Goal: Information Seeking & Learning: Check status

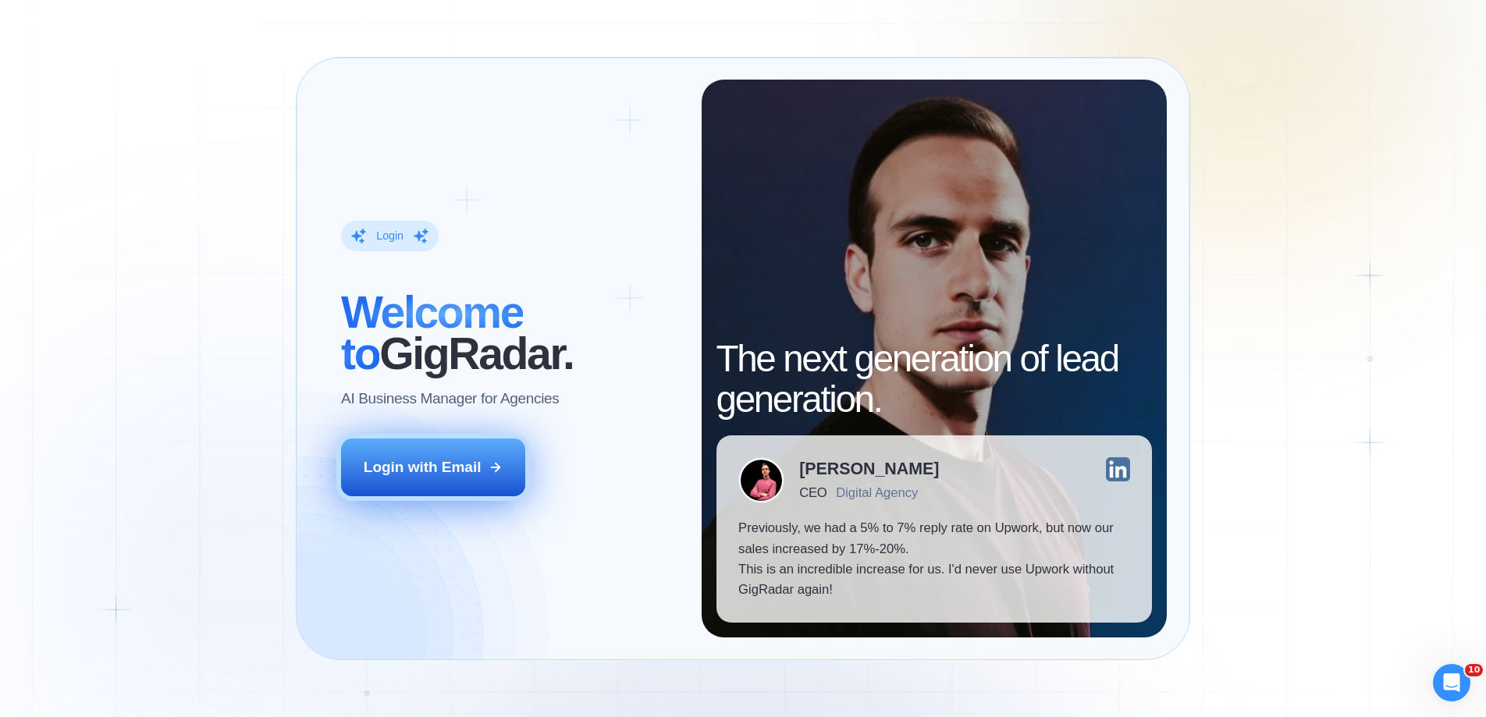
click at [495, 458] on button "Login with Email" at bounding box center [433, 468] width 184 height 58
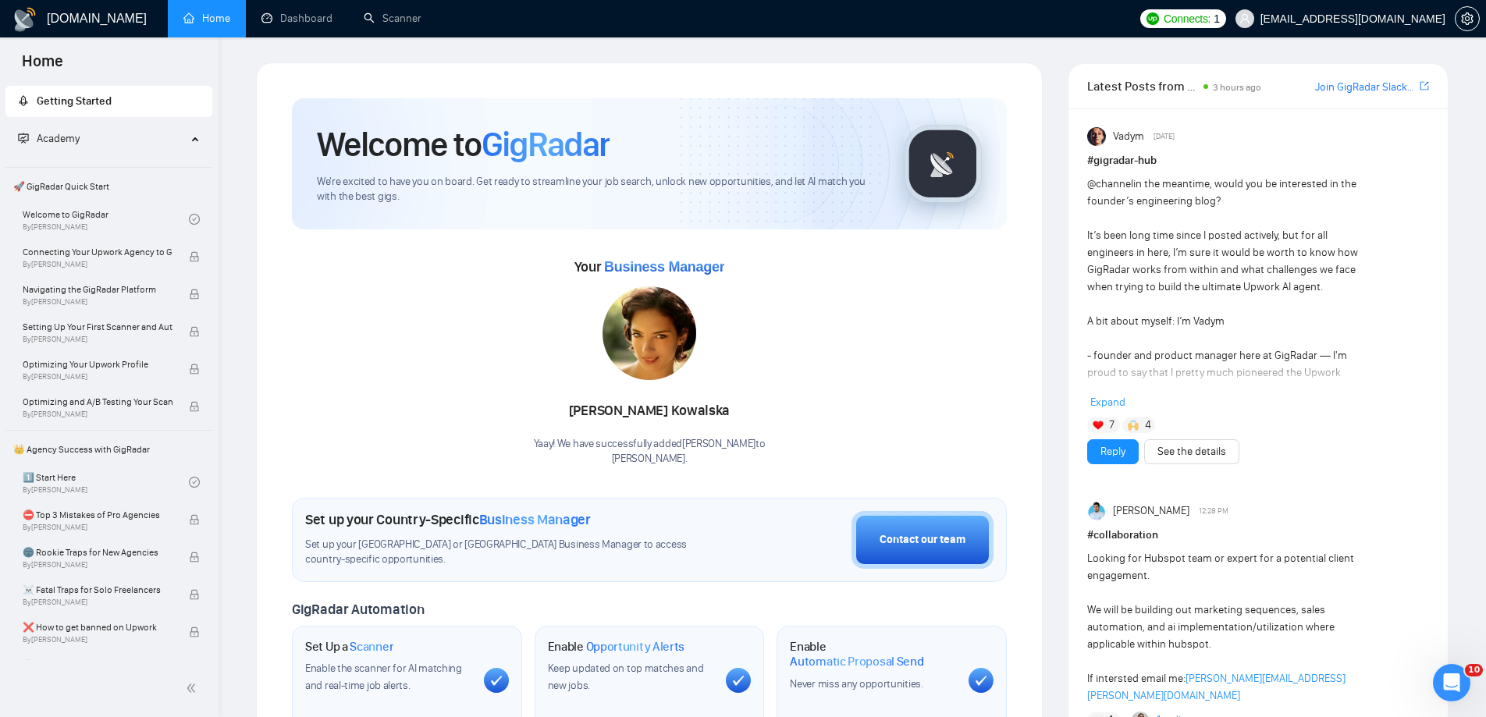
click at [872, 321] on div "Your Business Manager Anna Kowalska Yaay! We have successfully added Anna Kowal…" at bounding box center [649, 360] width 715 height 212
click at [317, 17] on link "Dashboard" at bounding box center [296, 18] width 71 height 13
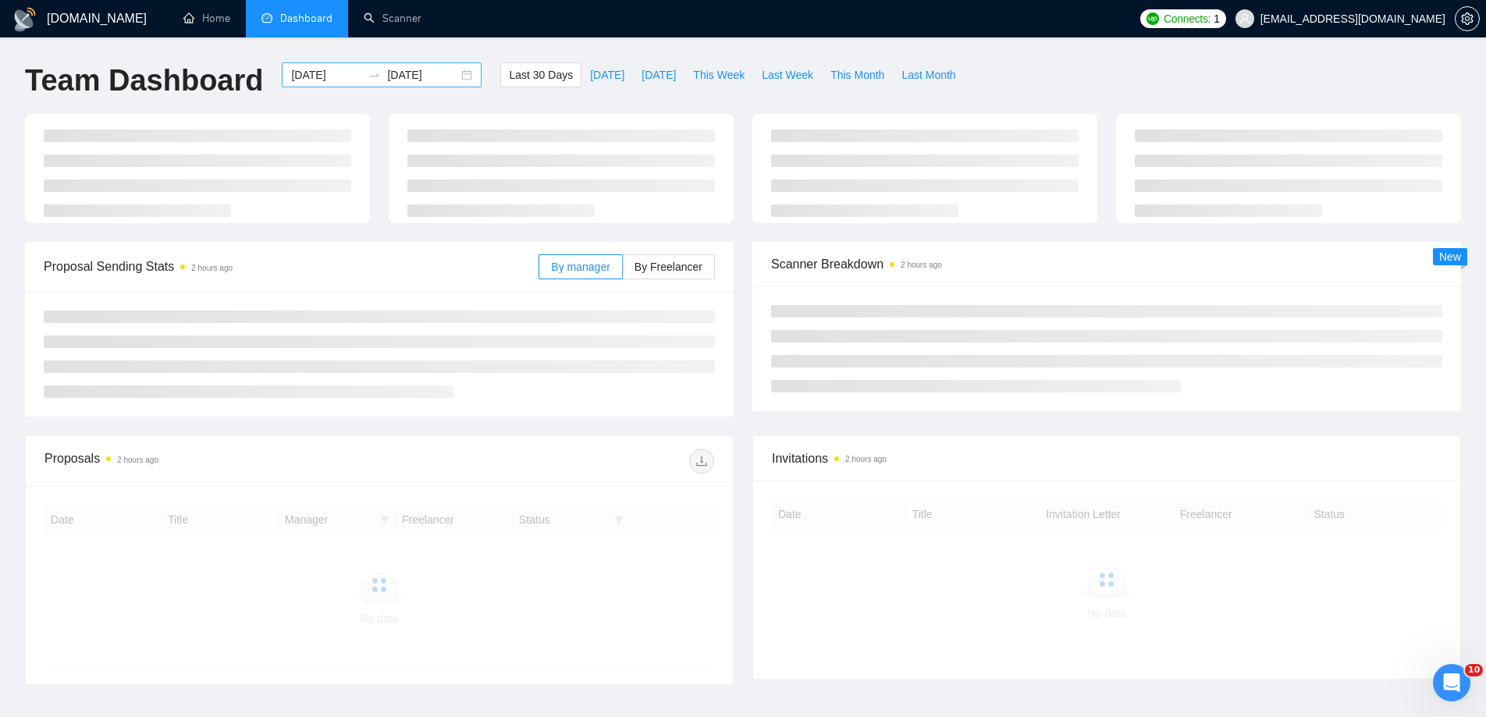
click at [459, 75] on div "[DATE] [DATE]" at bounding box center [382, 74] width 200 height 25
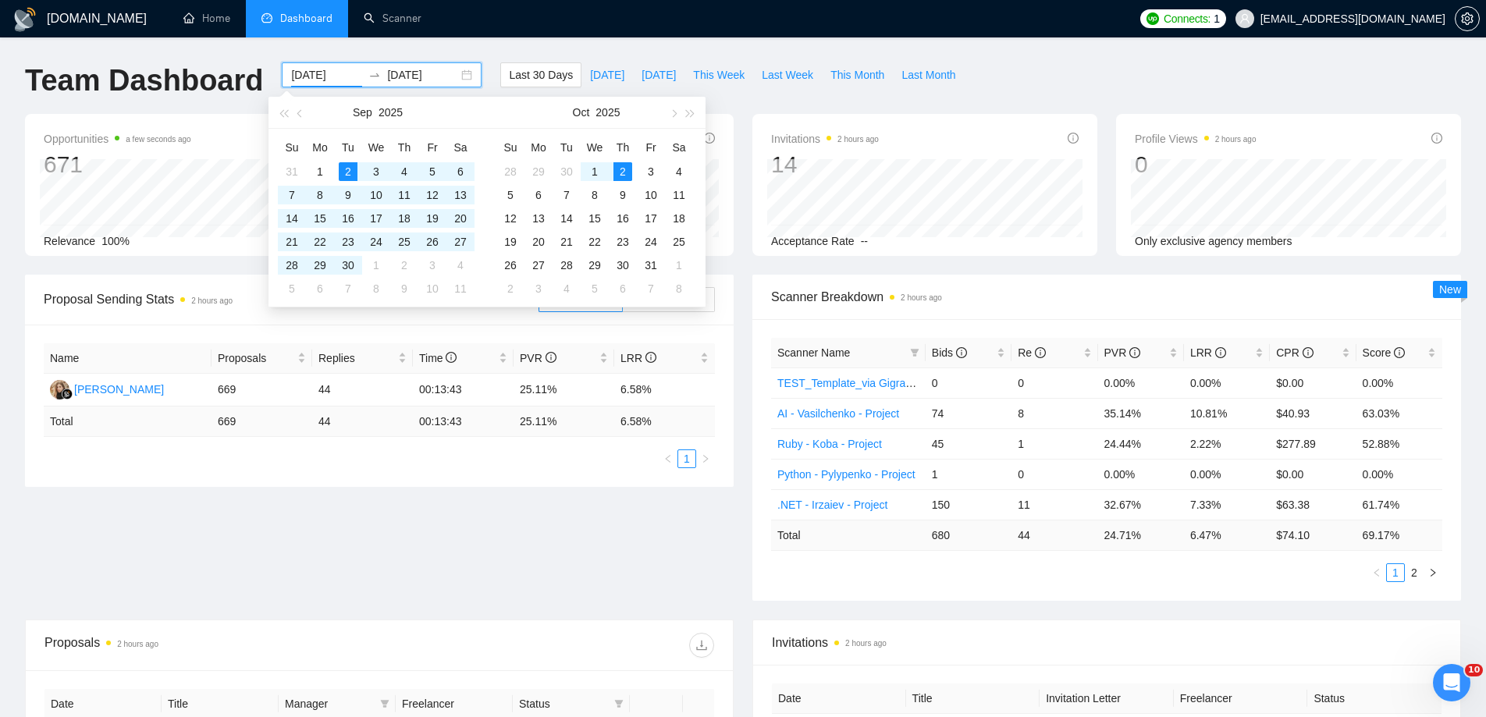
click at [455, 77] on div "[DATE] [DATE]" at bounding box center [382, 74] width 200 height 25
click at [298, 113] on span "button" at bounding box center [301, 113] width 8 height 8
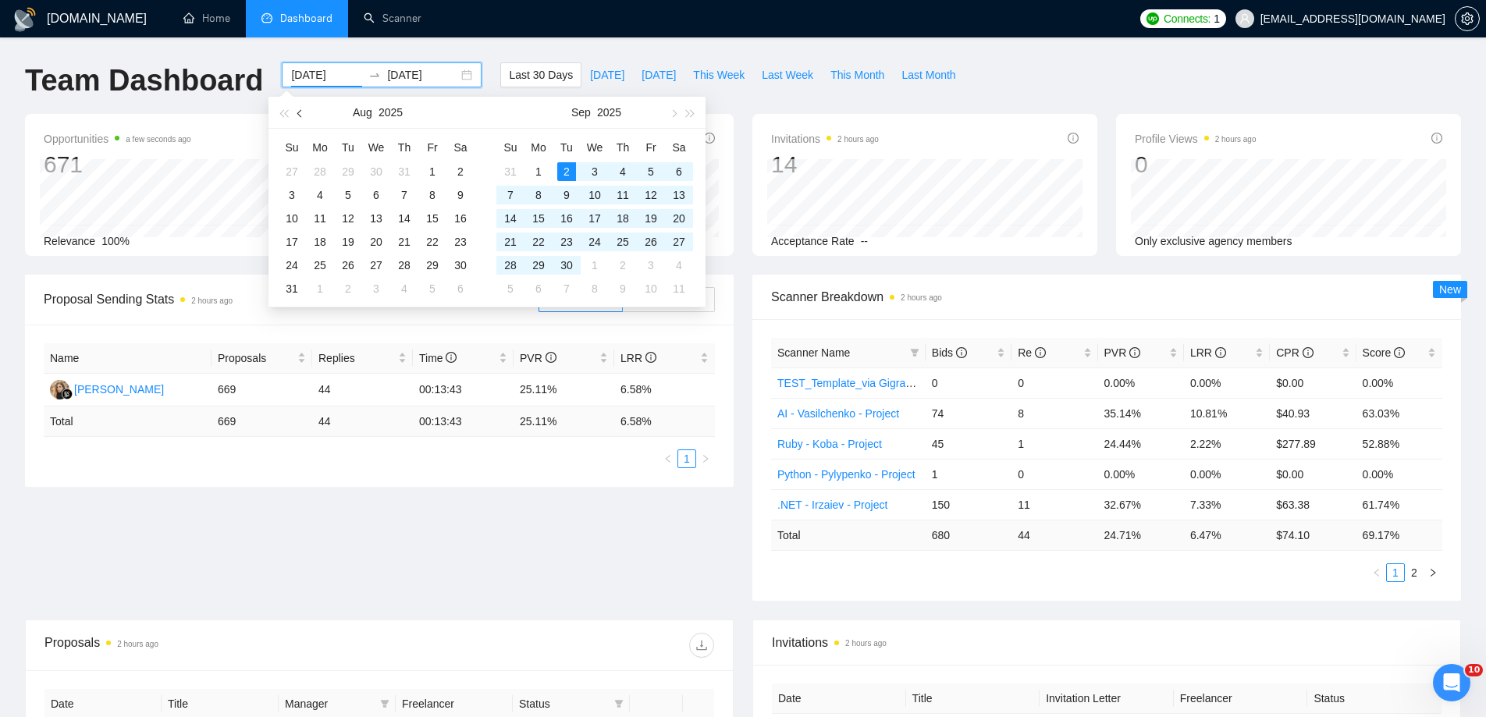
click at [302, 115] on span "button" at bounding box center [301, 113] width 8 height 8
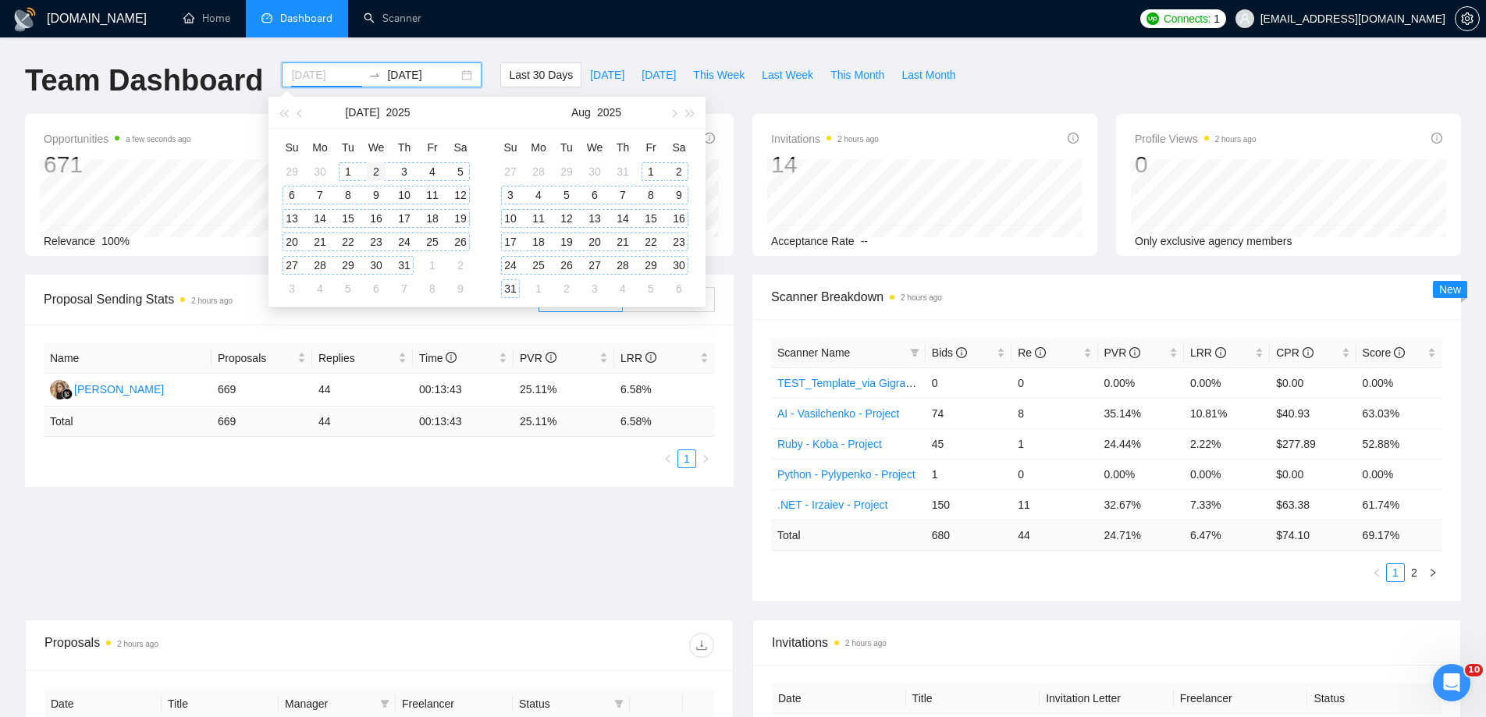
type input "[DATE]"
click at [379, 172] on div "2" at bounding box center [376, 171] width 19 height 19
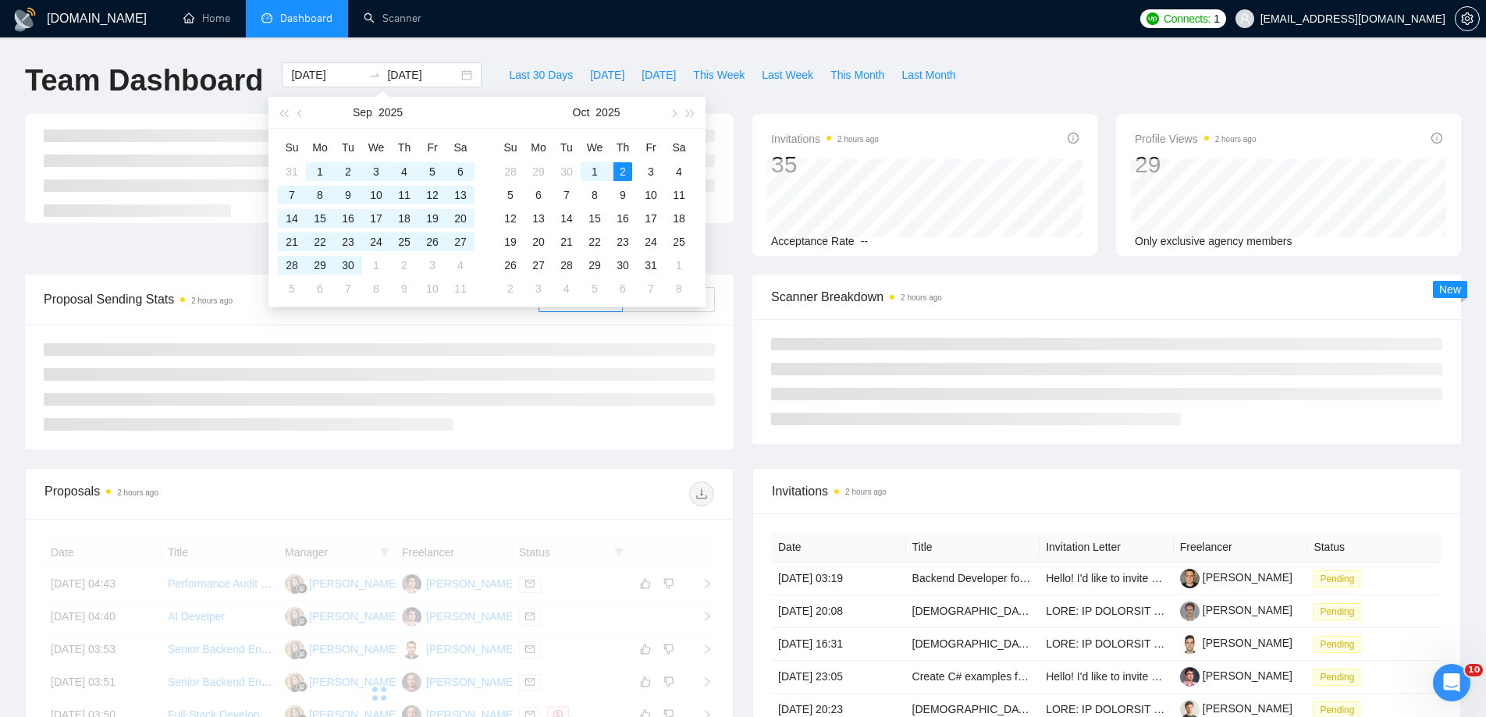
click at [1058, 80] on div "Team Dashboard 2025-07-02 2025-10-02 Last 30 Days Today Yesterday This Week Las…" at bounding box center [743, 87] width 1454 height 51
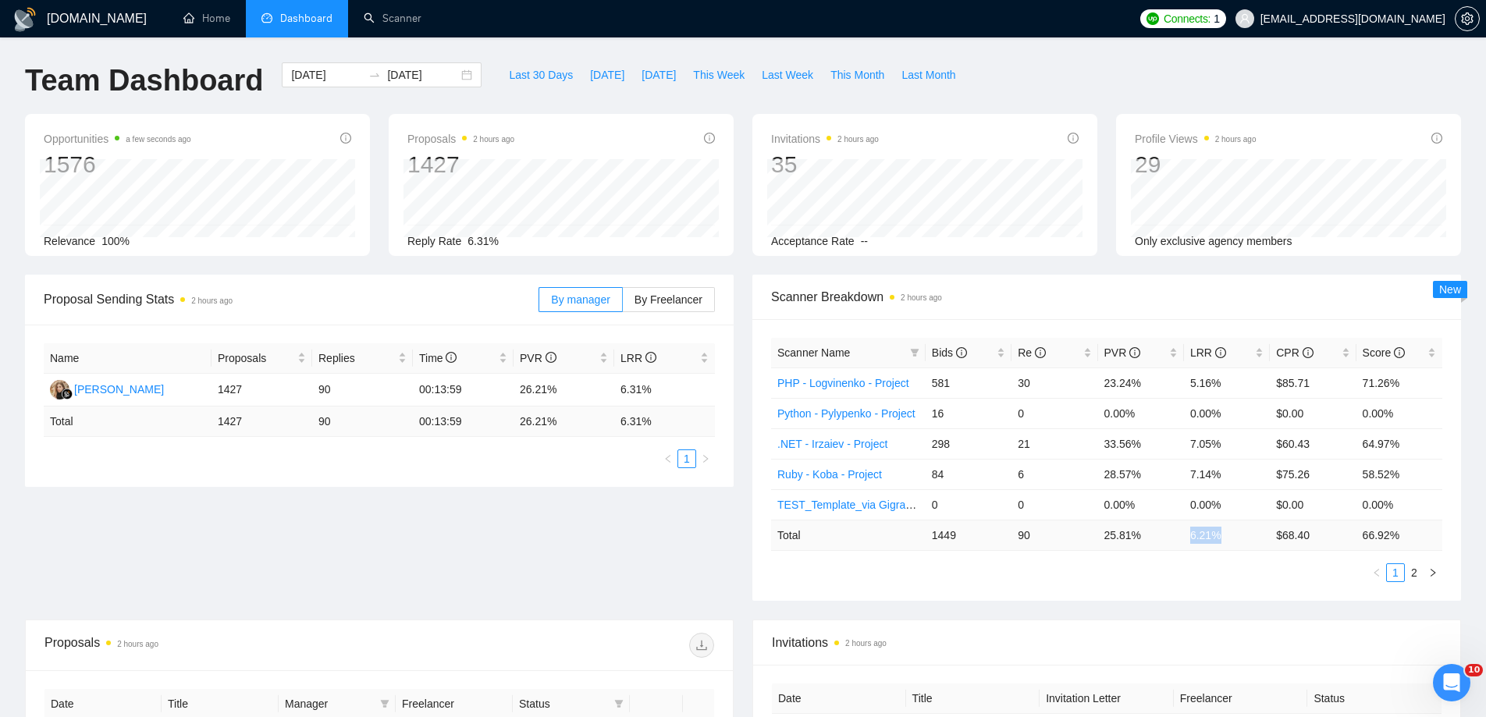
drag, startPoint x: 1191, startPoint y: 539, endPoint x: 1237, endPoint y: 537, distance: 46.1
click at [1237, 537] on td "6.21 %" at bounding box center [1227, 535] width 86 height 30
copy td "6.21 %"
drag, startPoint x: 1269, startPoint y: 533, endPoint x: 1323, endPoint y: 531, distance: 53.1
click at [1323, 531] on td "$ 68.40" at bounding box center [1312, 535] width 86 height 30
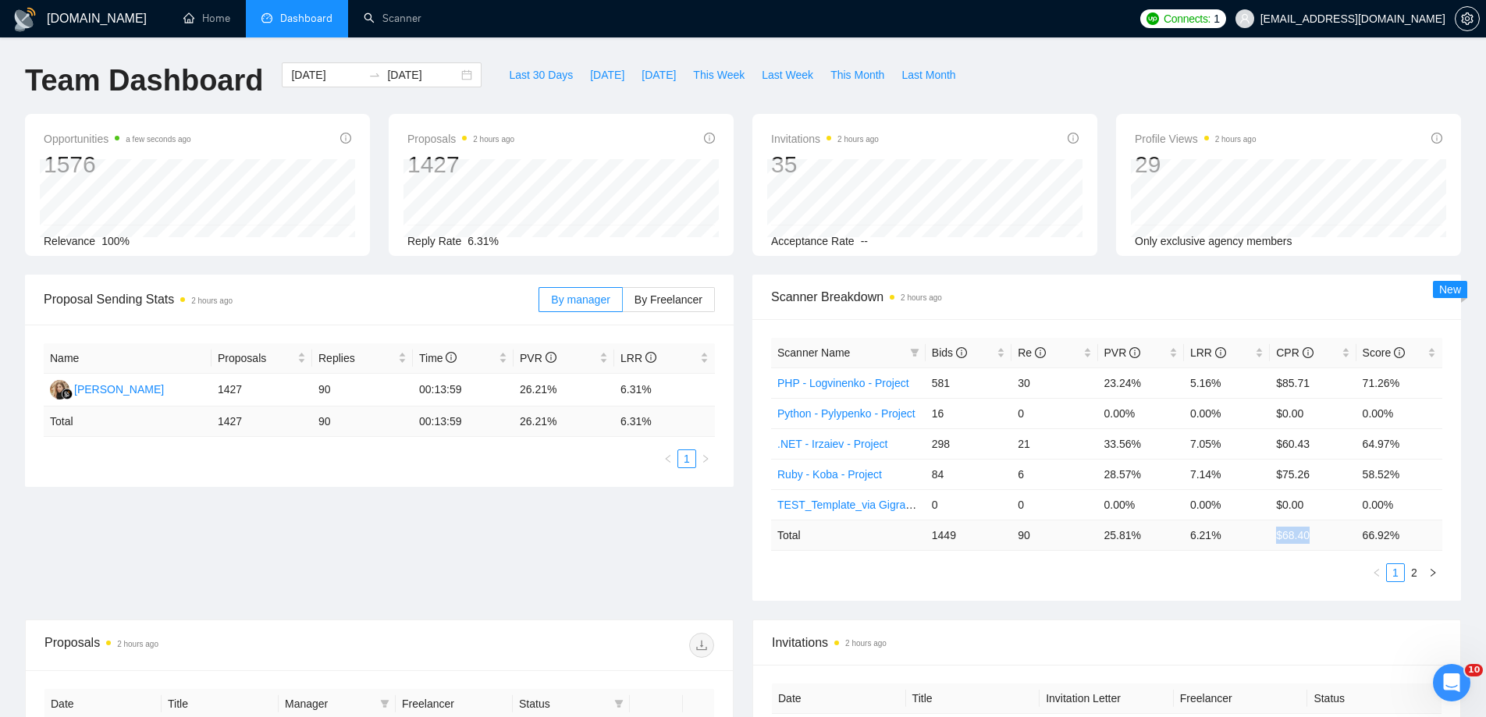
copy td "$ 68.40"
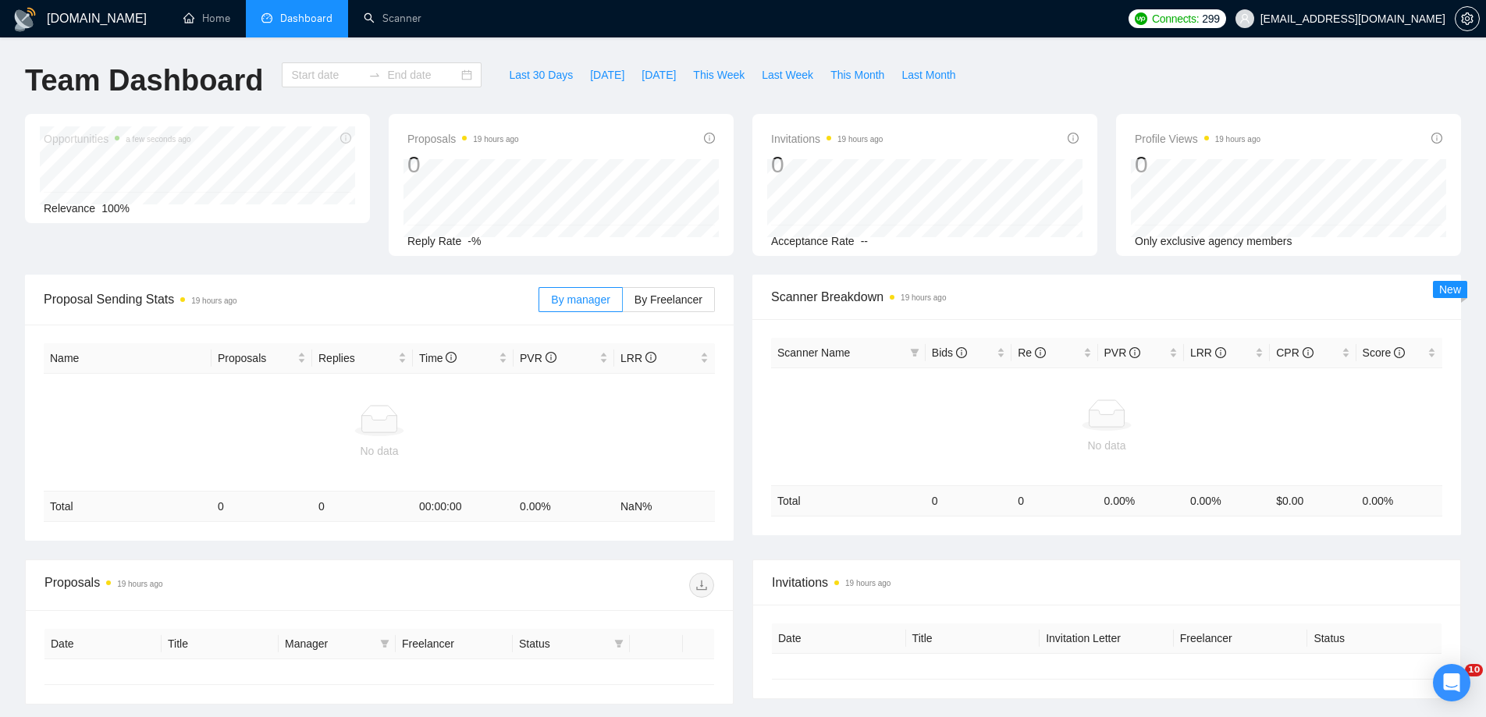
type input "[DATE]"
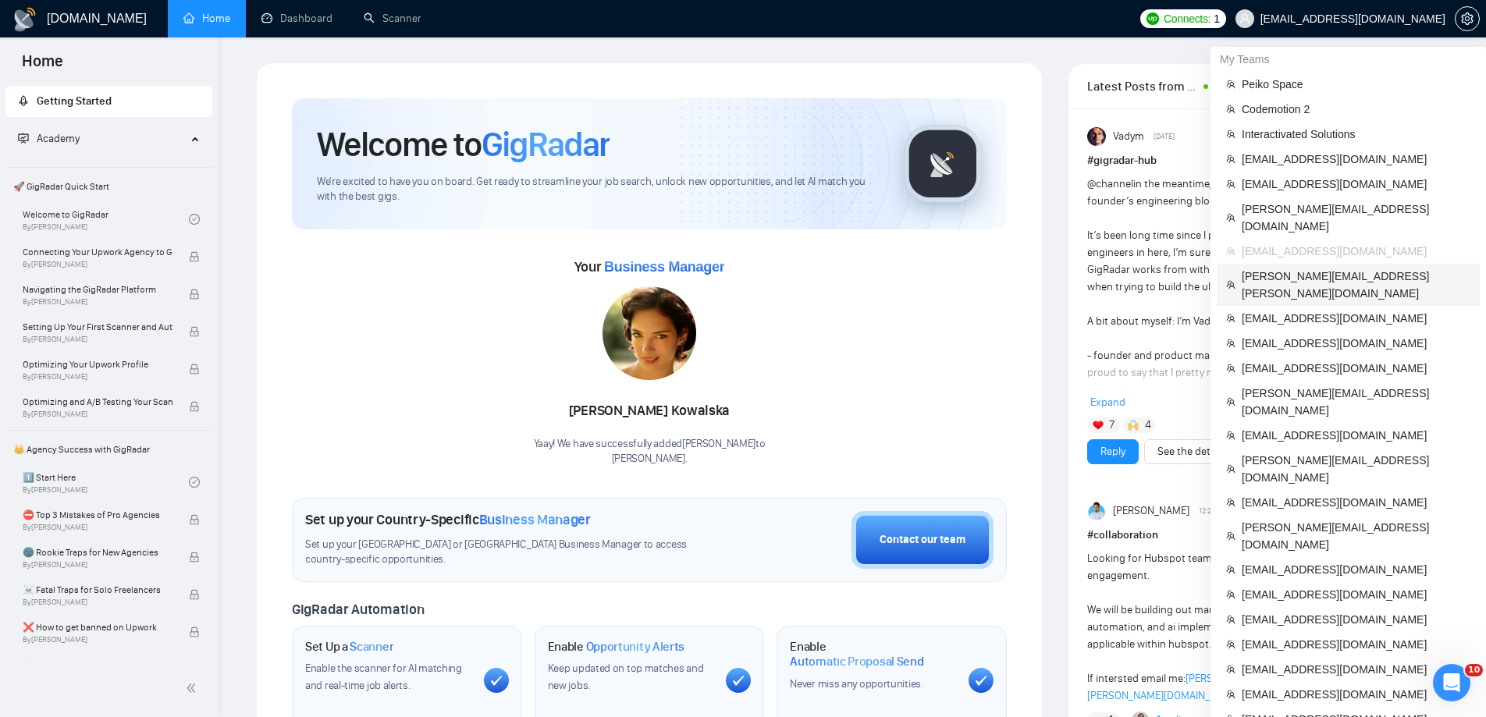
click at [1331, 268] on span "[PERSON_NAME][EMAIL_ADDRESS][PERSON_NAME][DOMAIN_NAME]" at bounding box center [1355, 285] width 229 height 34
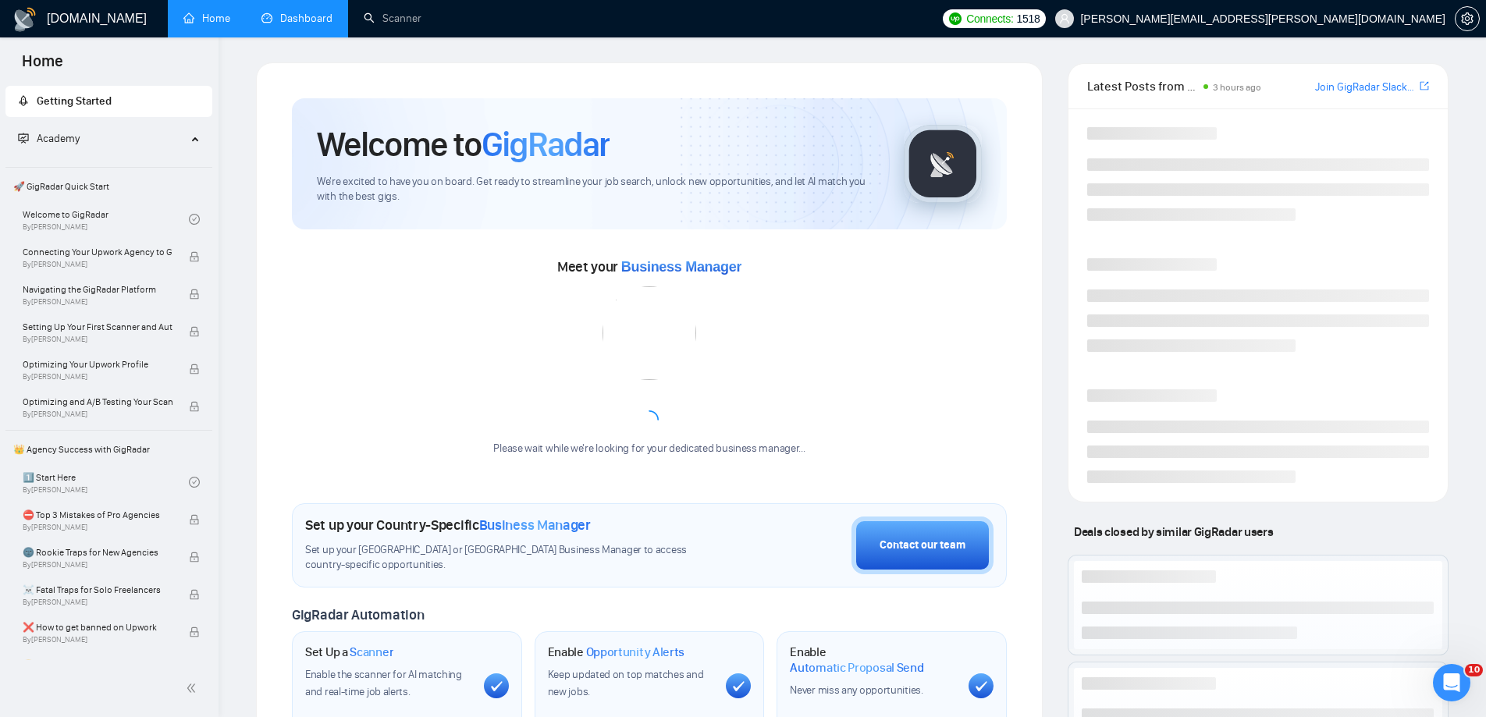
click at [311, 15] on link "Dashboard" at bounding box center [296, 18] width 71 height 13
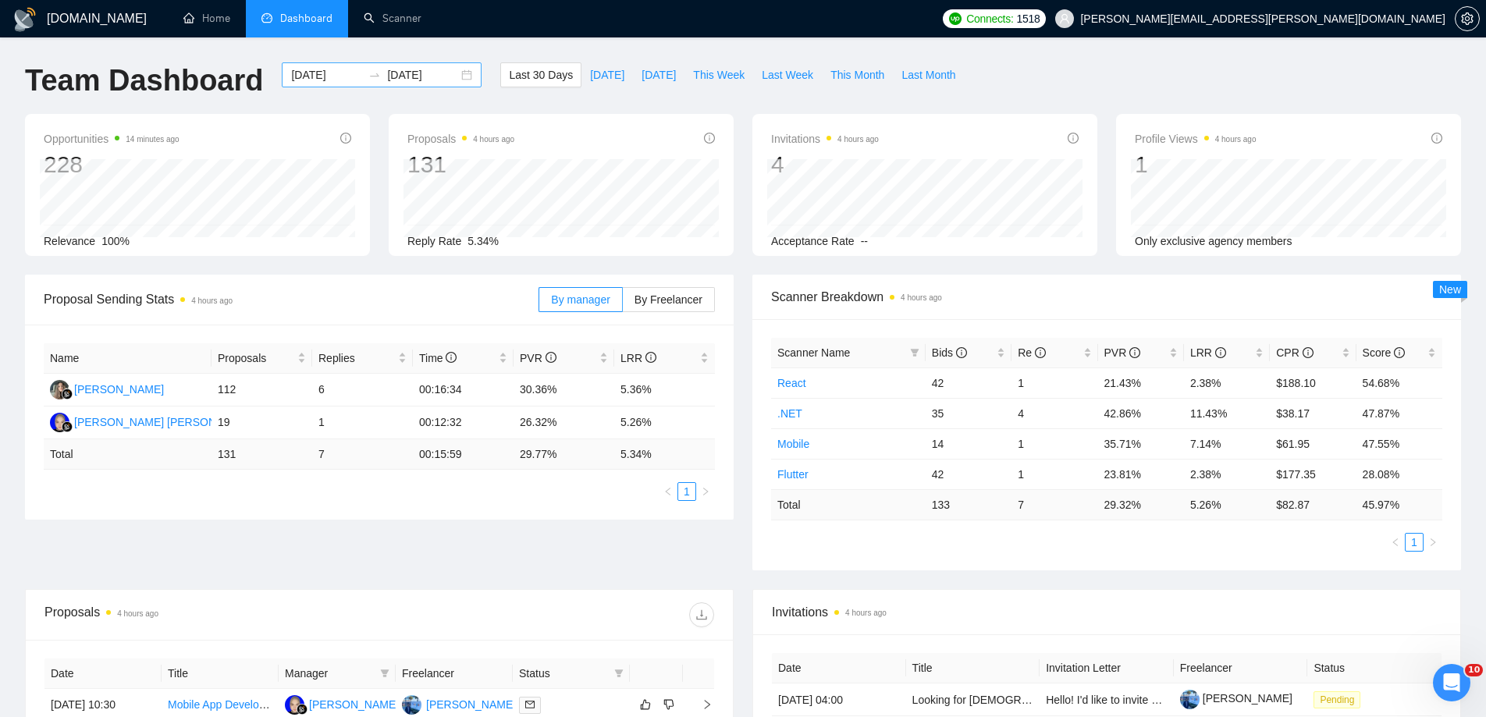
click at [453, 72] on div "[DATE] [DATE]" at bounding box center [382, 74] width 200 height 25
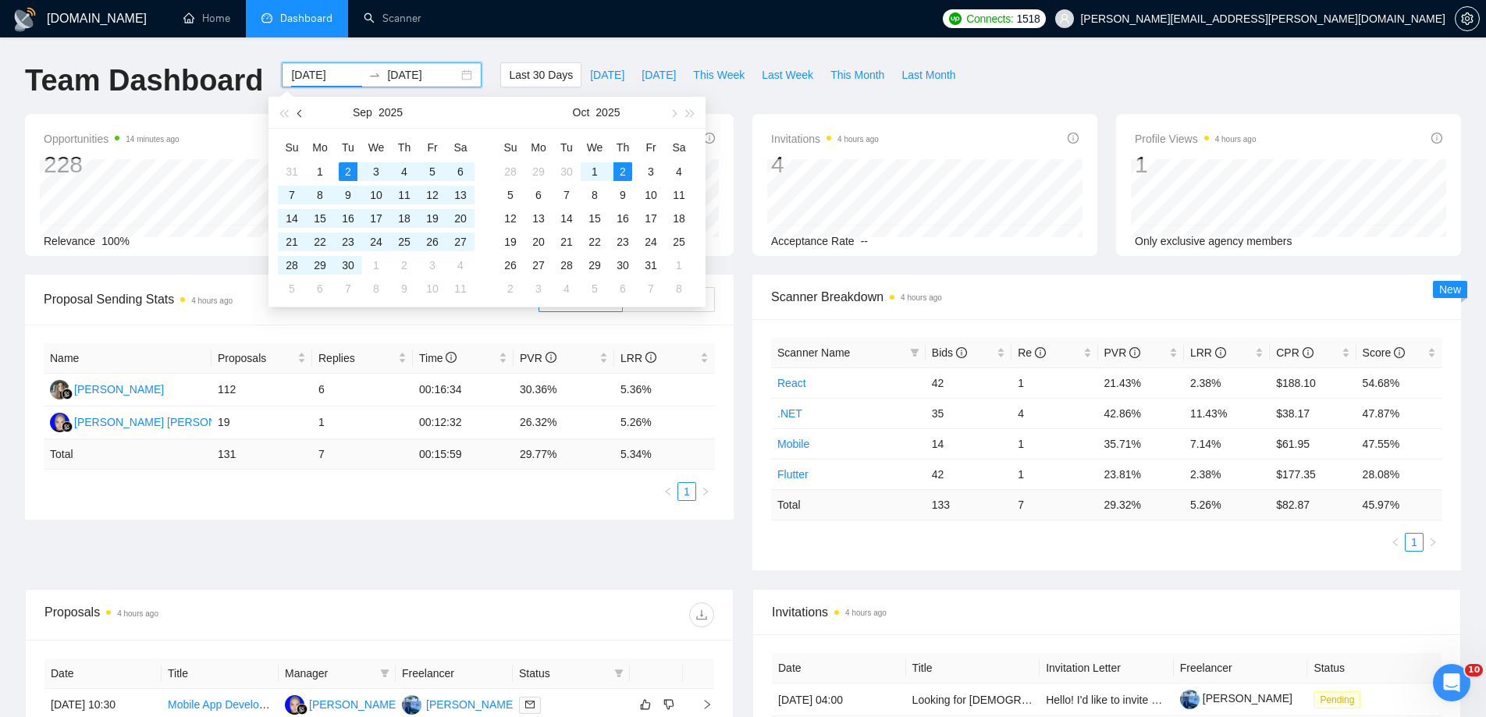
click at [304, 115] on button "button" at bounding box center [300, 112] width 17 height 31
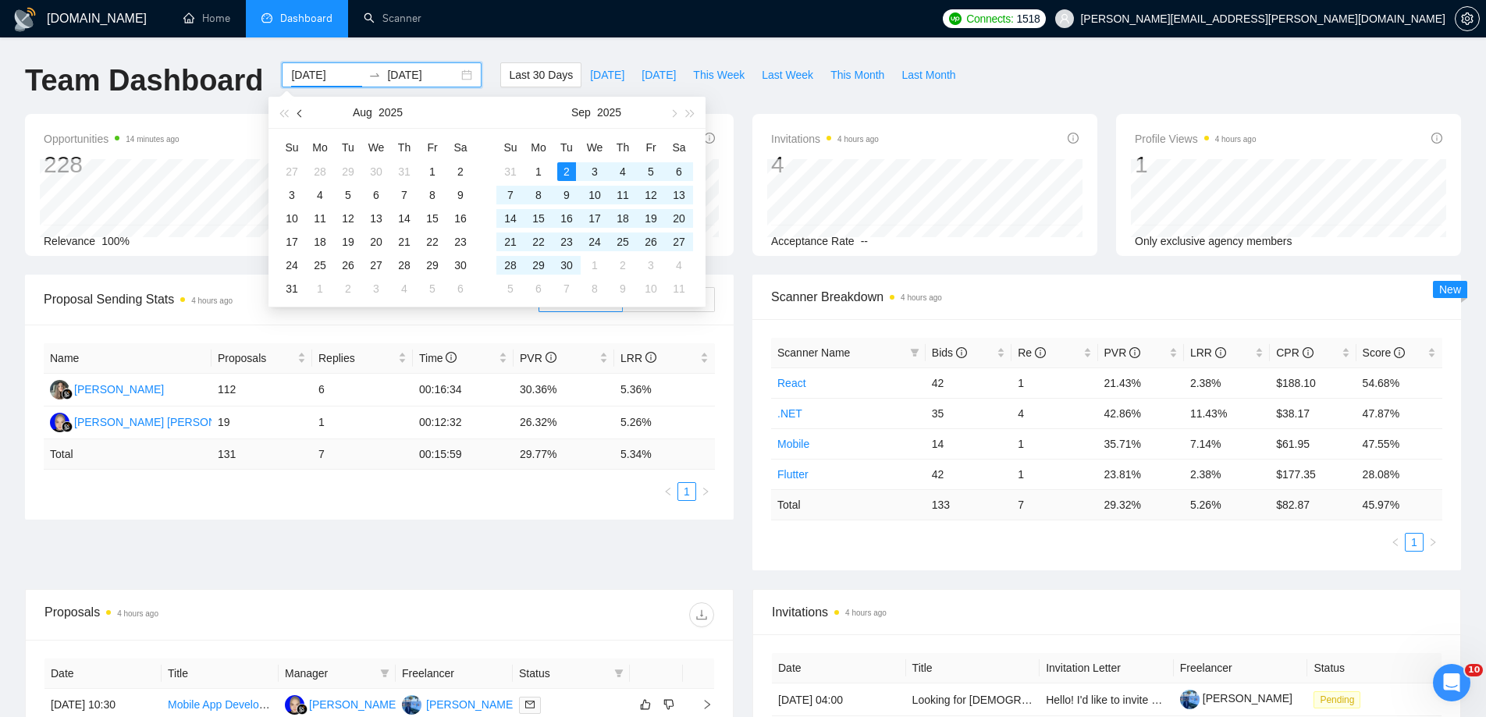
click at [304, 115] on button "button" at bounding box center [300, 112] width 17 height 31
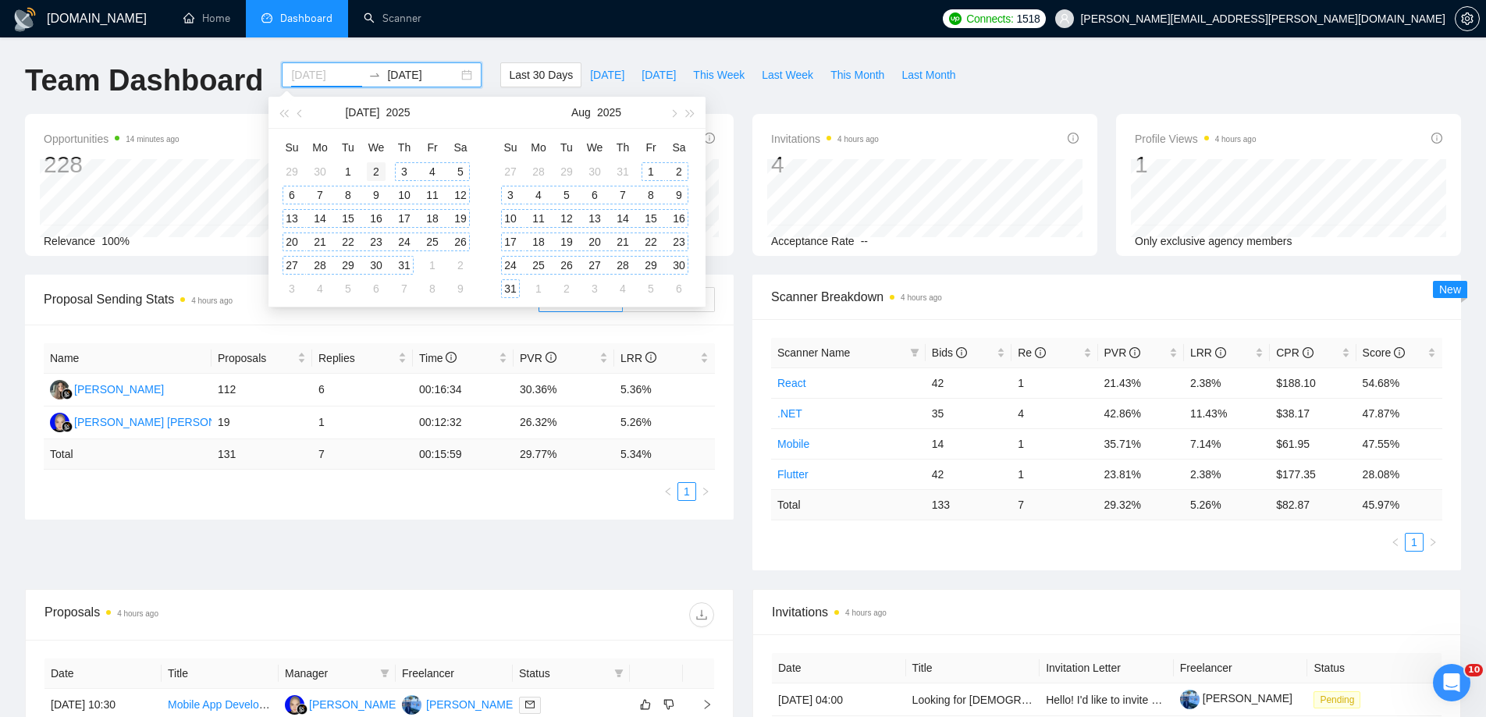
type input "[DATE]"
click at [384, 174] on div "2" at bounding box center [376, 171] width 19 height 19
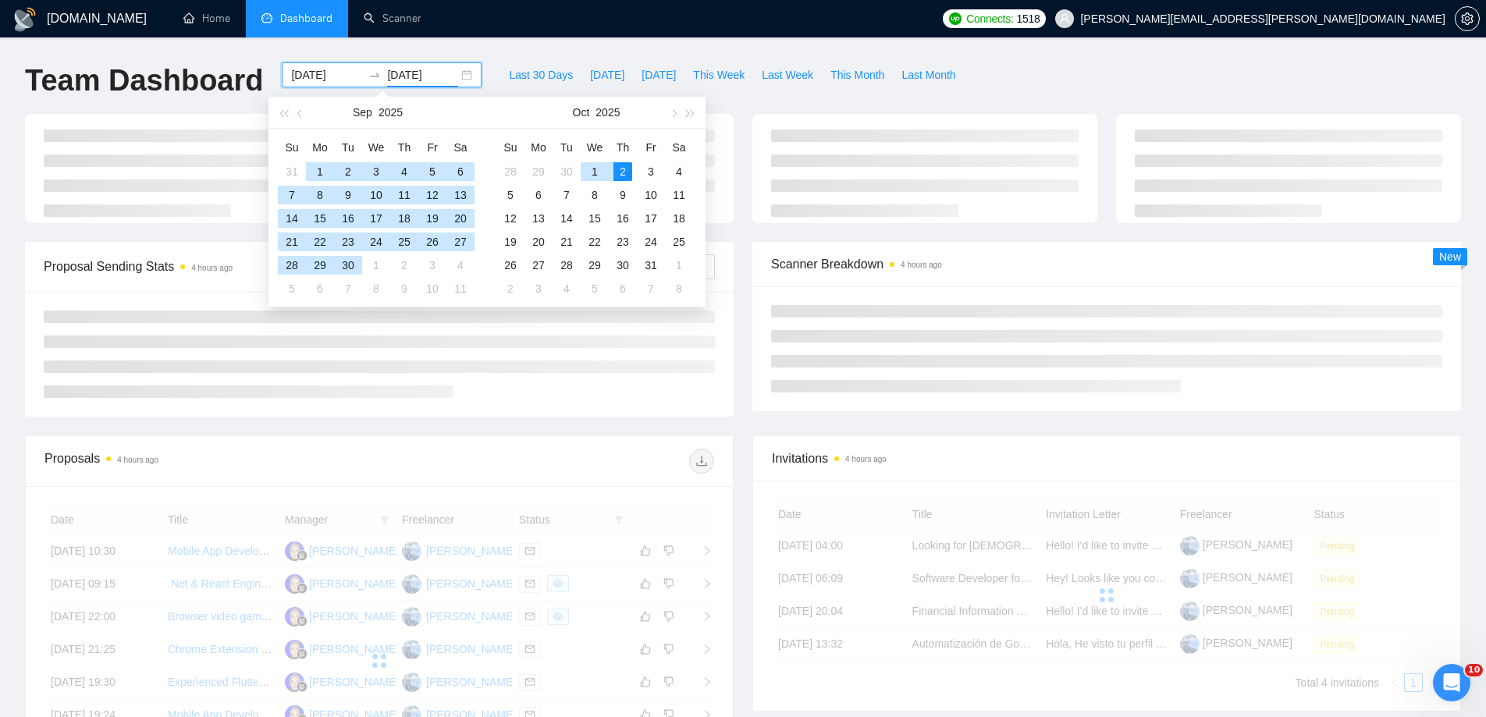
type input "[DATE]"
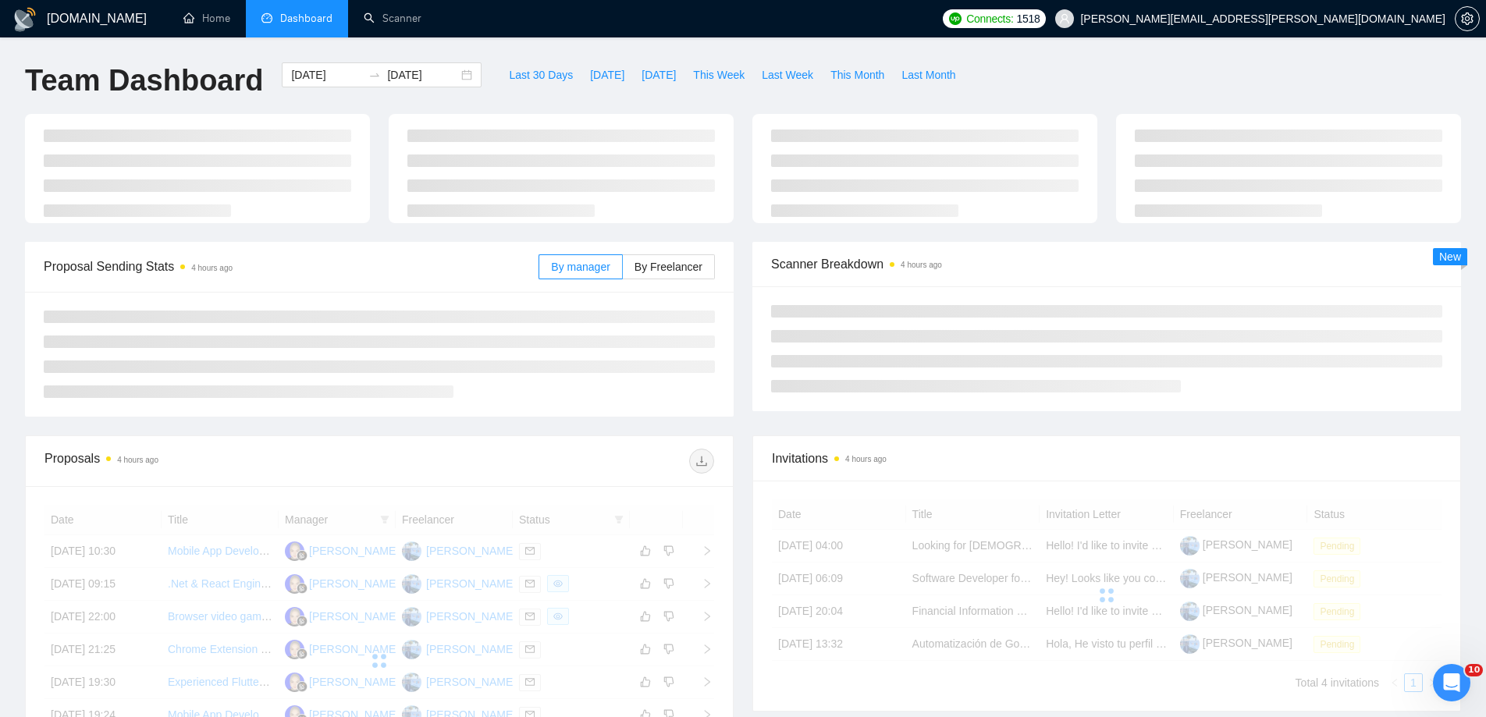
click at [751, 277] on div "Scanner Breakdown 4 hours ago New" at bounding box center [1106, 326] width 727 height 169
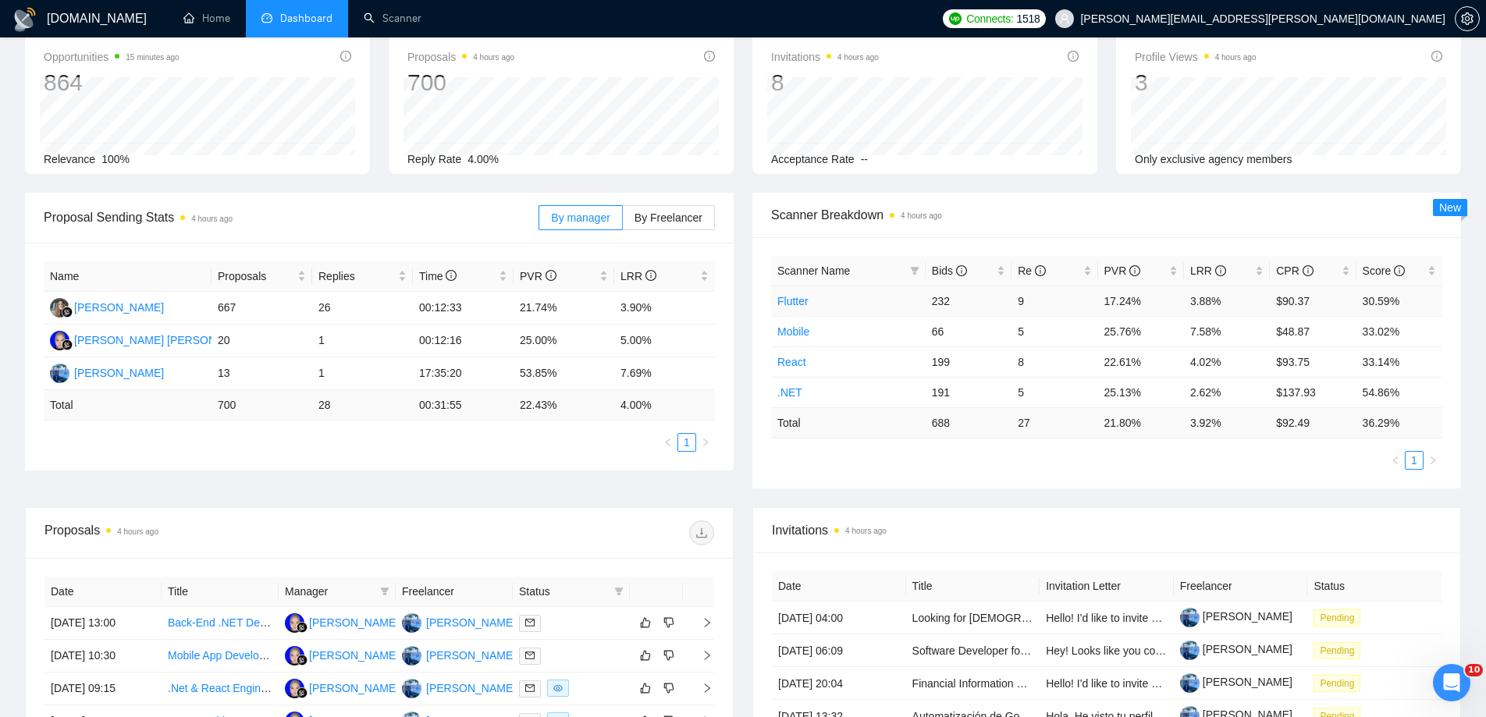
scroll to position [85, 0]
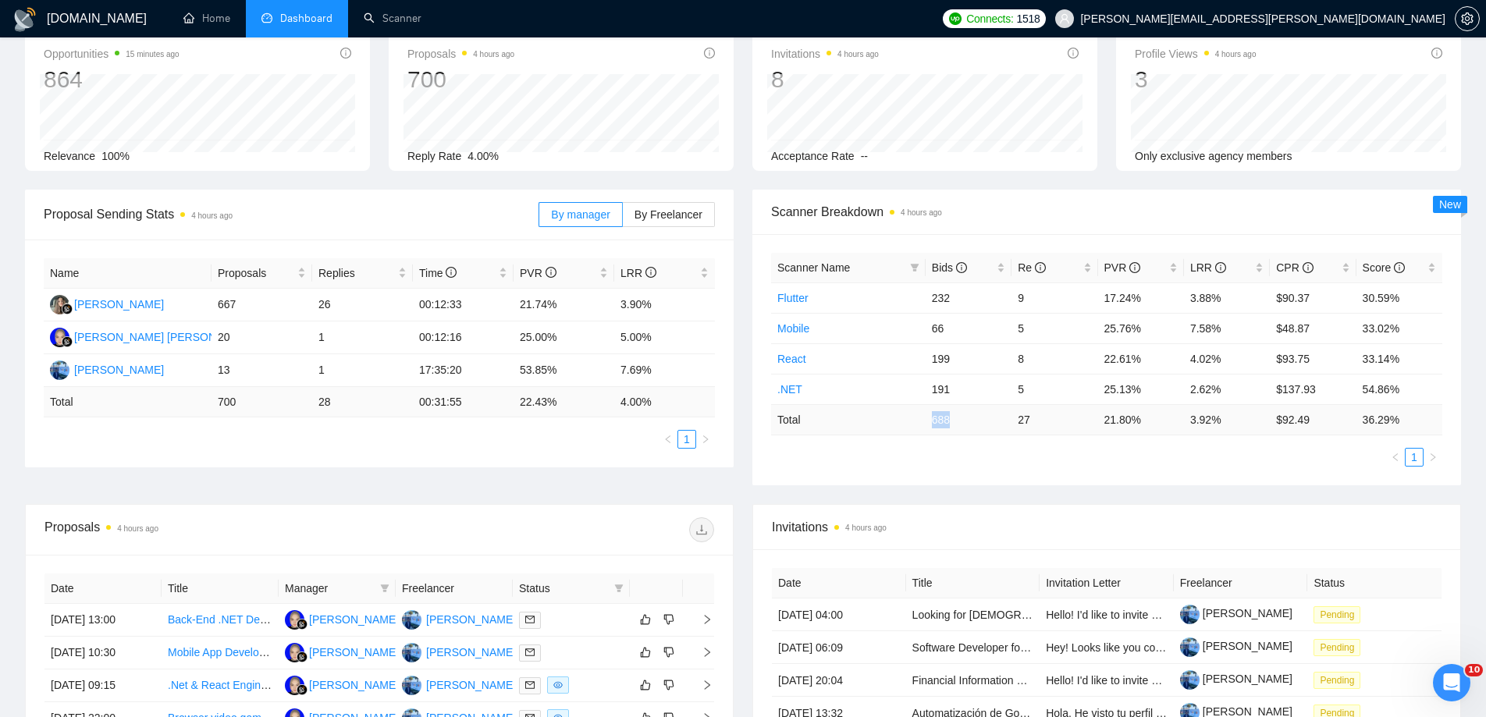
drag, startPoint x: 959, startPoint y: 423, endPoint x: 931, endPoint y: 423, distance: 28.1
click at [931, 423] on td "688" at bounding box center [968, 419] width 86 height 30
copy td "688"
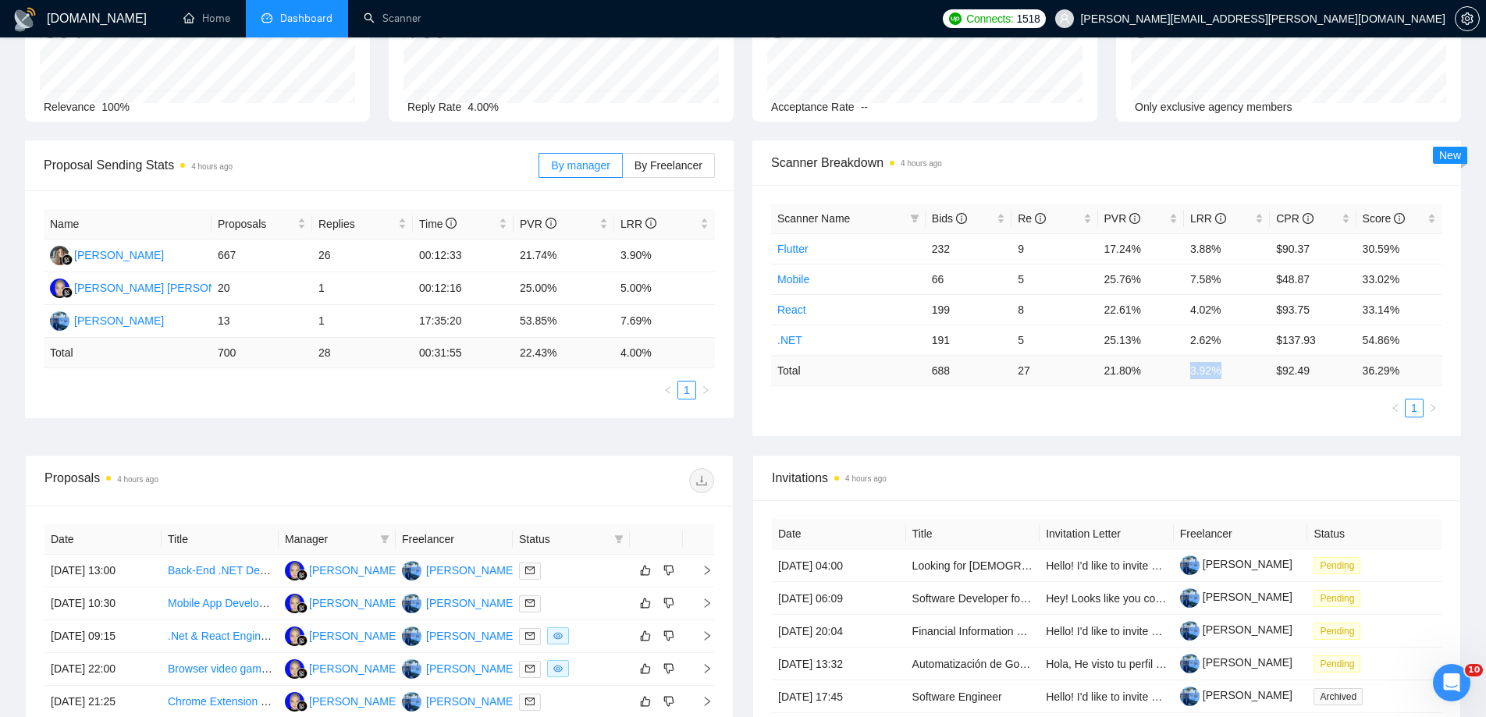
drag, startPoint x: 1234, startPoint y: 375, endPoint x: 1187, endPoint y: 374, distance: 46.8
click at [1187, 374] on td "3.92 %" at bounding box center [1227, 370] width 86 height 30
copy td "3.92 %"
drag, startPoint x: 1316, startPoint y: 367, endPoint x: 1276, endPoint y: 369, distance: 39.8
click at [1276, 369] on td "$ 92.49" at bounding box center [1312, 370] width 86 height 30
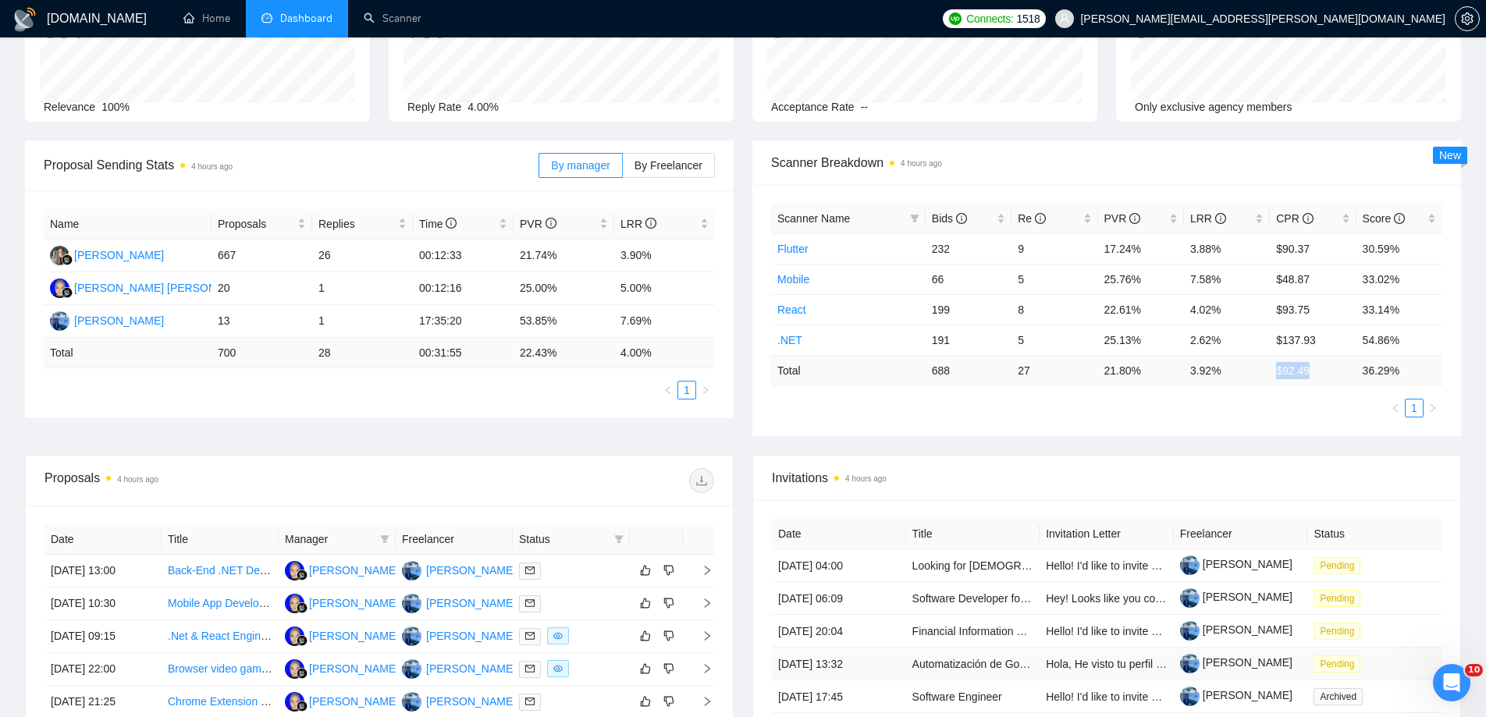
copy td "$ 92.49"
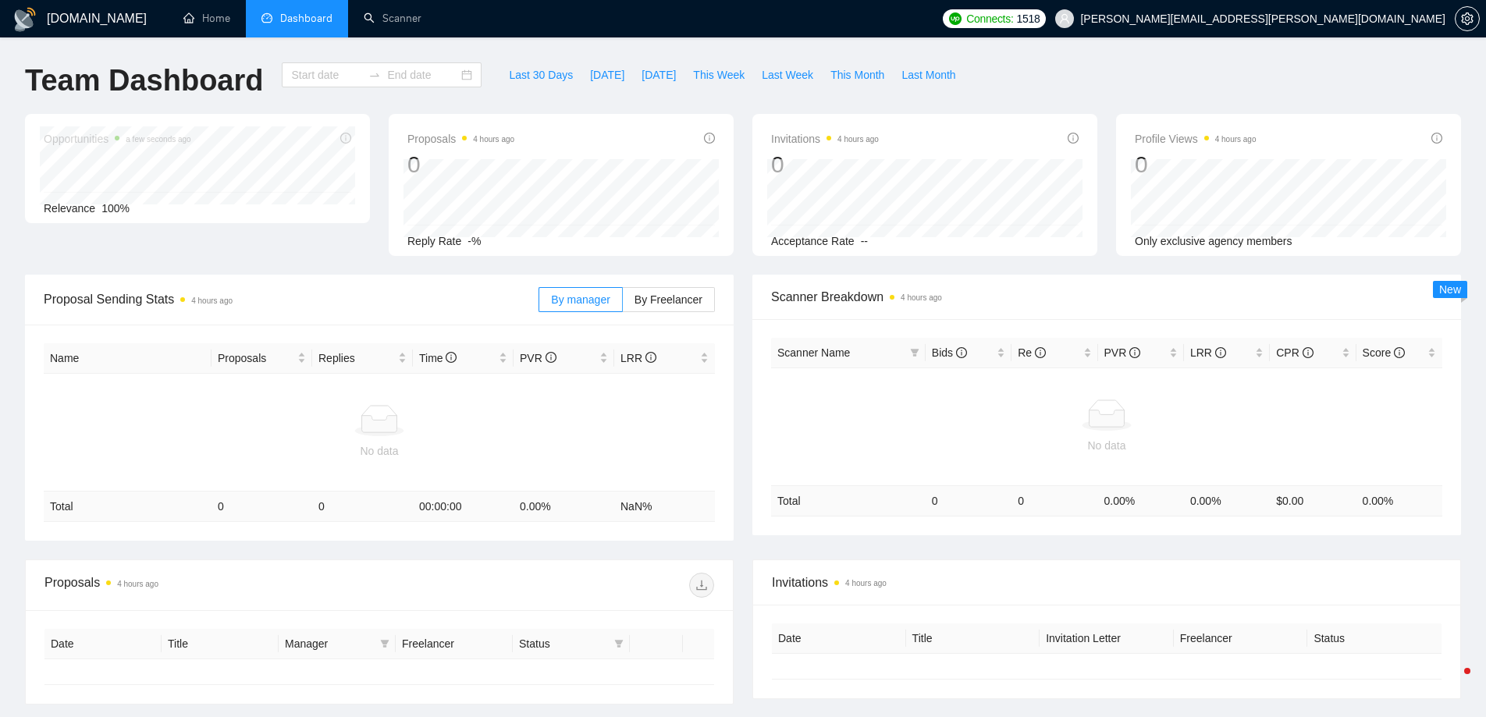
type input "[DATE]"
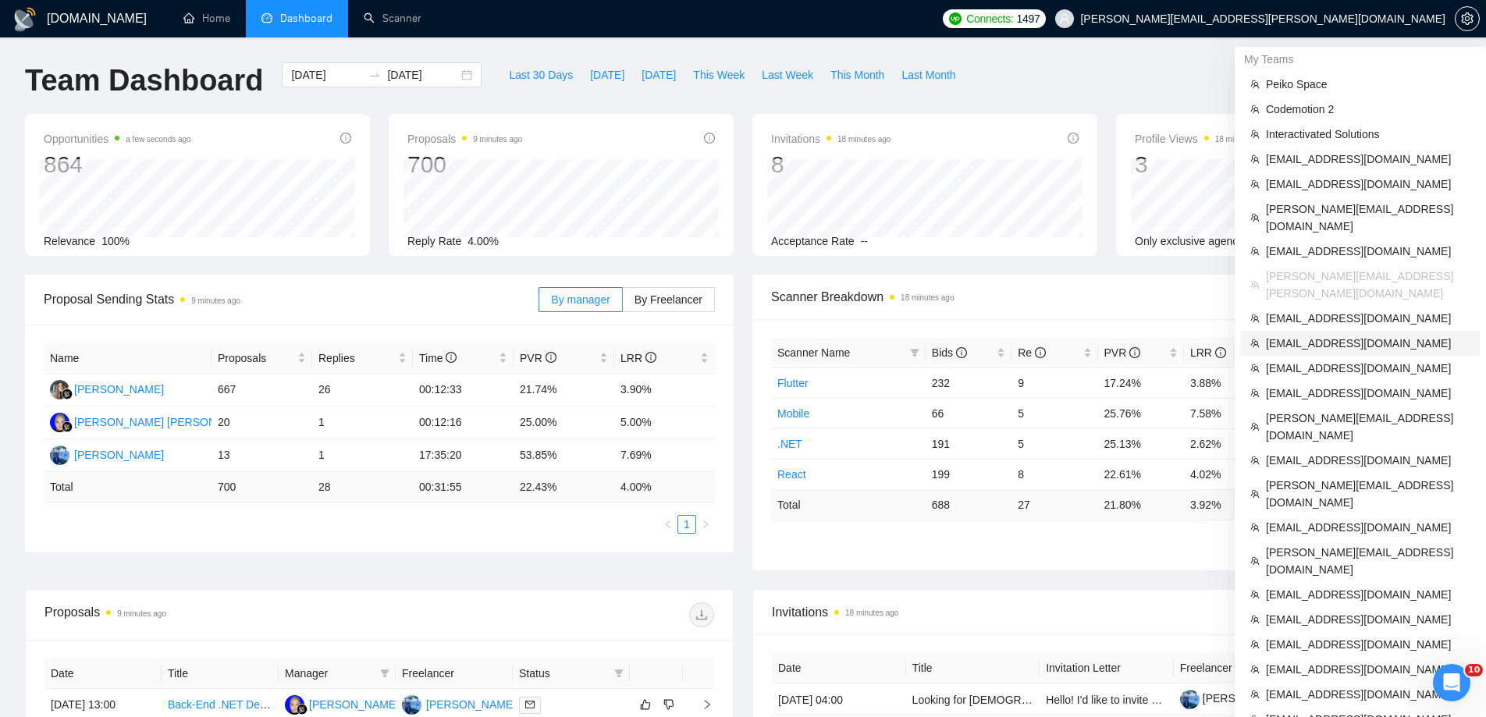
click at [1356, 335] on span "[EMAIL_ADDRESS][DOMAIN_NAME]" at bounding box center [1368, 343] width 204 height 17
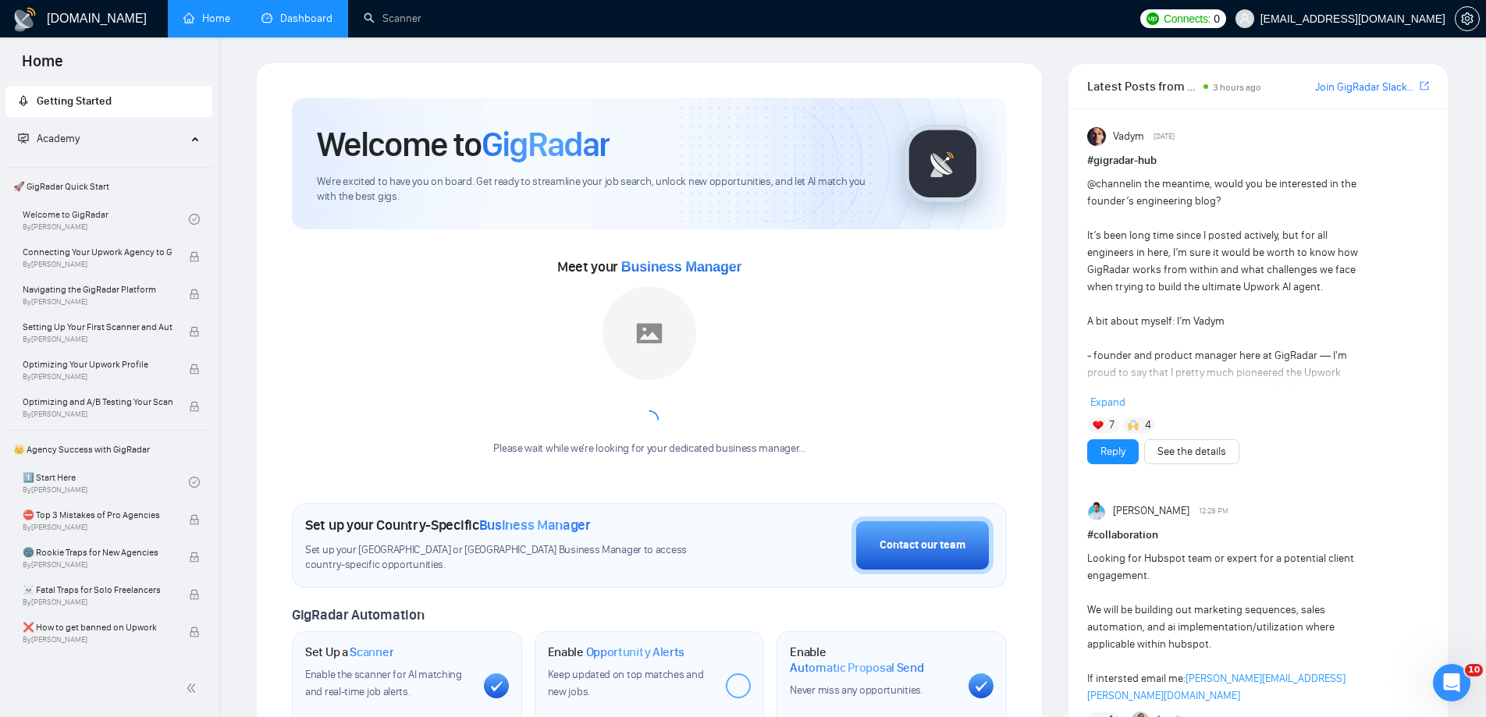
click at [289, 25] on link "Dashboard" at bounding box center [296, 18] width 71 height 13
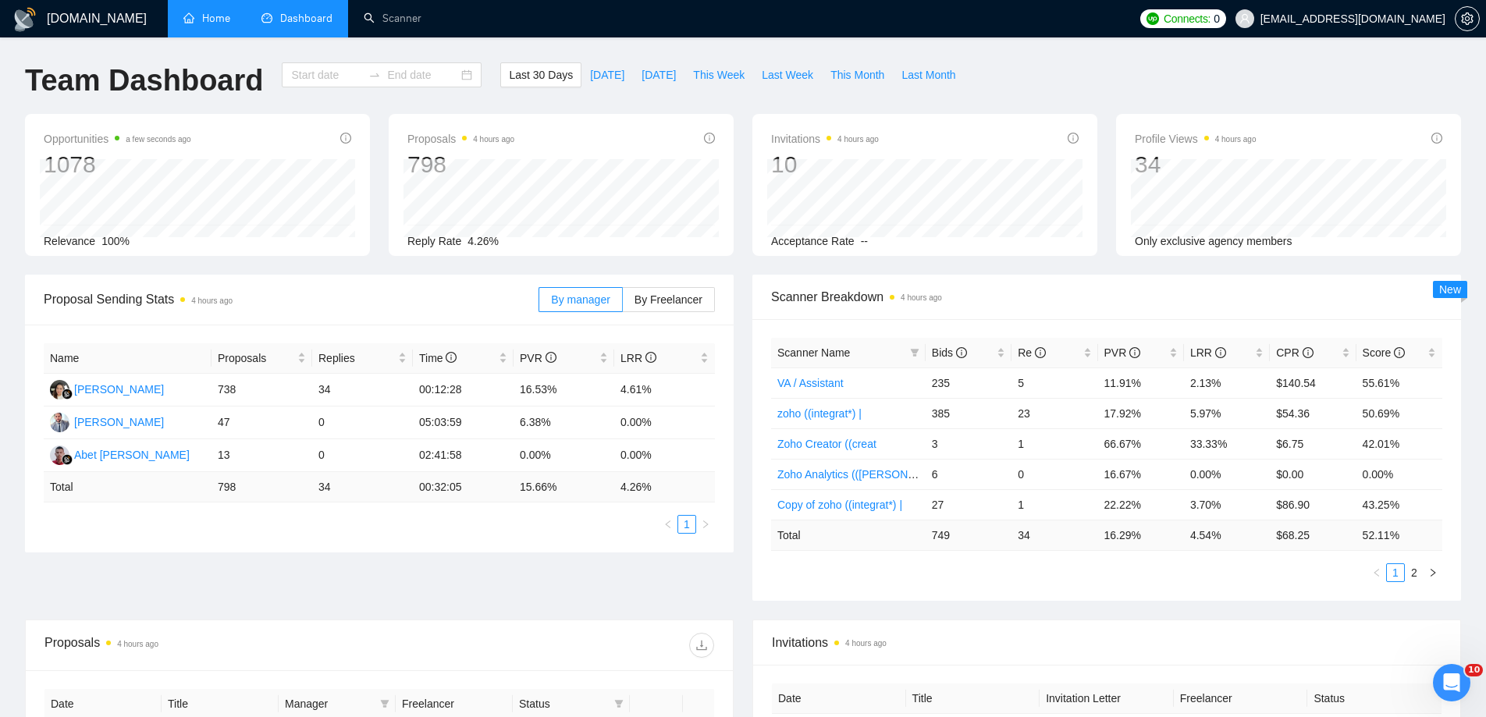
type input "[DATE]"
click at [452, 73] on div "[DATE] [DATE]" at bounding box center [382, 74] width 200 height 25
click at [451, 73] on div "[DATE] [DATE]" at bounding box center [382, 74] width 200 height 25
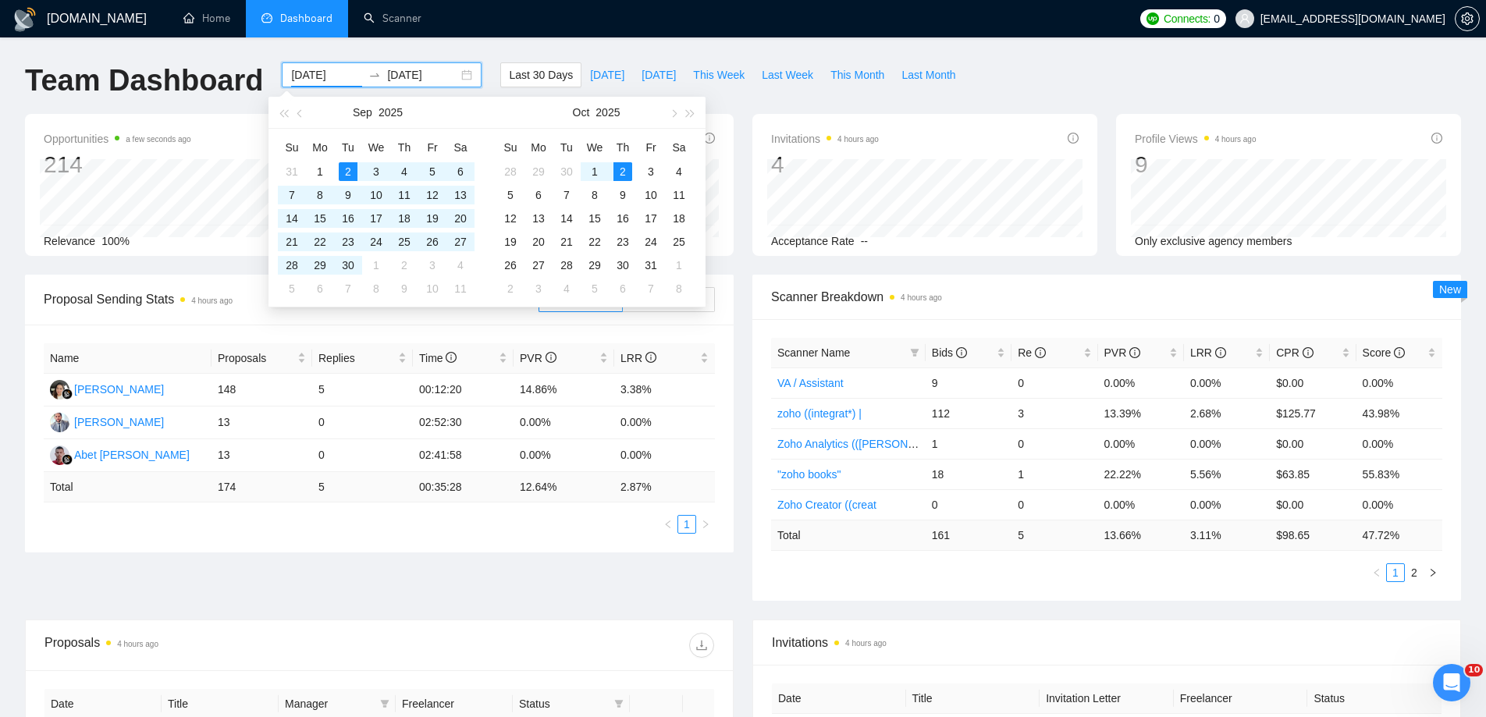
click at [456, 75] on div "[DATE] [DATE]" at bounding box center [382, 74] width 200 height 25
click at [308, 112] on button "button" at bounding box center [300, 112] width 17 height 31
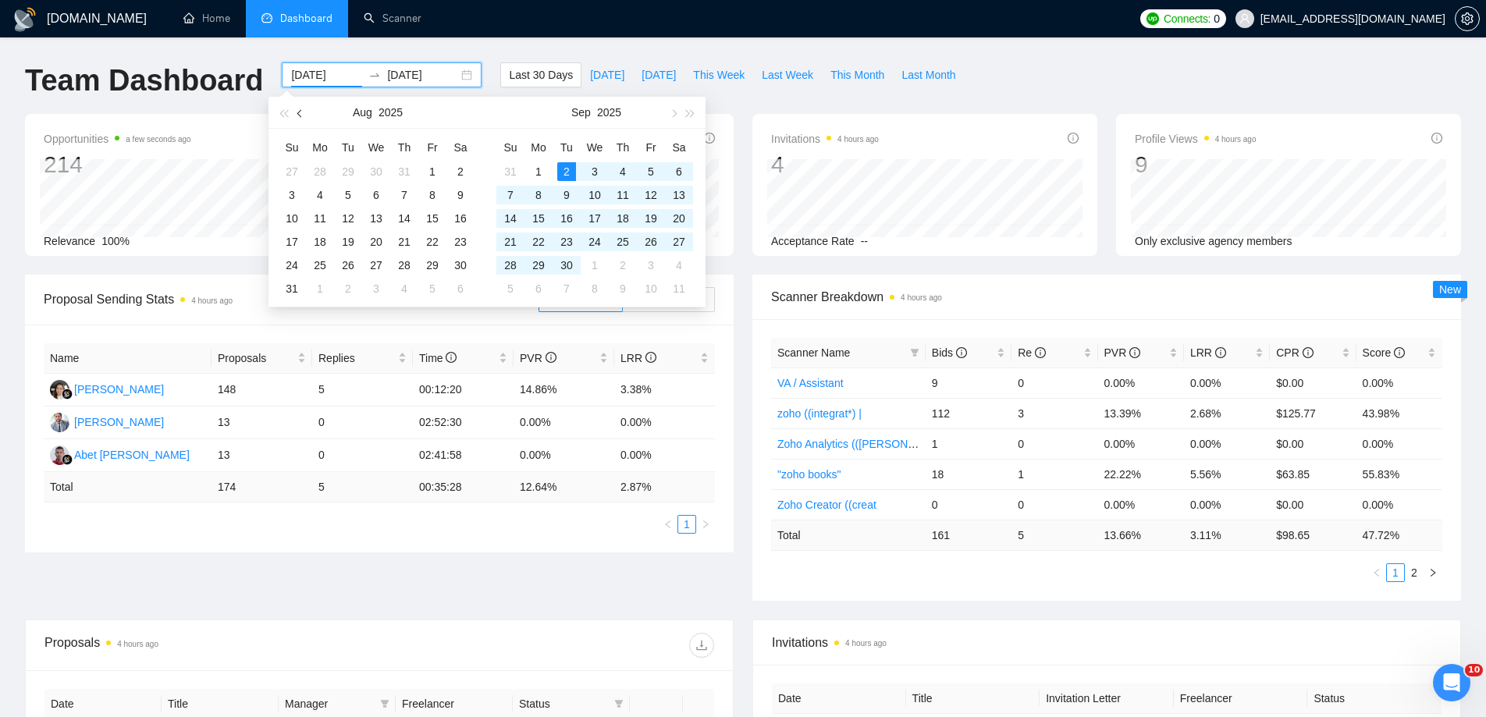
click at [308, 112] on button "button" at bounding box center [300, 112] width 17 height 31
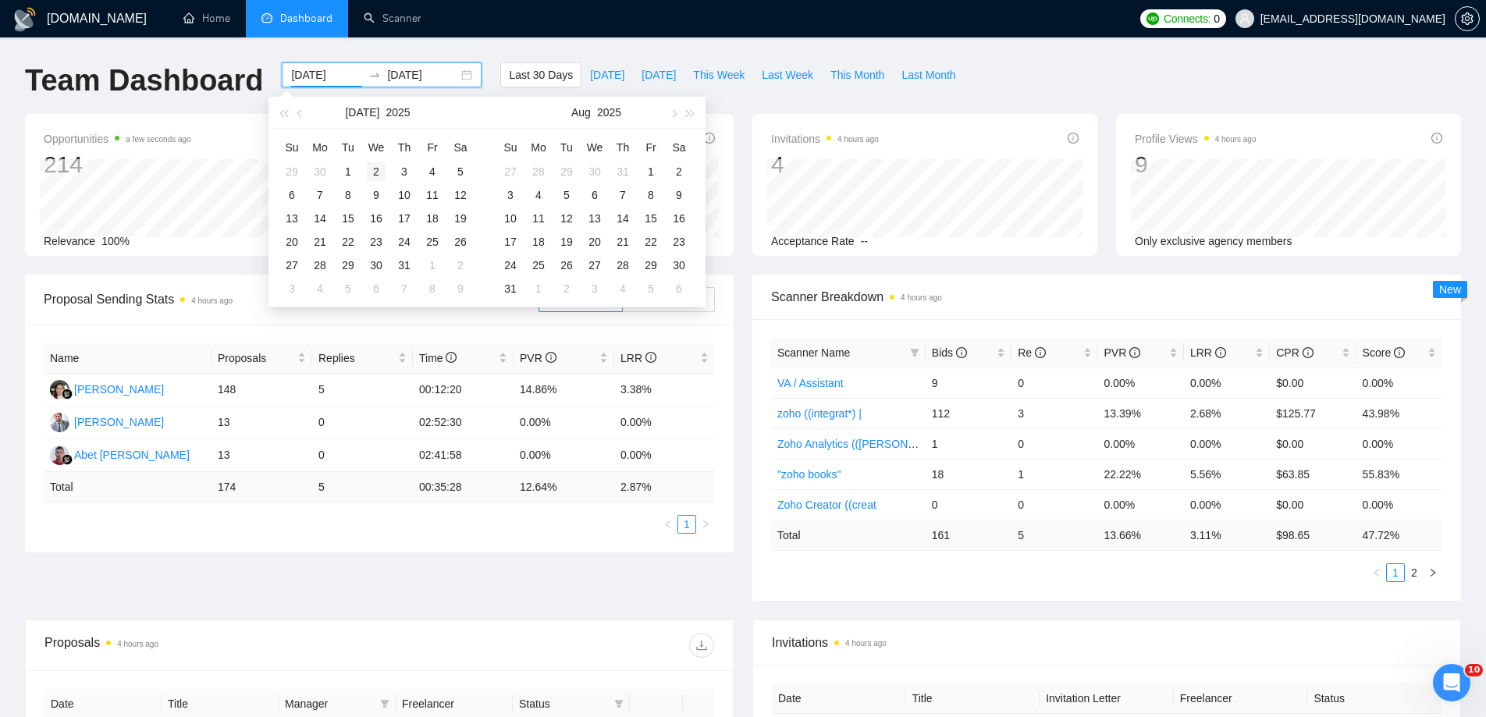
type input "[DATE]"
click at [367, 165] on div "2" at bounding box center [376, 171] width 19 height 19
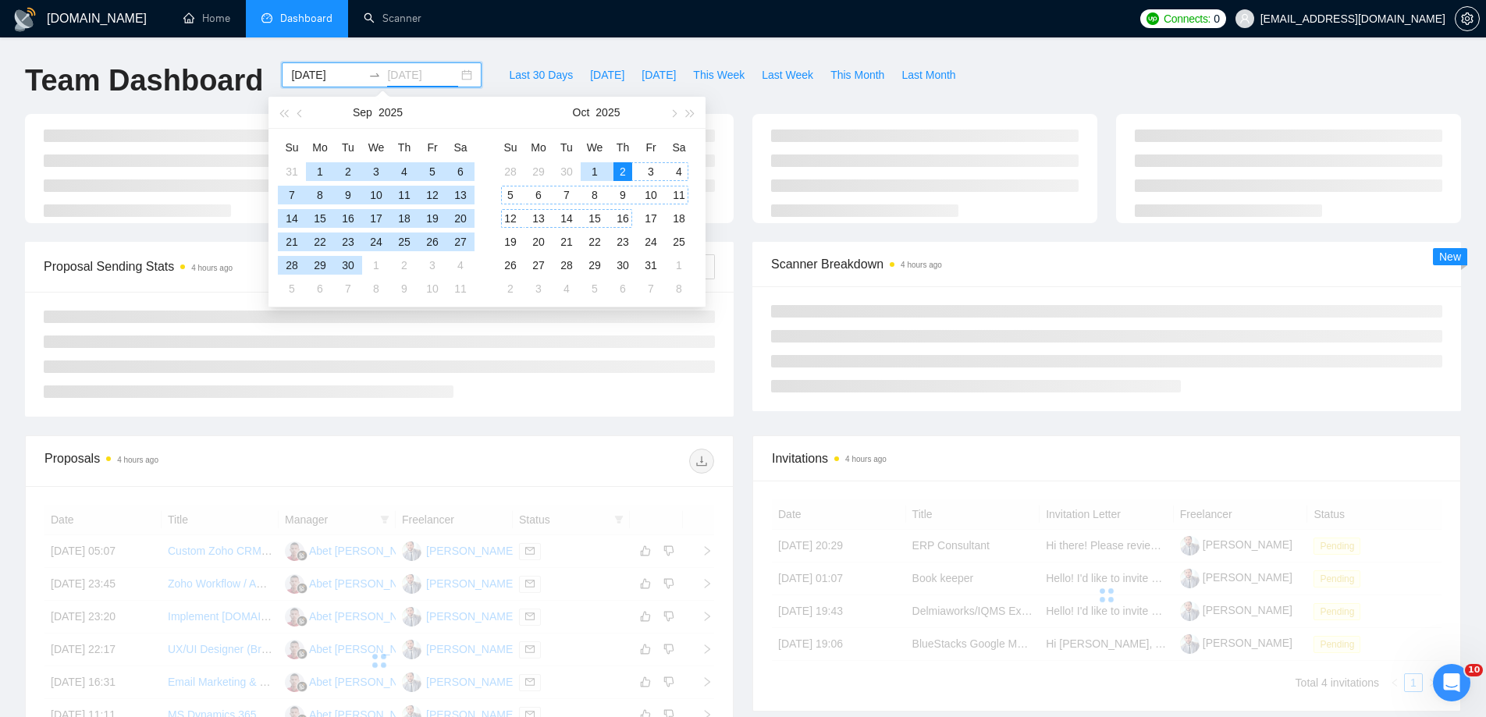
type input "[DATE]"
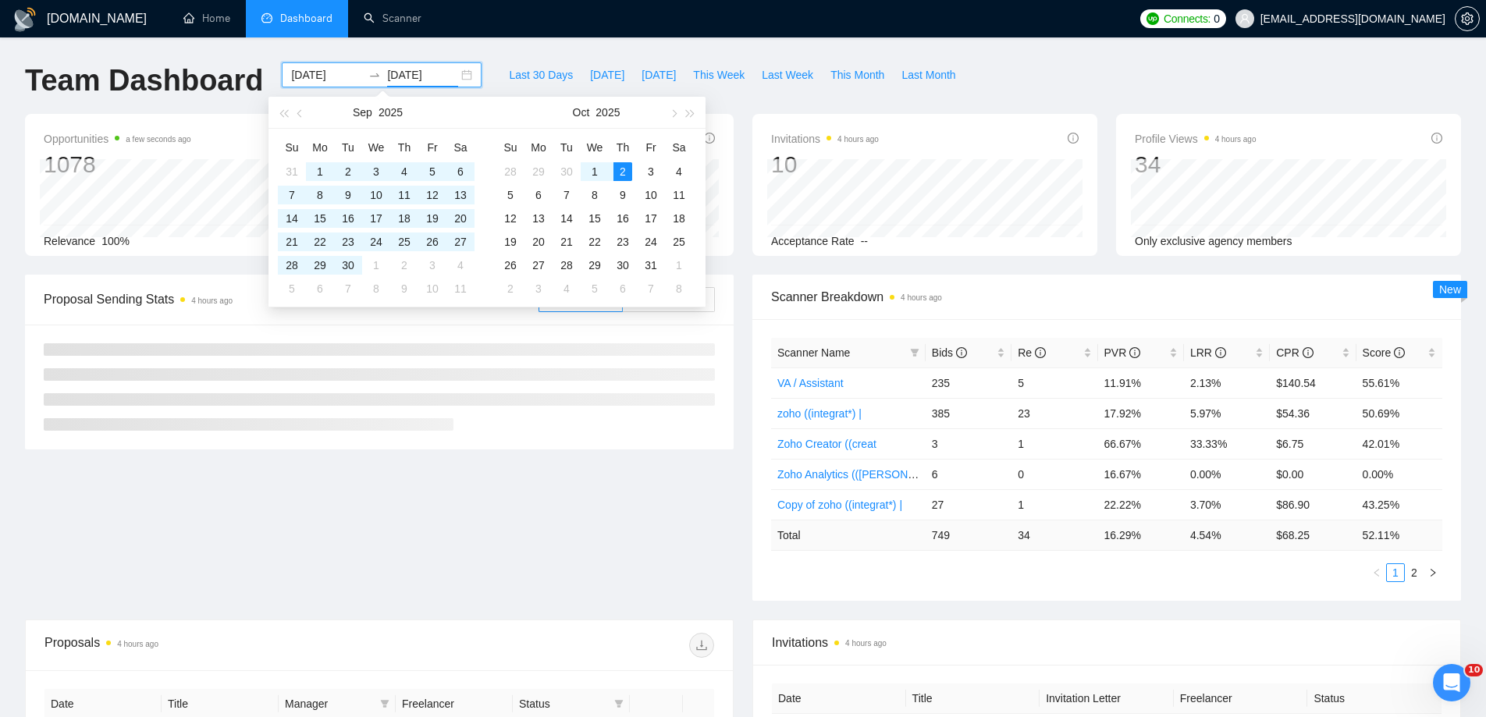
click at [1028, 76] on div "Team Dashboard 2025-07-02 2025-10-02 Last 30 Days Today Yesterday This Week Las…" at bounding box center [743, 87] width 1454 height 51
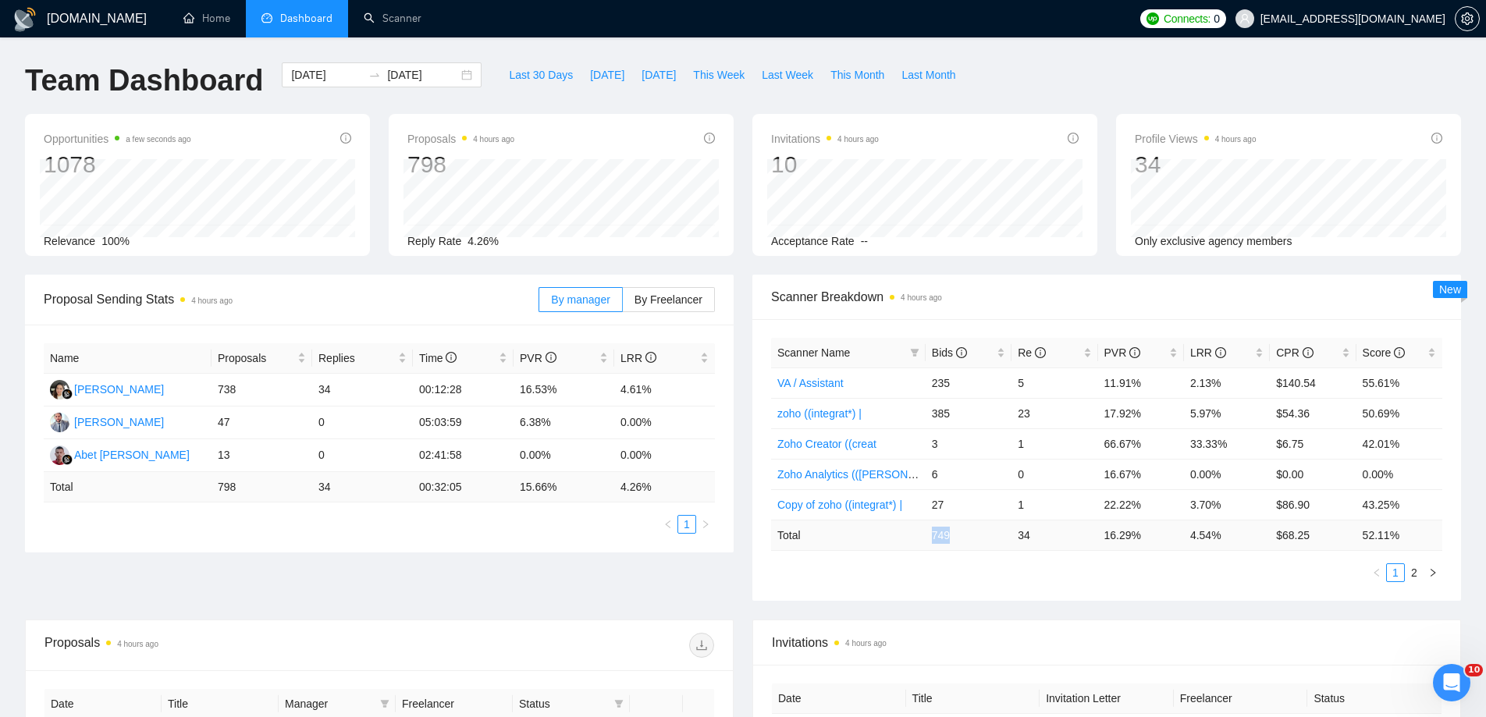
drag, startPoint x: 928, startPoint y: 534, endPoint x: 952, endPoint y: 535, distance: 23.4
click at [952, 535] on td "749" at bounding box center [968, 535] width 86 height 30
copy td "749"
drag, startPoint x: 1189, startPoint y: 535, endPoint x: 1248, endPoint y: 534, distance: 58.5
click at [1248, 534] on td "4.54 %" at bounding box center [1227, 535] width 86 height 30
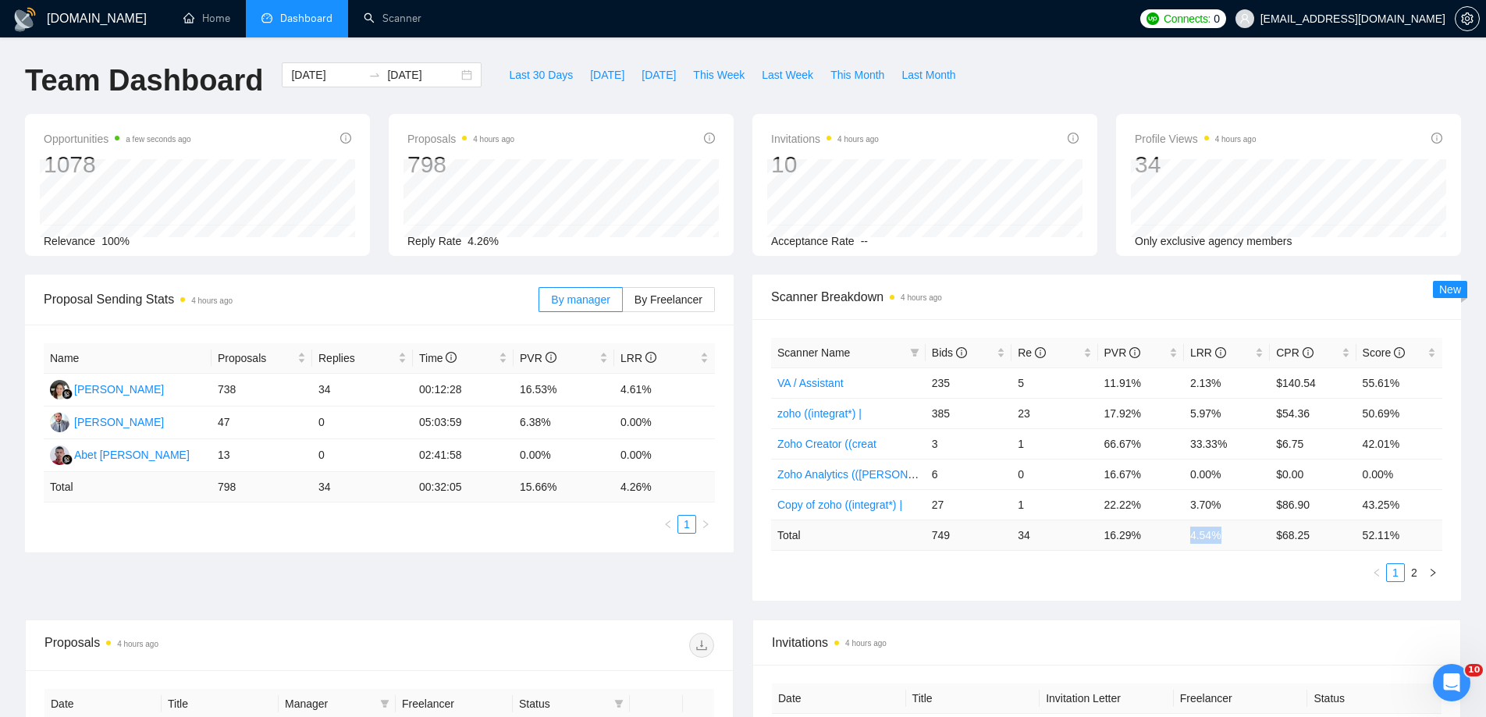
copy td "4.54 %"
drag, startPoint x: 1276, startPoint y: 541, endPoint x: 1321, endPoint y: 537, distance: 45.5
click at [1321, 536] on td "$ 68.25" at bounding box center [1312, 535] width 86 height 30
copy td "$ 68.25"
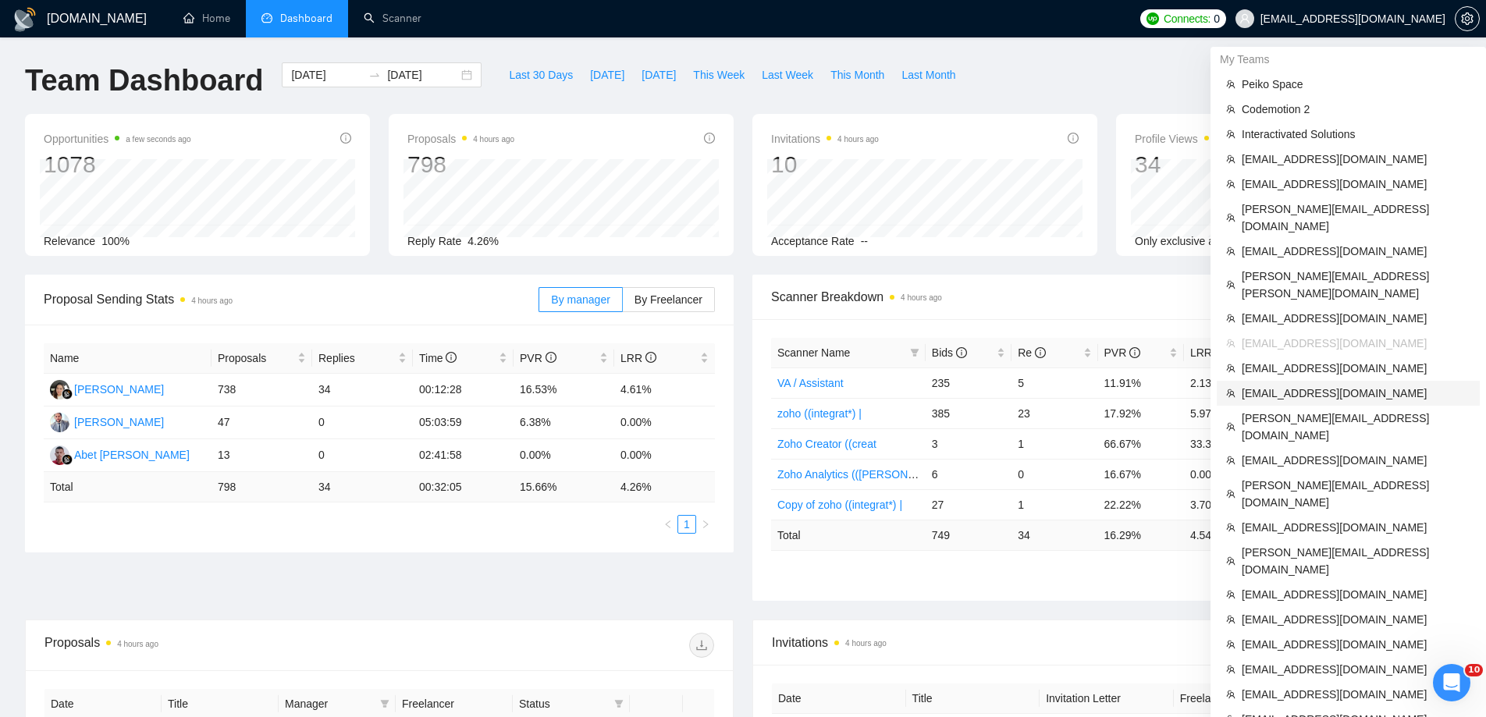
click at [1272, 385] on span "[EMAIL_ADDRESS][DOMAIN_NAME]" at bounding box center [1355, 393] width 229 height 17
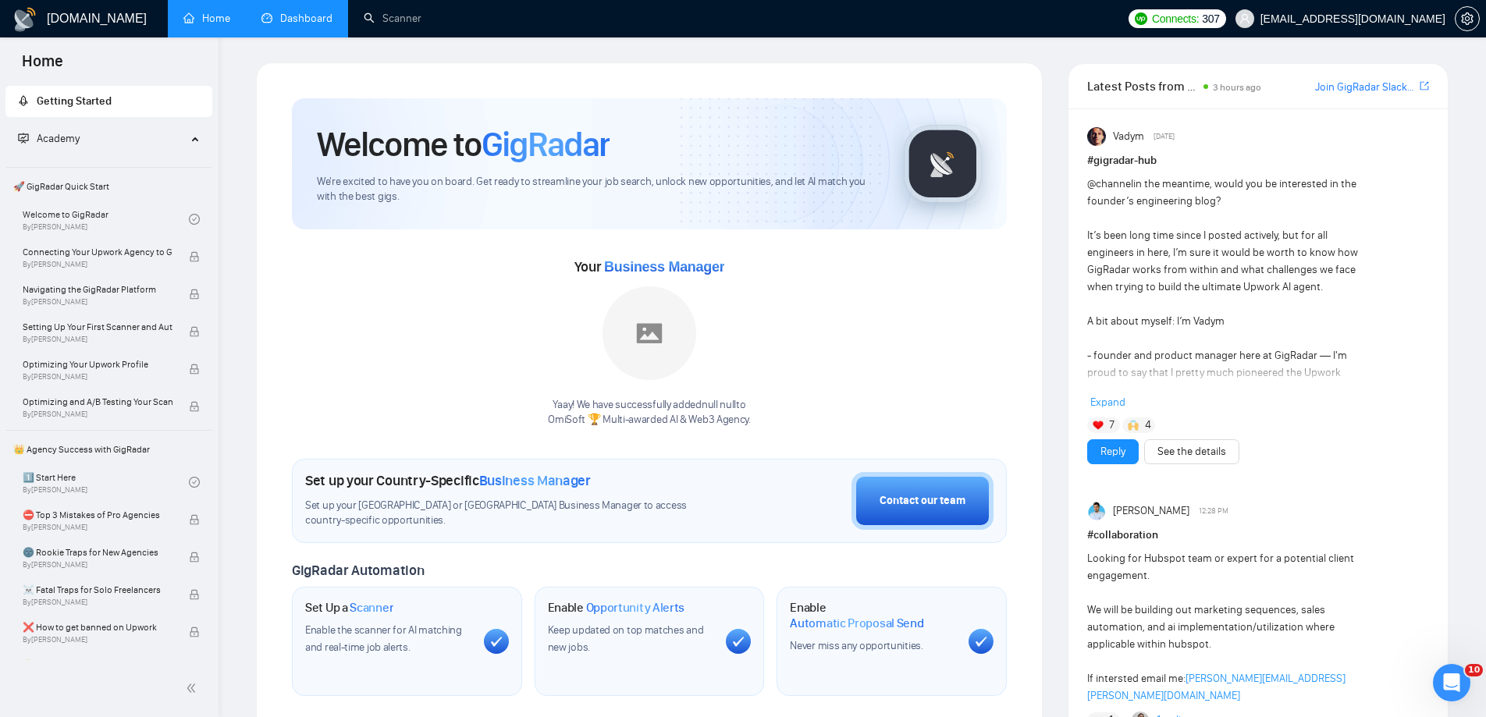
click at [282, 18] on link "Dashboard" at bounding box center [296, 18] width 71 height 13
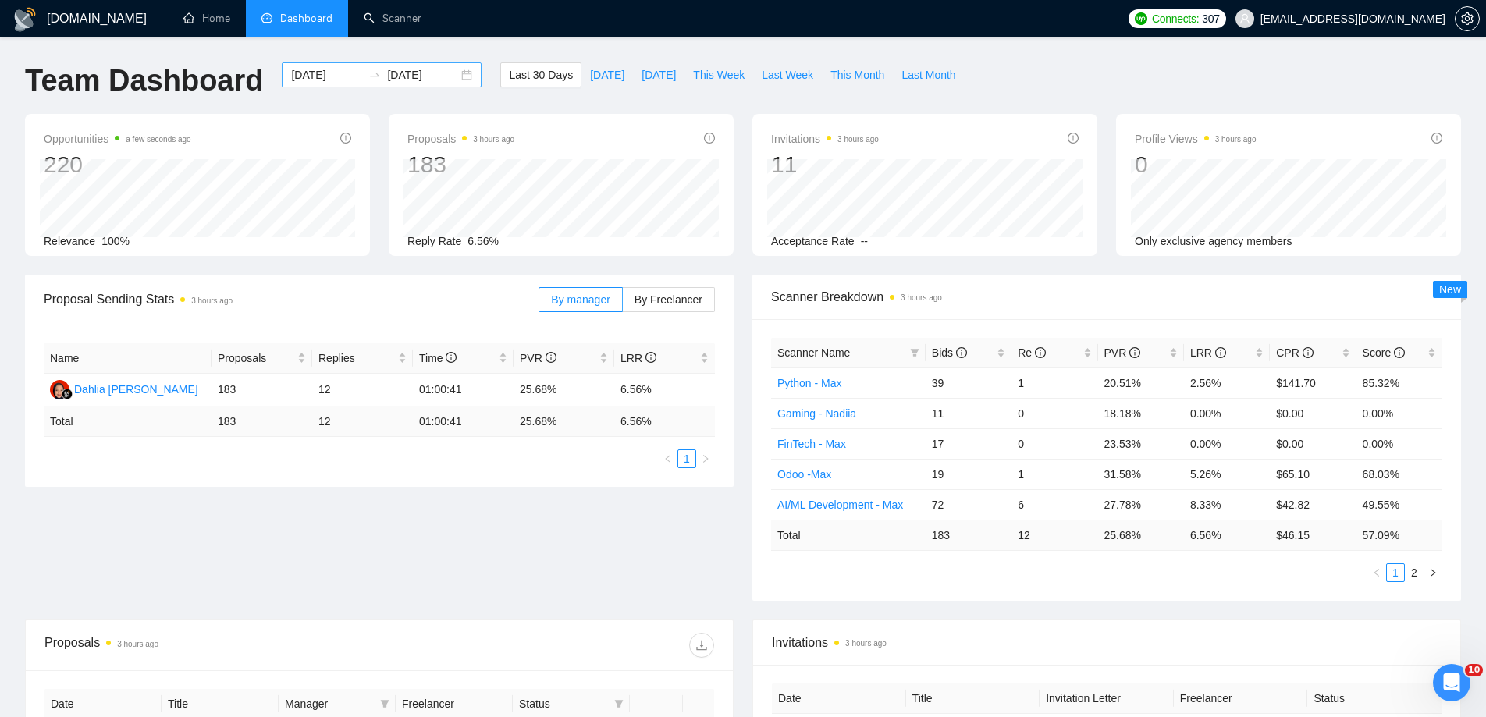
click at [452, 76] on div "[DATE] [DATE]" at bounding box center [382, 74] width 200 height 25
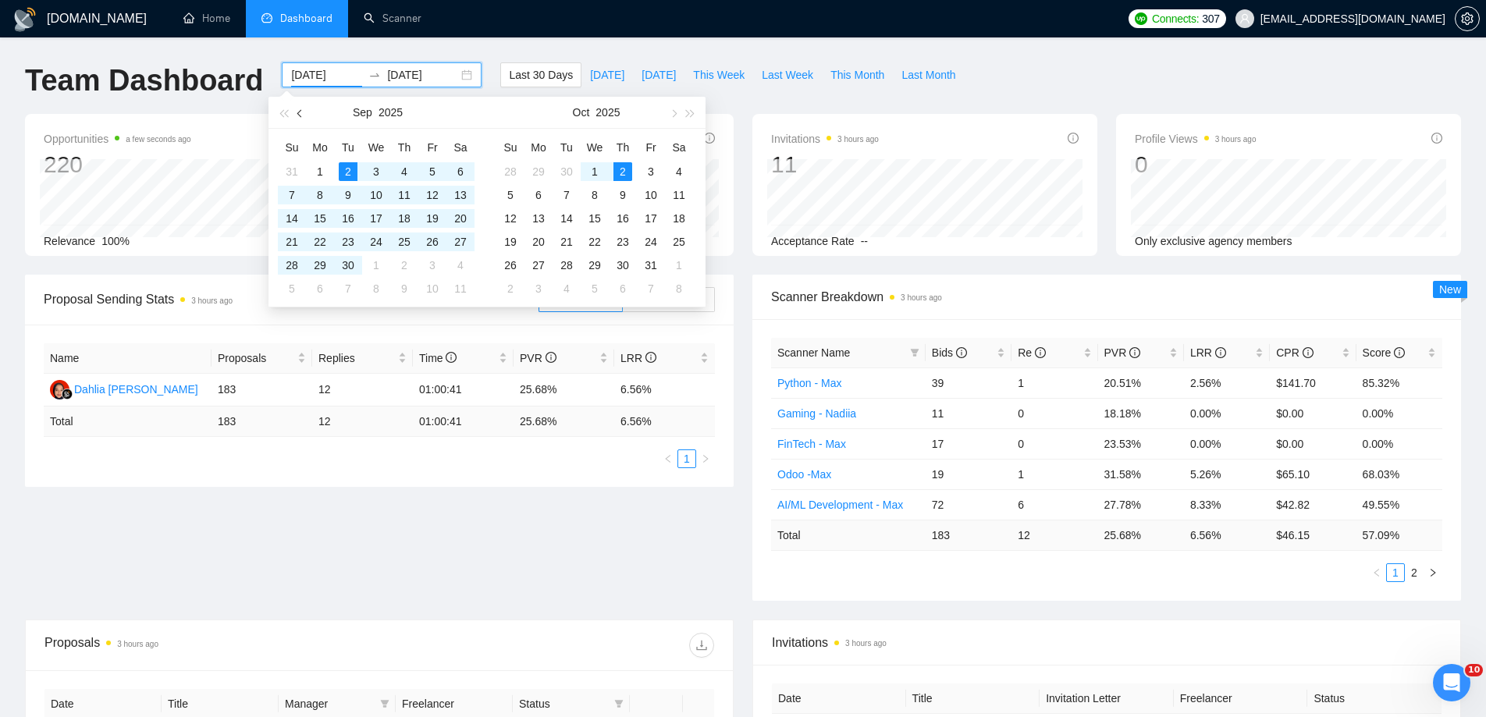
click at [298, 121] on button "button" at bounding box center [300, 112] width 17 height 31
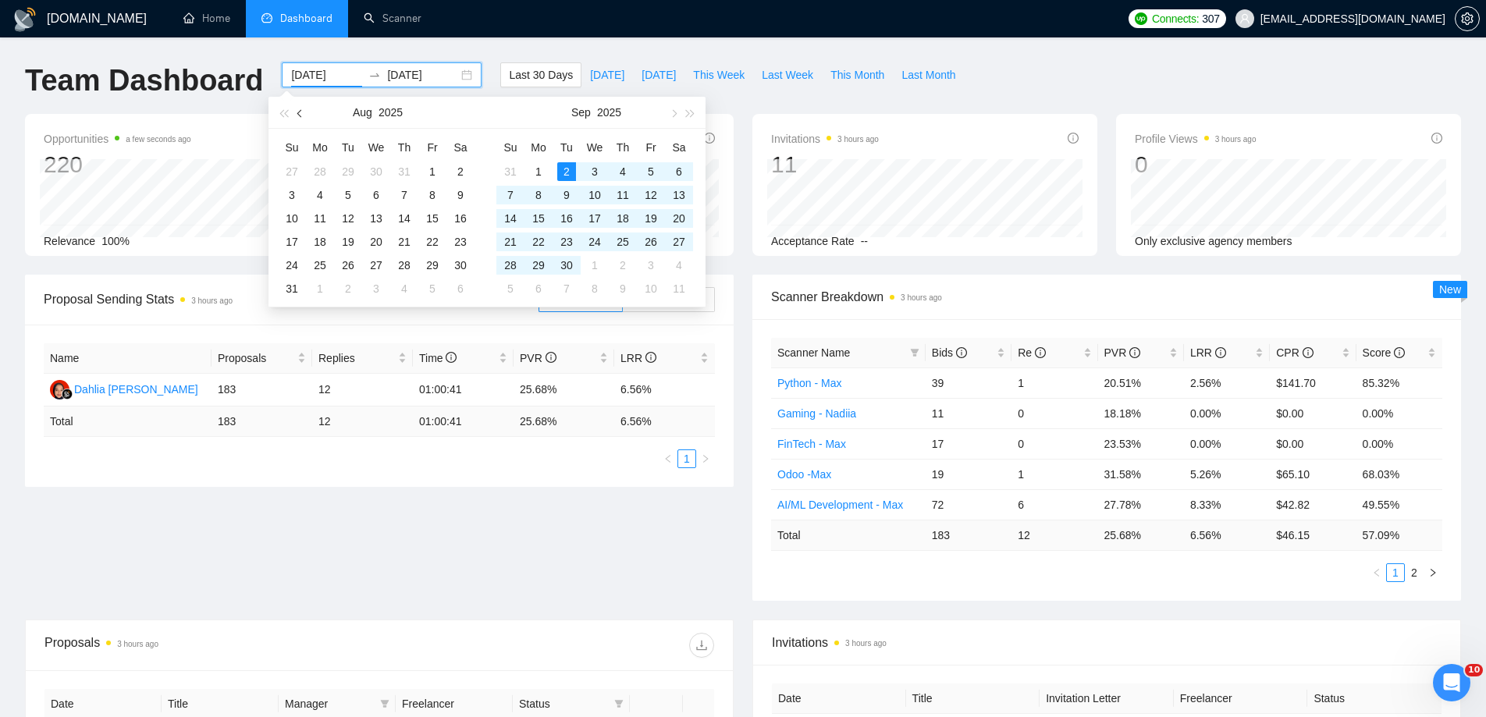
click at [298, 121] on button "button" at bounding box center [300, 112] width 17 height 31
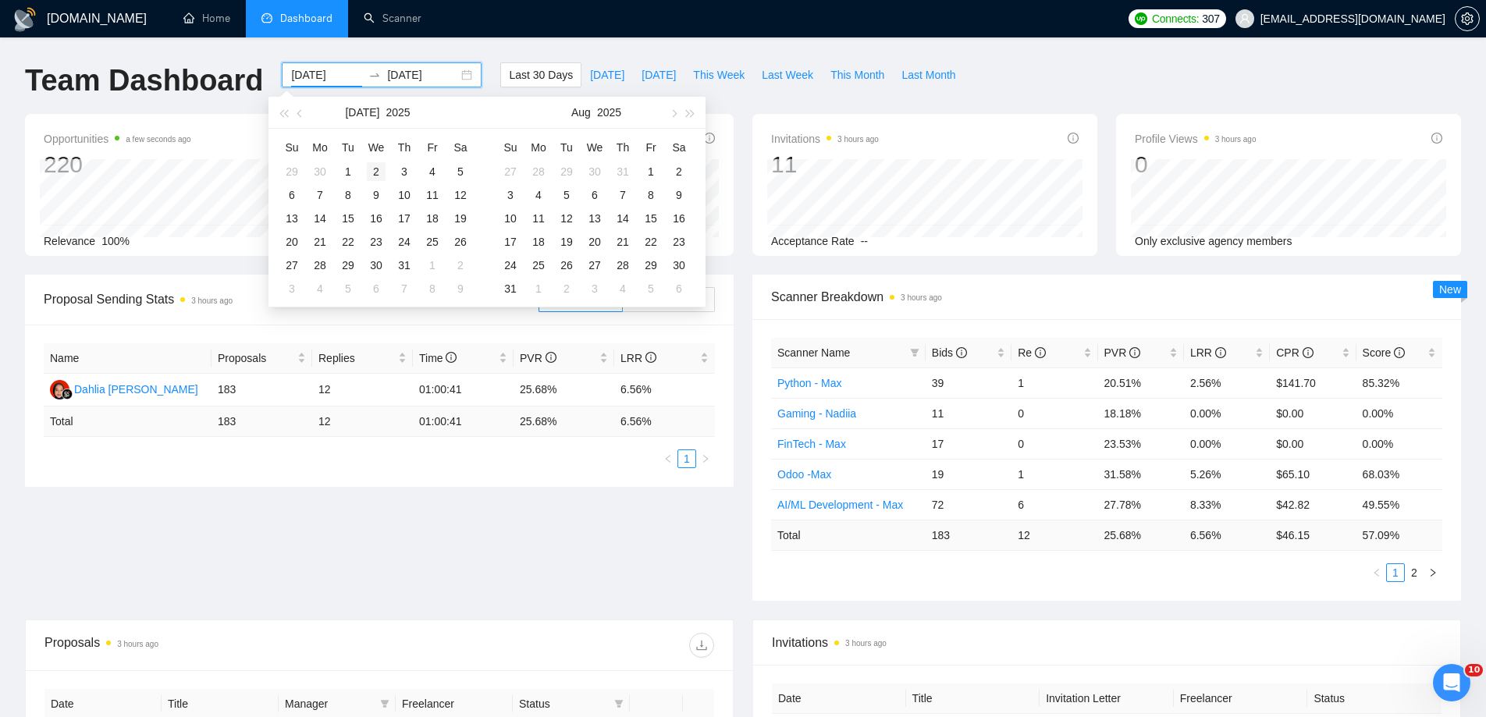
type input "[DATE]"
click at [371, 176] on div "2" at bounding box center [376, 171] width 19 height 19
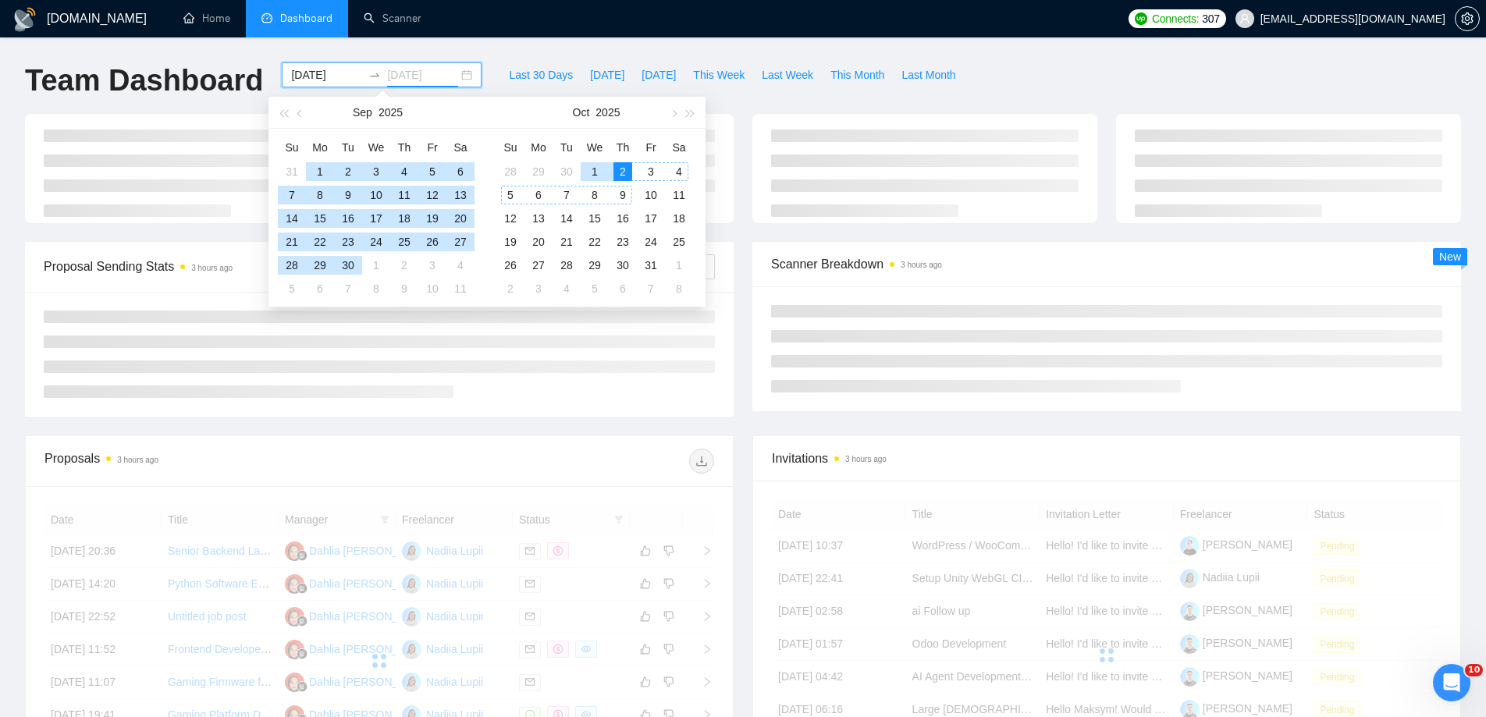
type input "[DATE]"
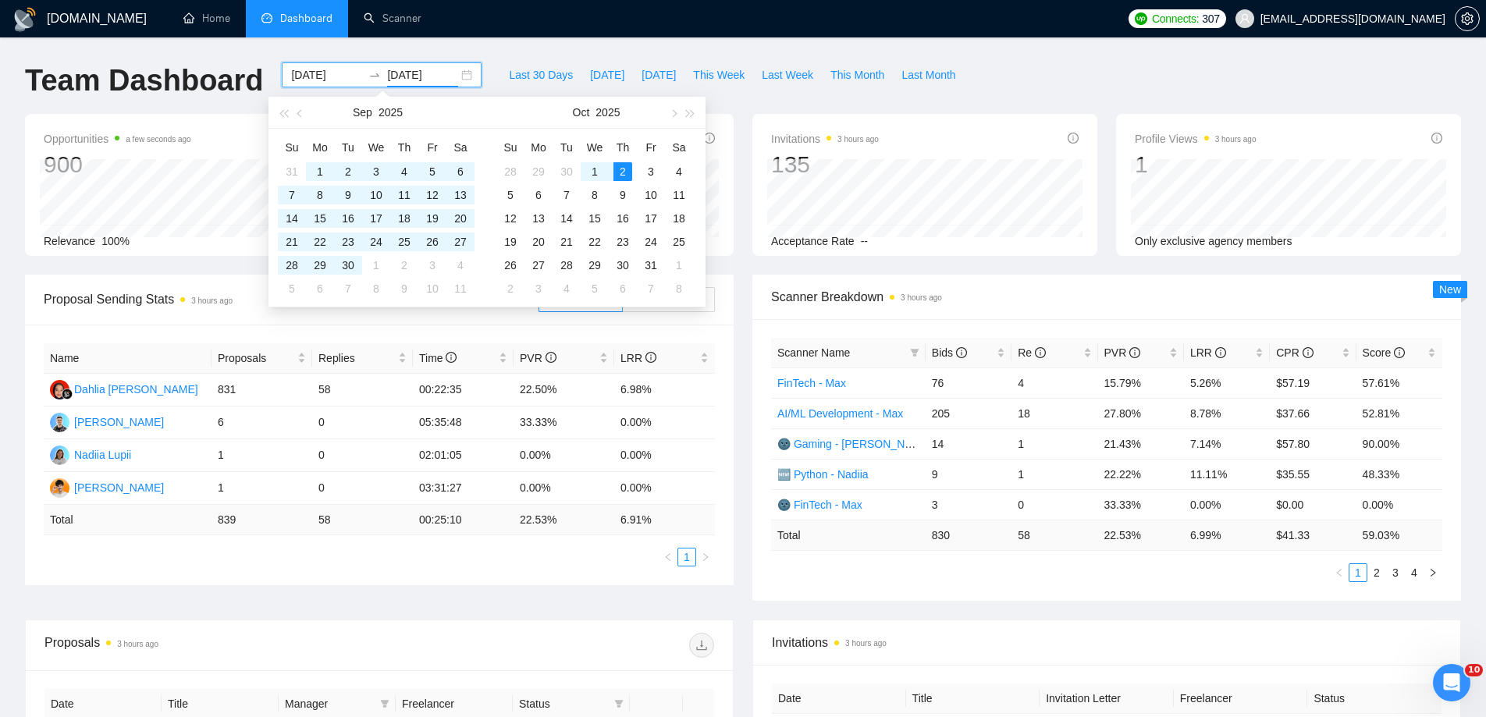
click at [1000, 301] on span "Scanner Breakdown 3 hours ago" at bounding box center [1106, 297] width 671 height 20
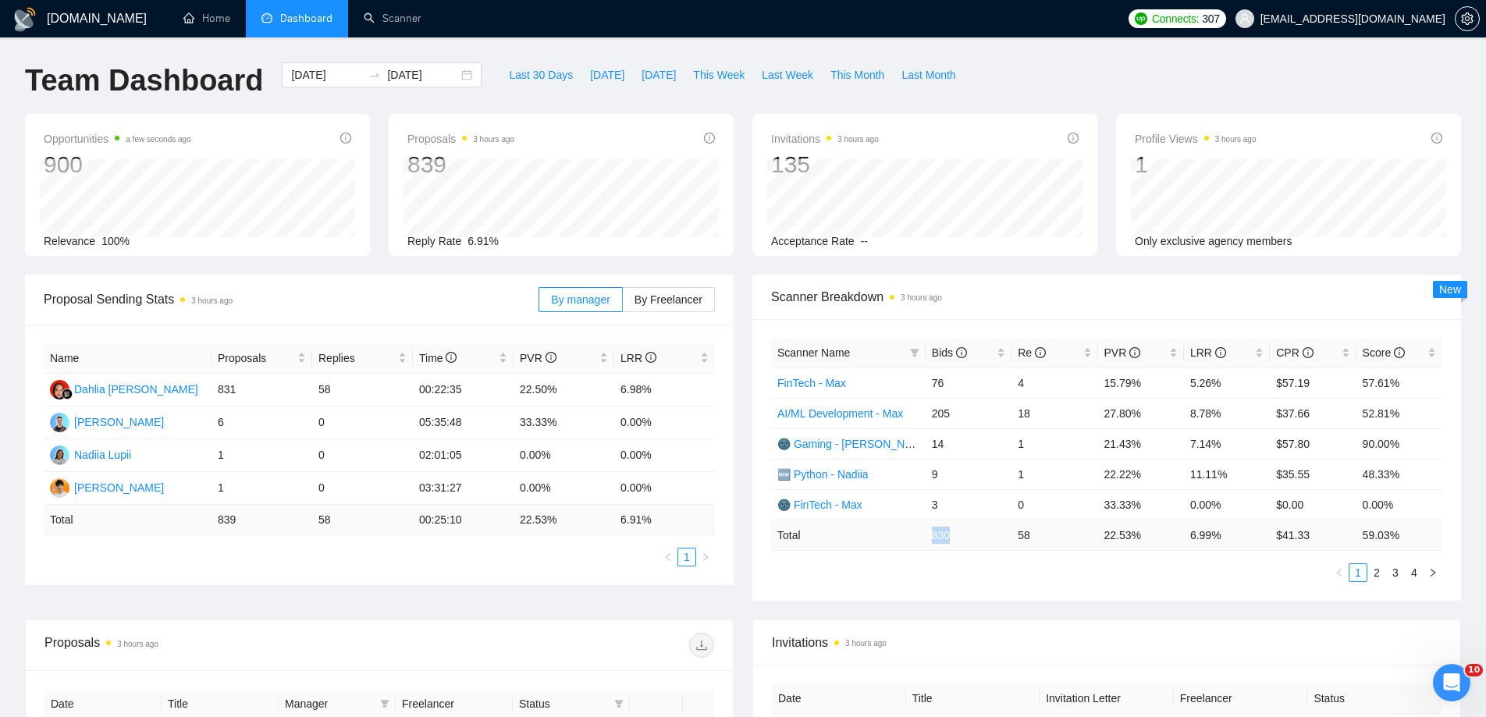
drag, startPoint x: 963, startPoint y: 541, endPoint x: 920, endPoint y: 541, distance: 42.9
click at [920, 541] on tr "Total 830 58 22.53 % 6.99 % $ 41.33 59.03 %" at bounding box center [1106, 535] width 671 height 30
copy tr "830"
drag, startPoint x: 1227, startPoint y: 533, endPoint x: 1187, endPoint y: 534, distance: 39.8
click at [1187, 534] on td "6.99 %" at bounding box center [1227, 535] width 86 height 30
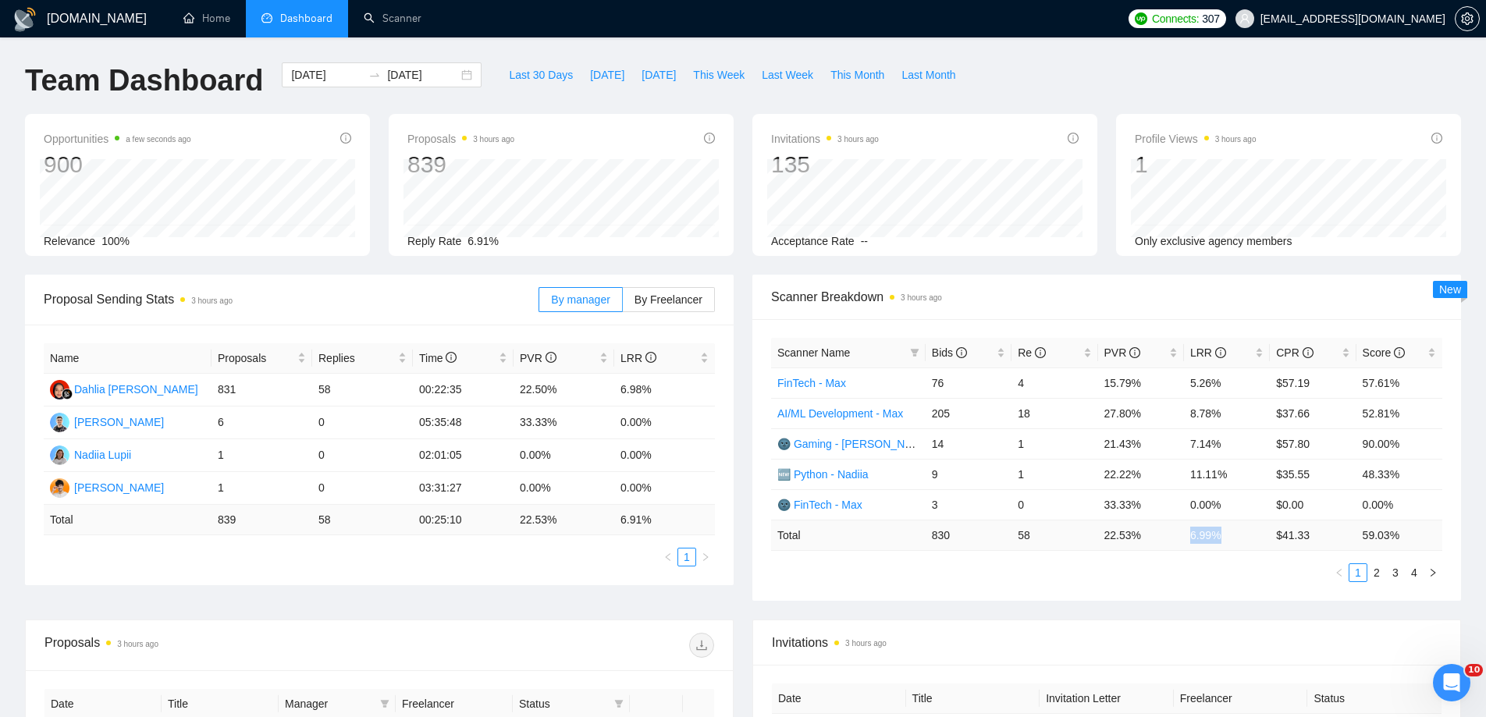
copy td "6.99 %"
drag, startPoint x: 1322, startPoint y: 537, endPoint x: 1272, endPoint y: 541, distance: 50.2
click at [1271, 541] on td "$ 41.33" at bounding box center [1312, 535] width 86 height 30
copy td "$ 41.33"
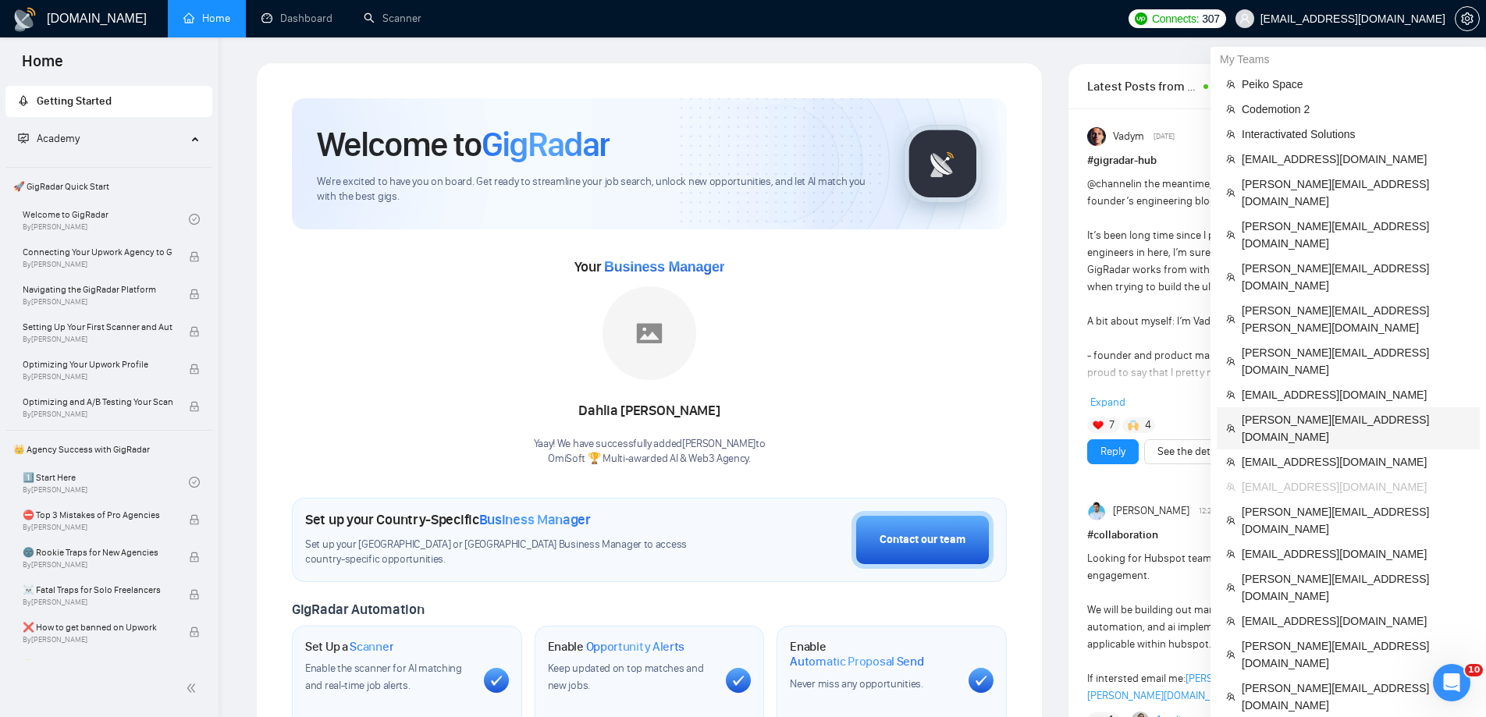
click at [1283, 411] on span "serge.yourrnd@gmail.com" at bounding box center [1355, 428] width 229 height 34
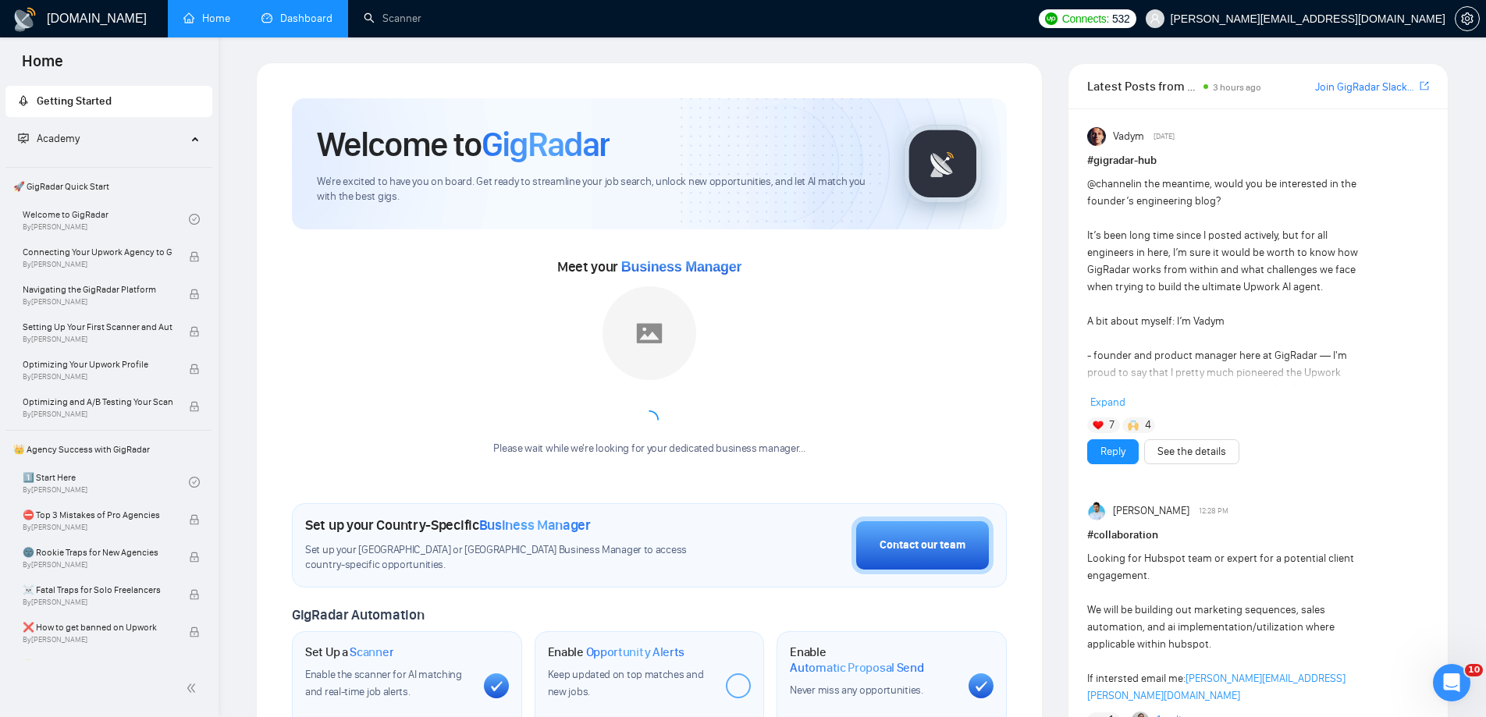
click at [302, 12] on link "Dashboard" at bounding box center [296, 18] width 71 height 13
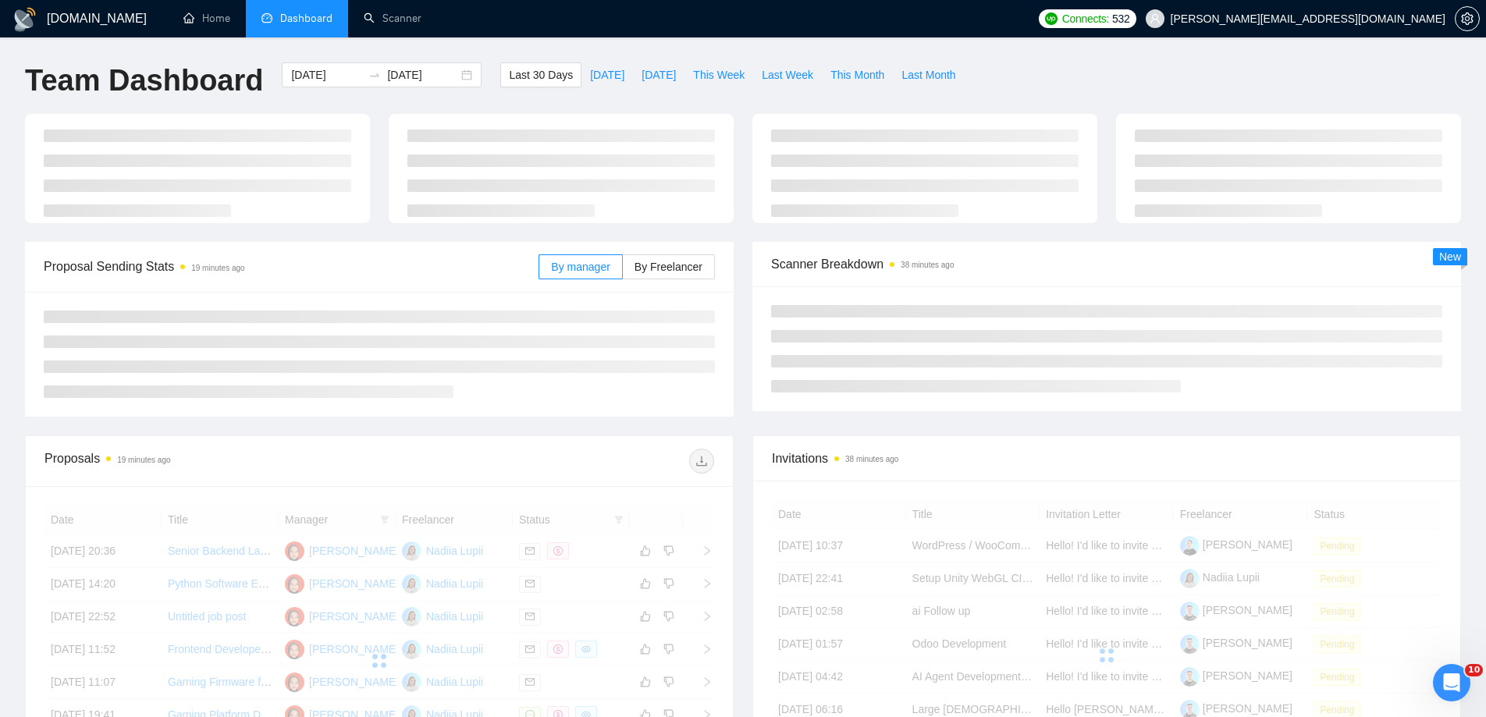
click at [302, 12] on span "Dashboard" at bounding box center [306, 18] width 52 height 13
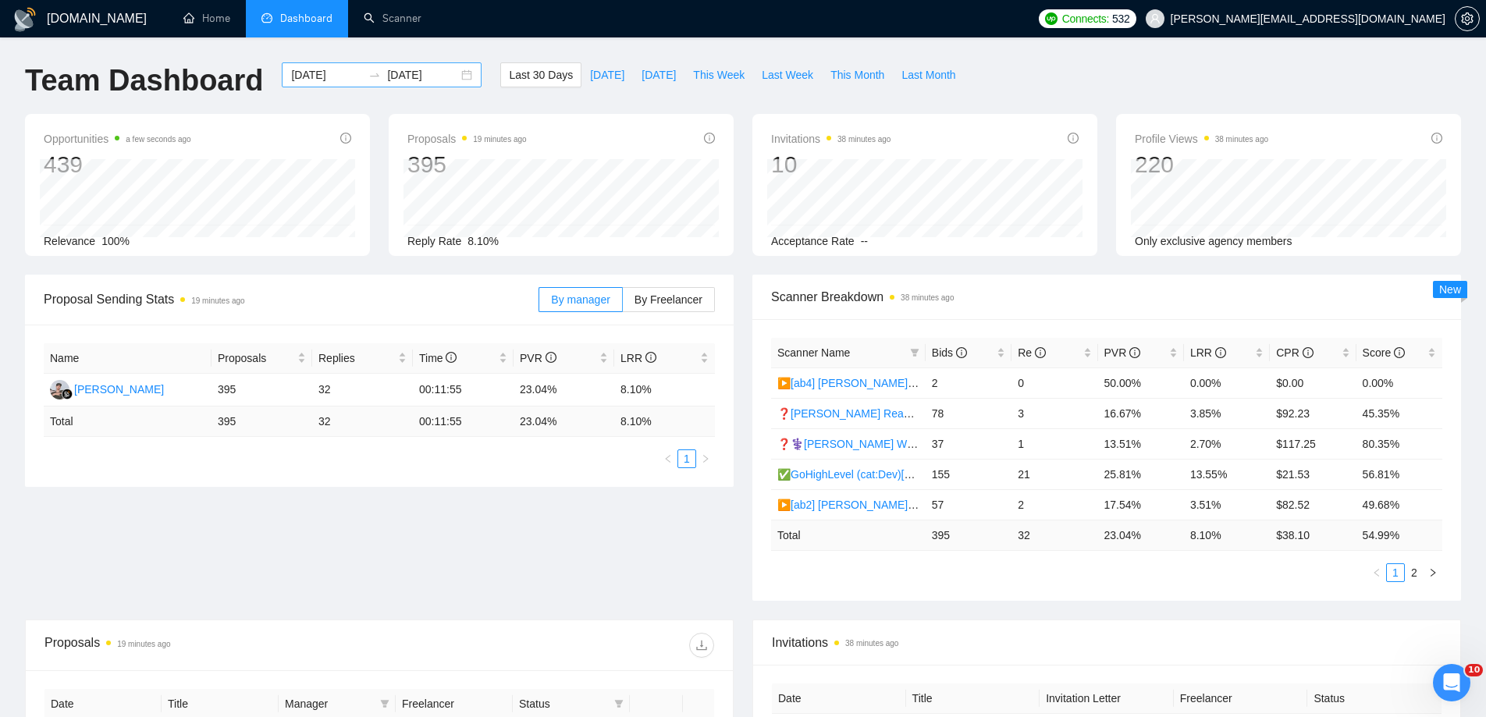
click at [453, 77] on div "[DATE] [DATE]" at bounding box center [382, 74] width 200 height 25
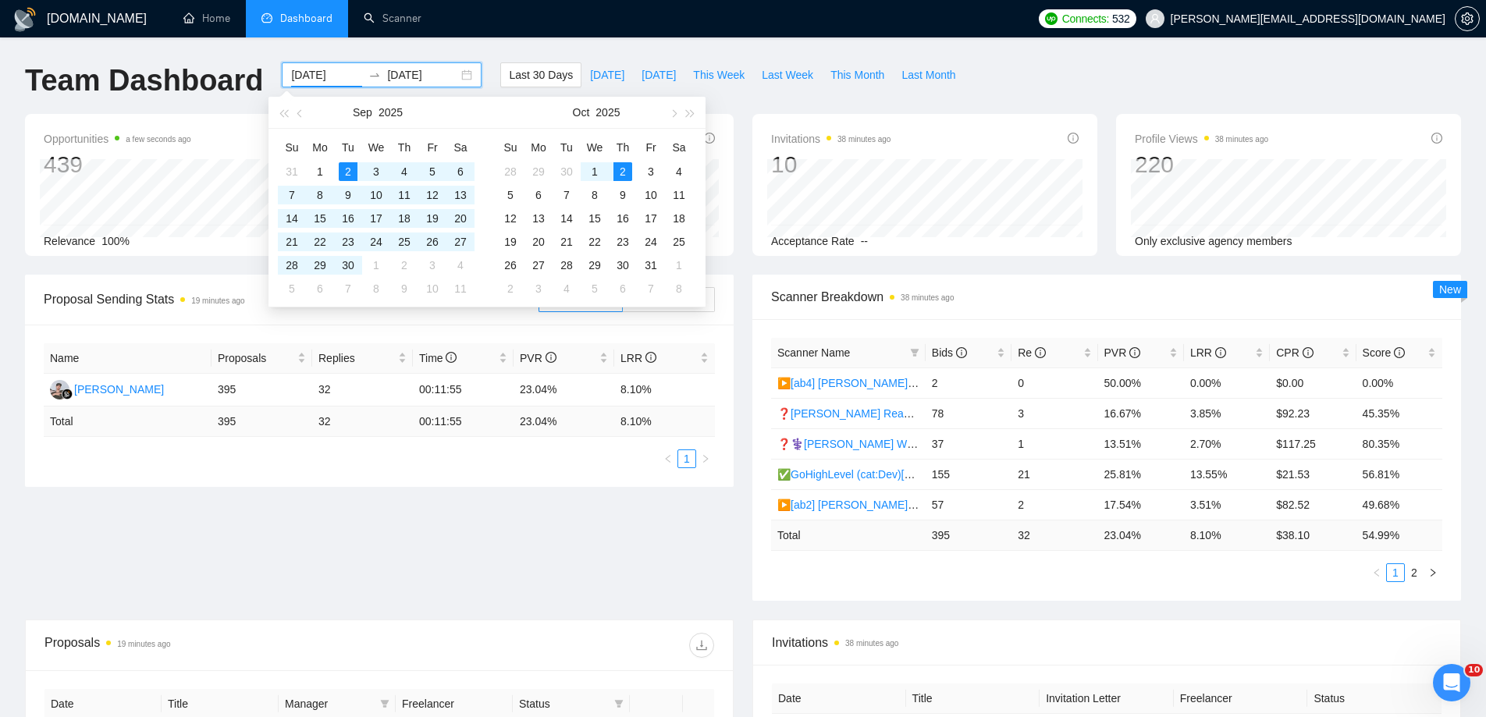
click at [456, 78] on div "[DATE] [DATE]" at bounding box center [382, 74] width 200 height 25
click at [303, 115] on button "button" at bounding box center [300, 112] width 17 height 31
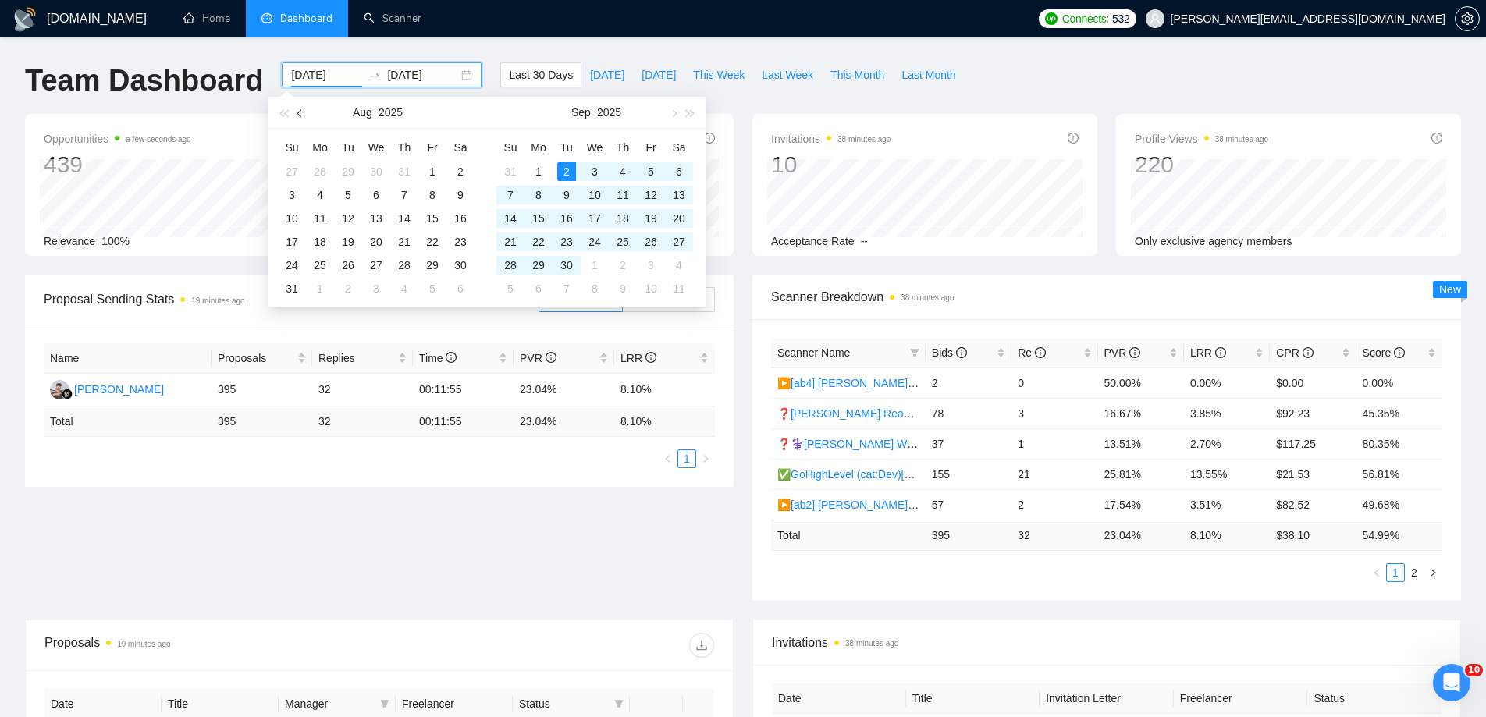
click at [303, 115] on button "button" at bounding box center [300, 112] width 17 height 31
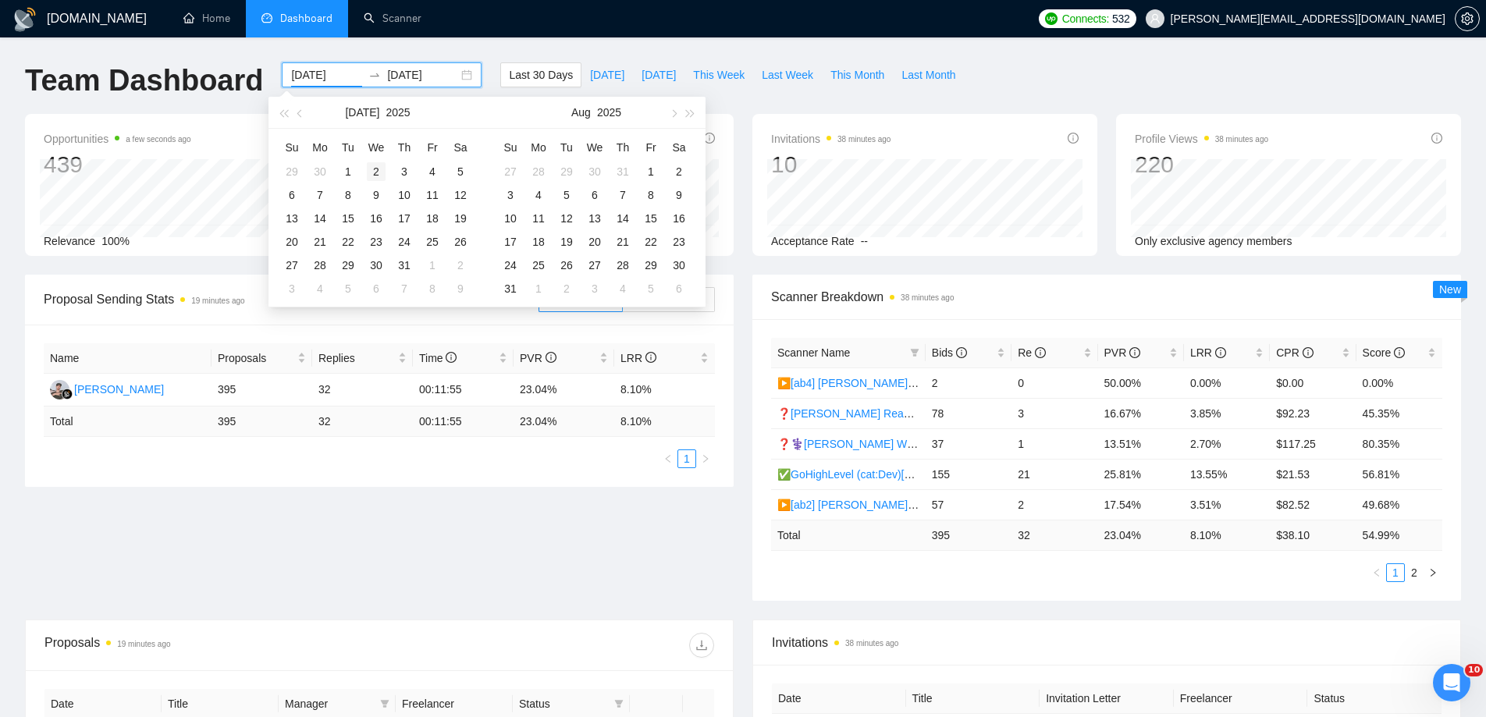
type input "[DATE]"
click at [379, 169] on div "2" at bounding box center [376, 171] width 19 height 19
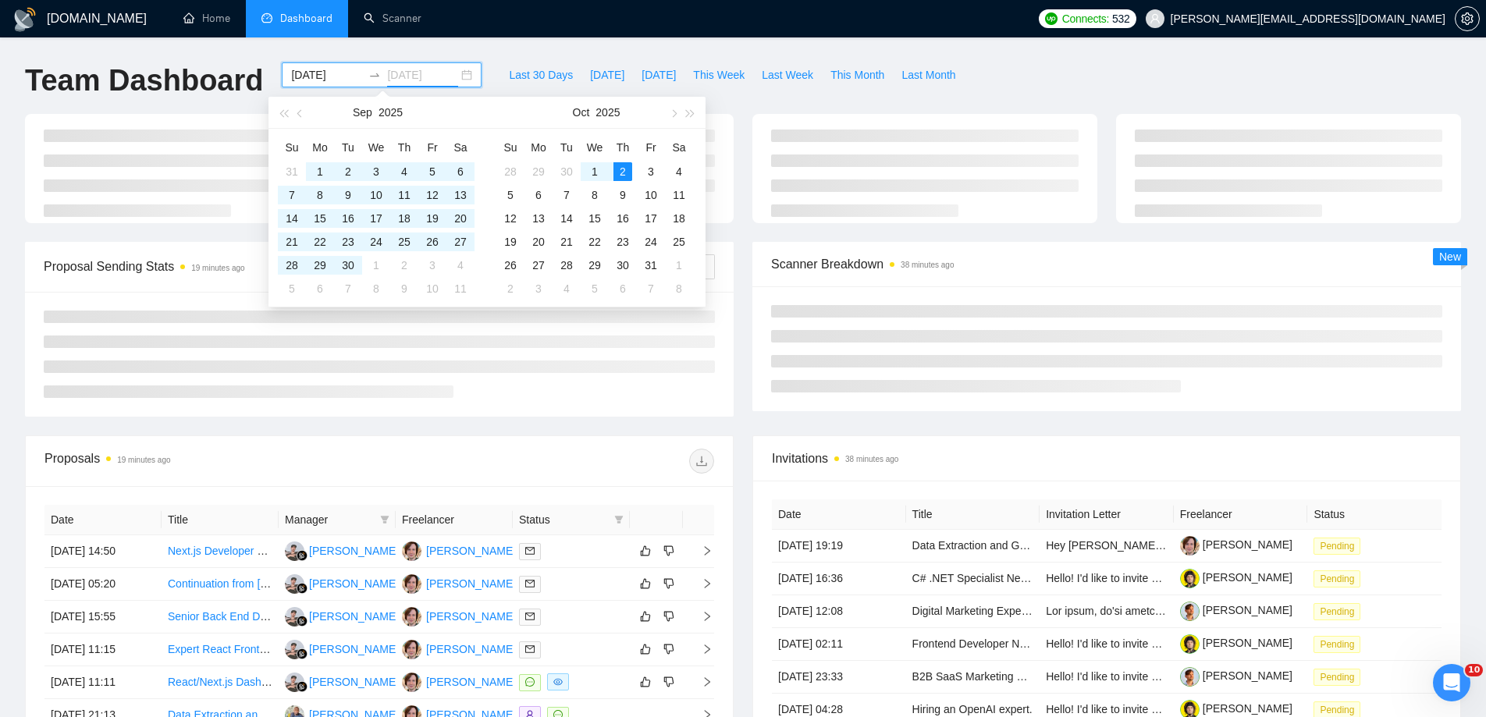
type input "[DATE]"
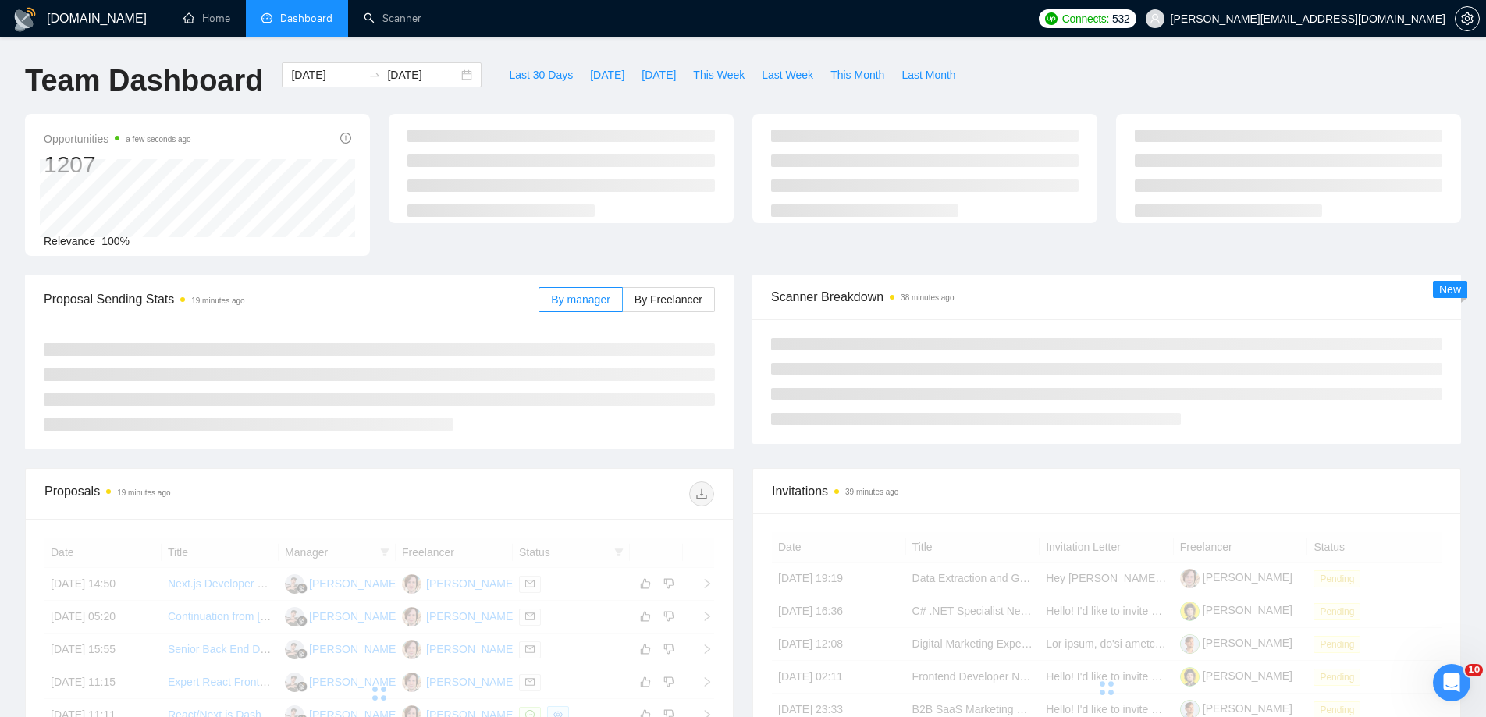
click at [1020, 383] on ul at bounding box center [1106, 381] width 671 height 87
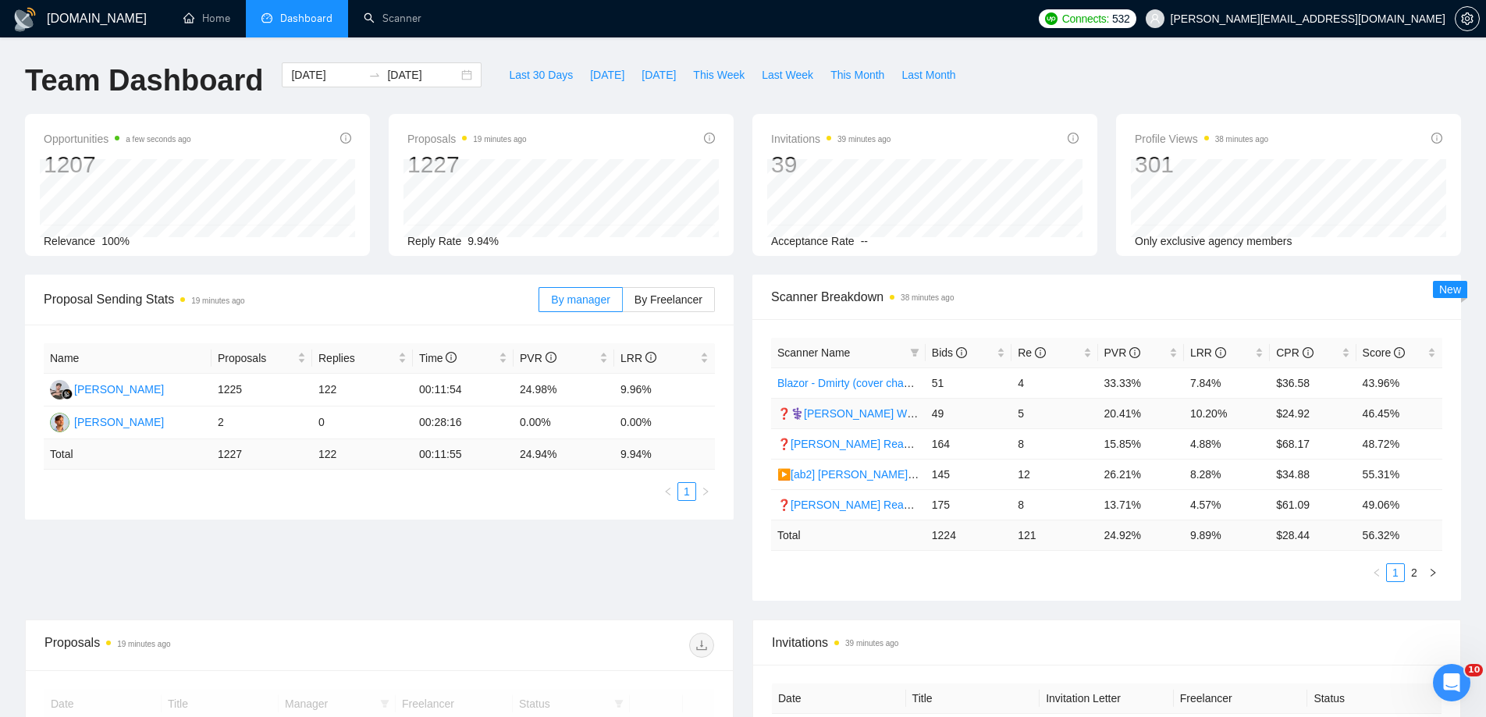
scroll to position [54, 0]
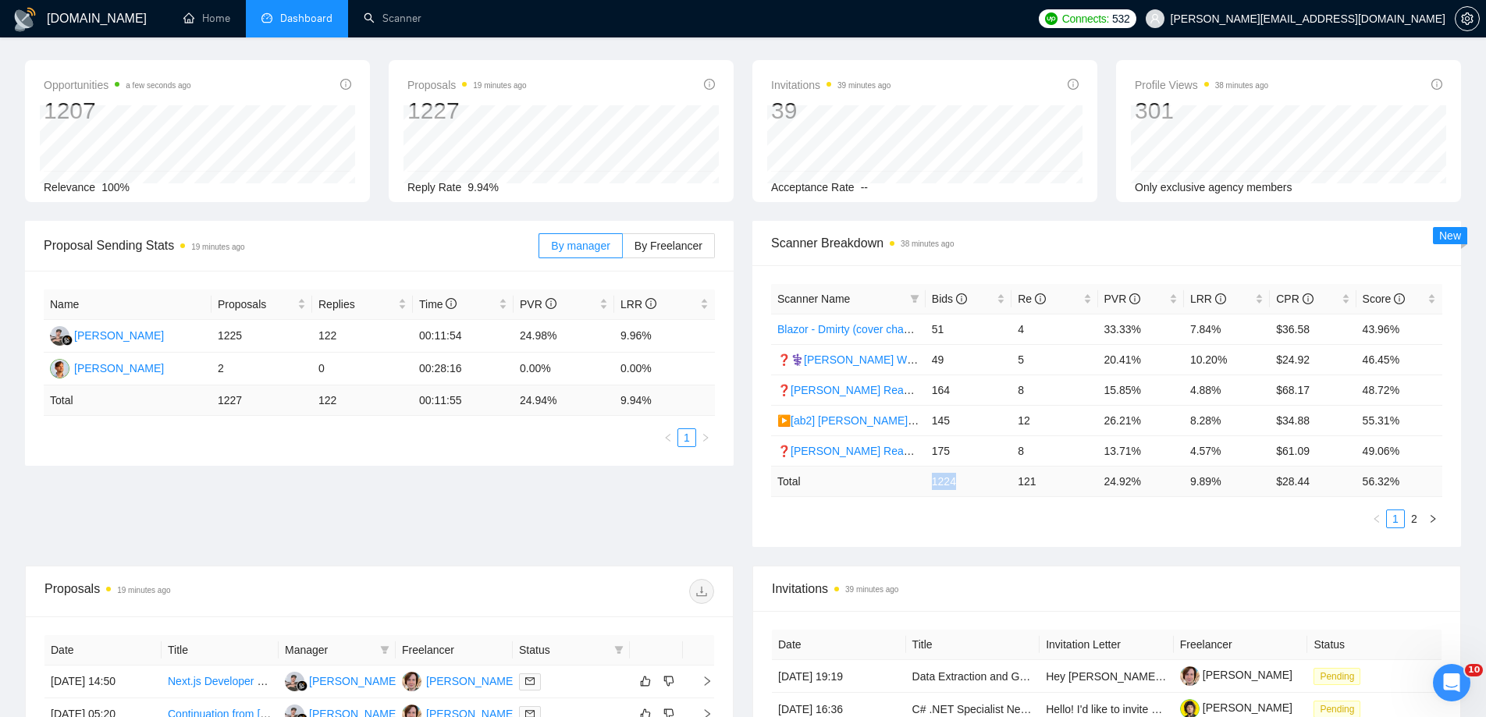
drag, startPoint x: 964, startPoint y: 484, endPoint x: 921, endPoint y: 483, distance: 42.9
click at [921, 483] on tr "Total 1224 121 24.92 % 9.89 % $ 28.44 56.32 %" at bounding box center [1106, 481] width 671 height 30
copy tr "1224"
click at [1177, 483] on tr "Total 1224 121 24.92 % 9.89 % $ 28.44 56.32 %" at bounding box center [1106, 481] width 671 height 30
copy tr "9.89 %"
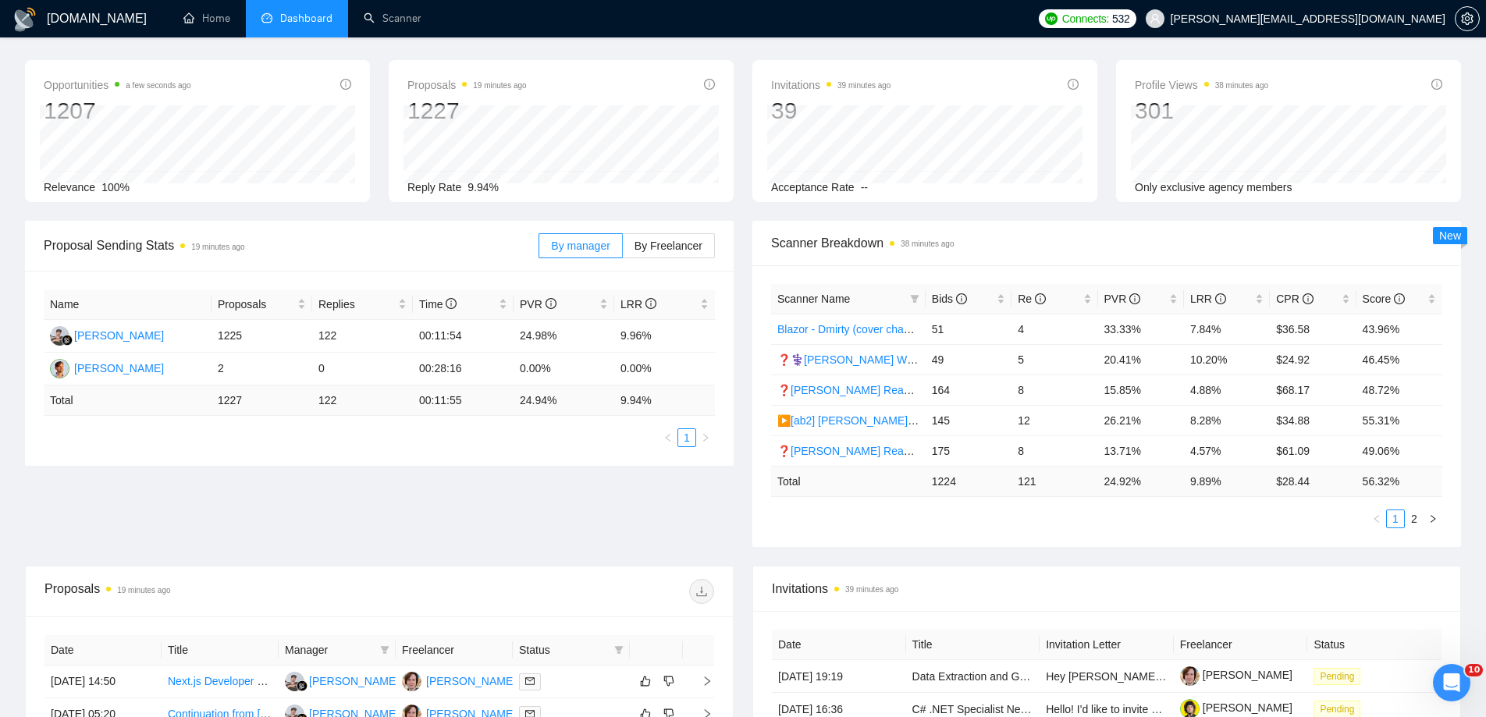
click at [1228, 502] on div "Scanner Name Bids Re PVR LRR CPR Score Blazor - Dmirty (cover changed 25.03) 51…" at bounding box center [1106, 406] width 671 height 244
drag, startPoint x: 1221, startPoint y: 485, endPoint x: 1191, endPoint y: 480, distance: 30.0
click at [1191, 480] on td "9.89 %" at bounding box center [1227, 481] width 86 height 30
copy td "9.89 %"
drag, startPoint x: 1313, startPoint y: 486, endPoint x: 1276, endPoint y: 485, distance: 37.5
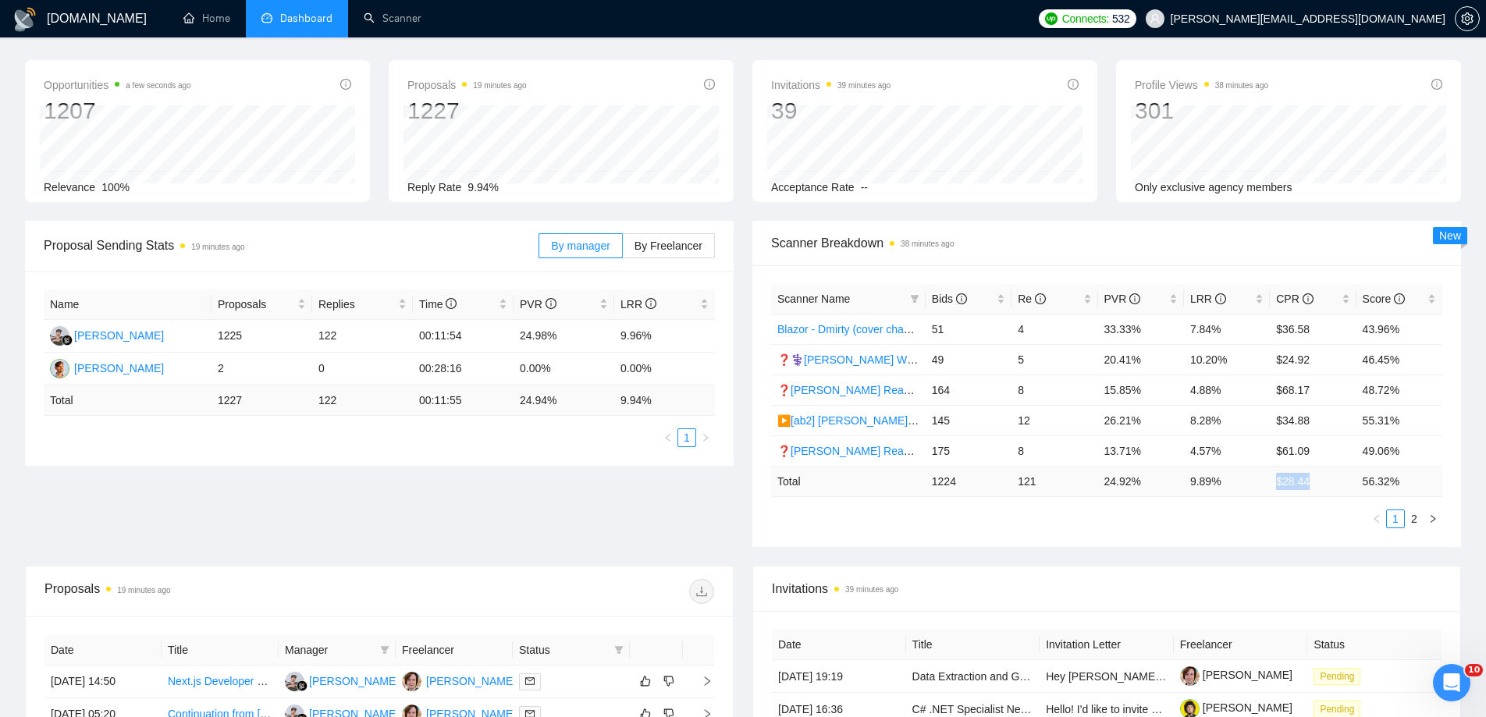
click at [1276, 485] on td "$ 28.44" at bounding box center [1312, 481] width 86 height 30
copy td "$ 28.44"
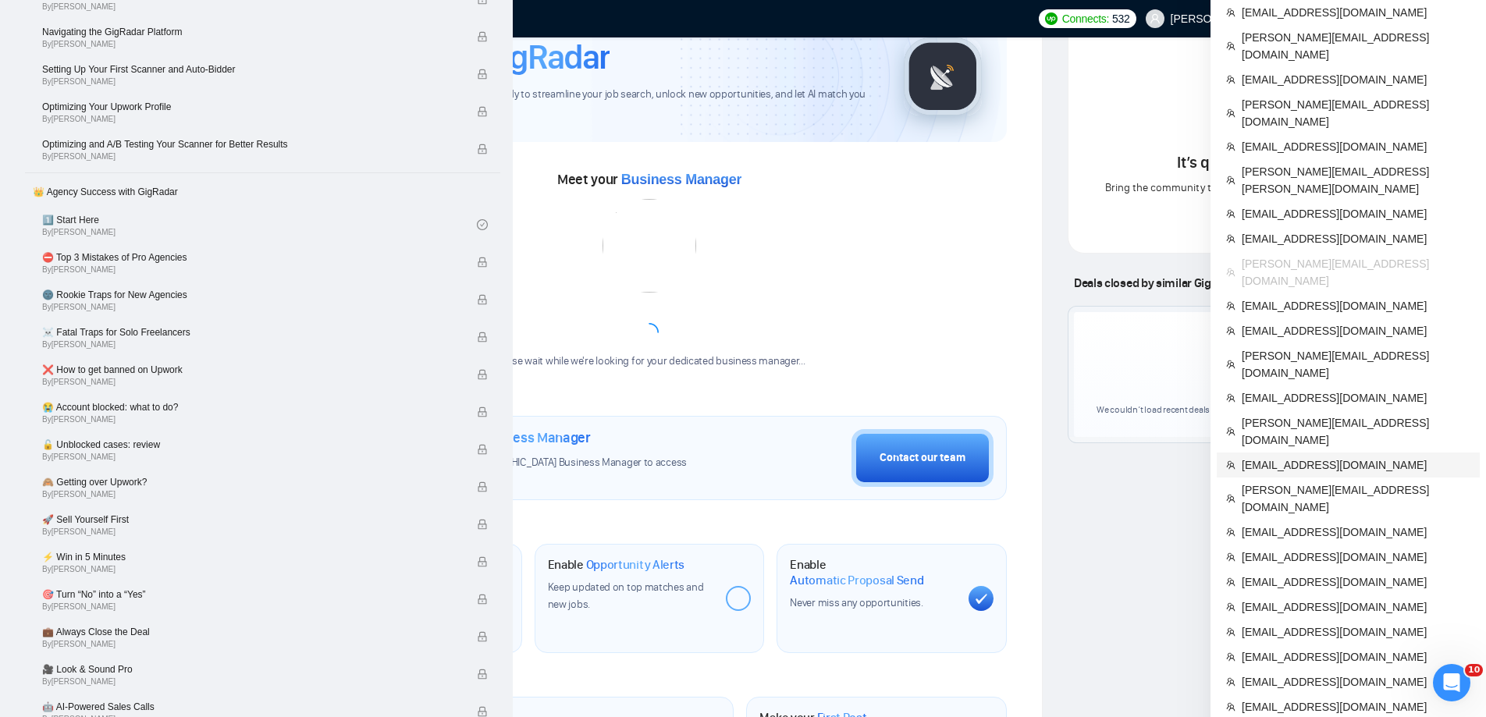
scroll to position [103, 0]
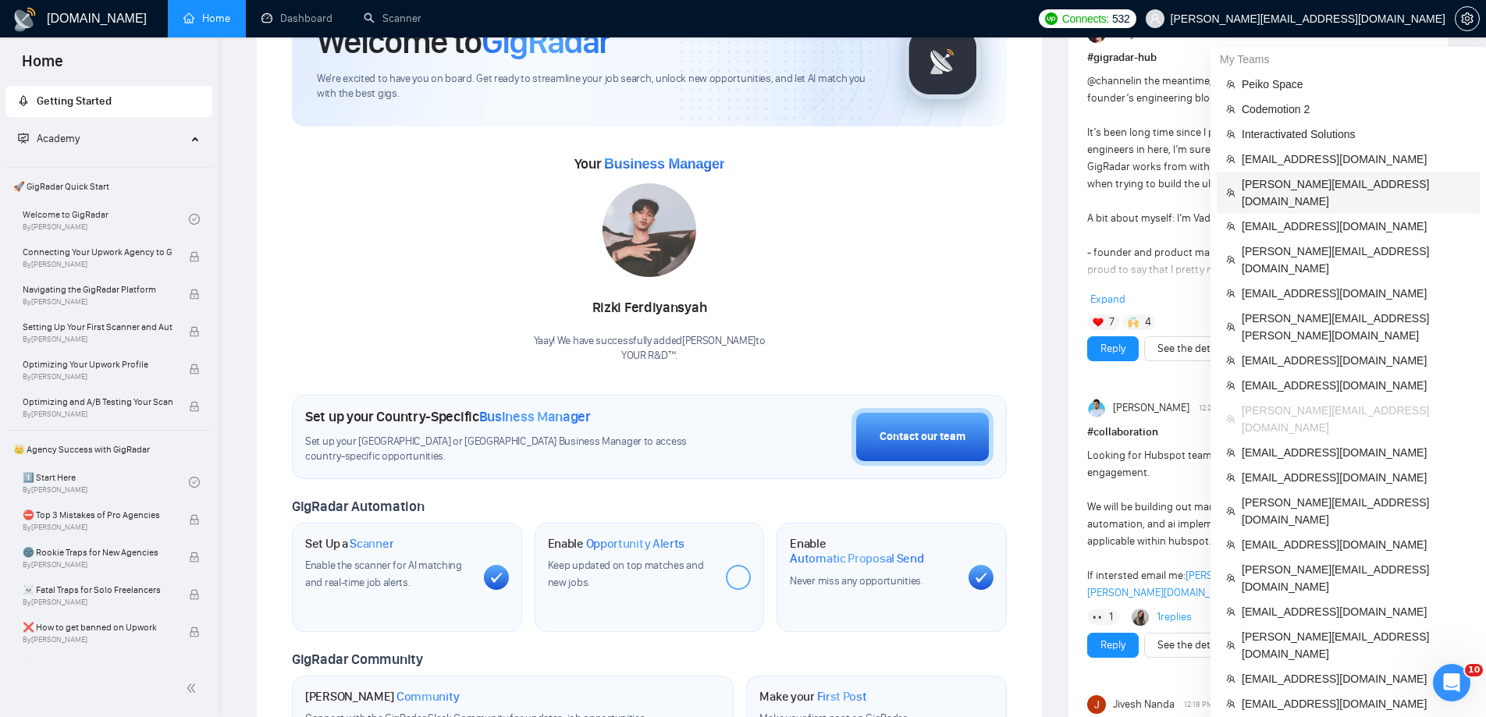
click at [1298, 185] on span "[PERSON_NAME][EMAIL_ADDRESS][DOMAIN_NAME]" at bounding box center [1355, 193] width 229 height 34
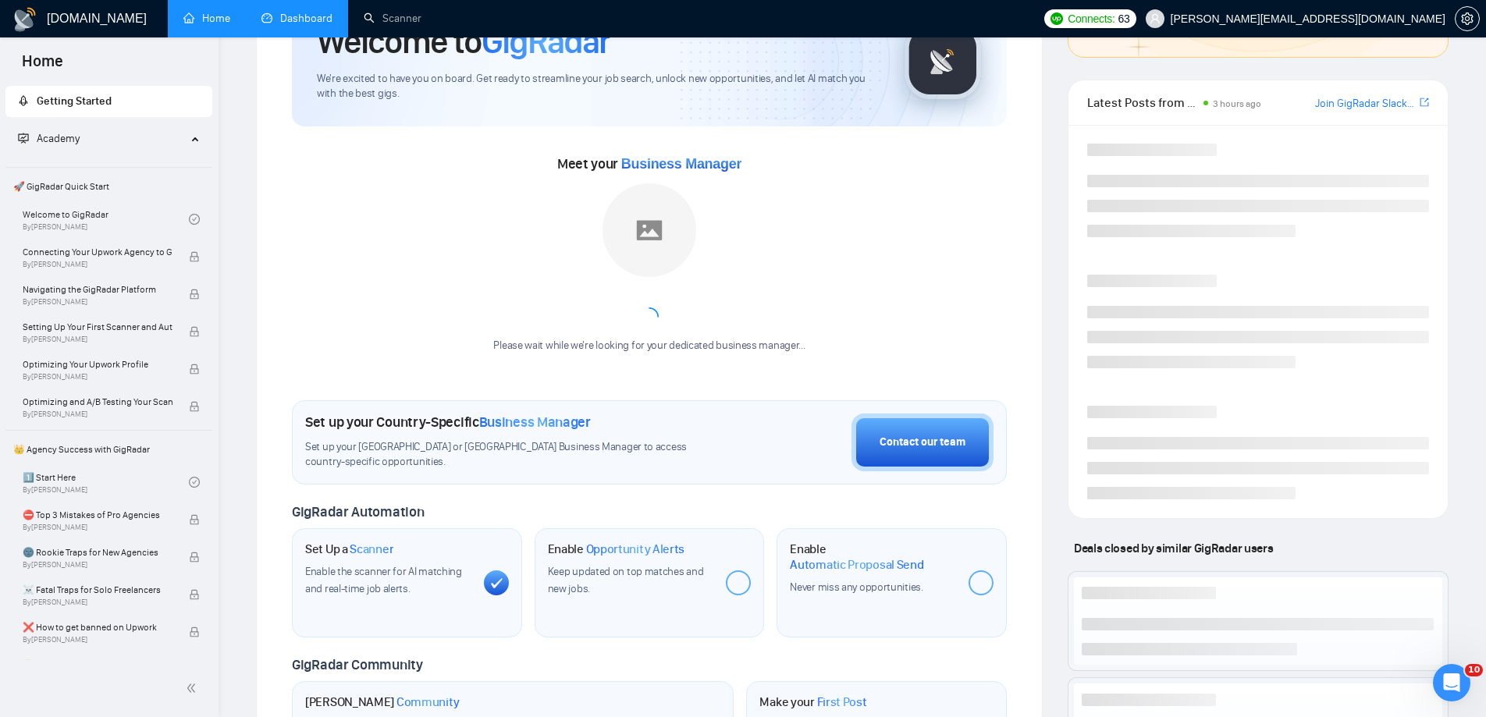
click at [307, 15] on link "Dashboard" at bounding box center [296, 18] width 71 height 13
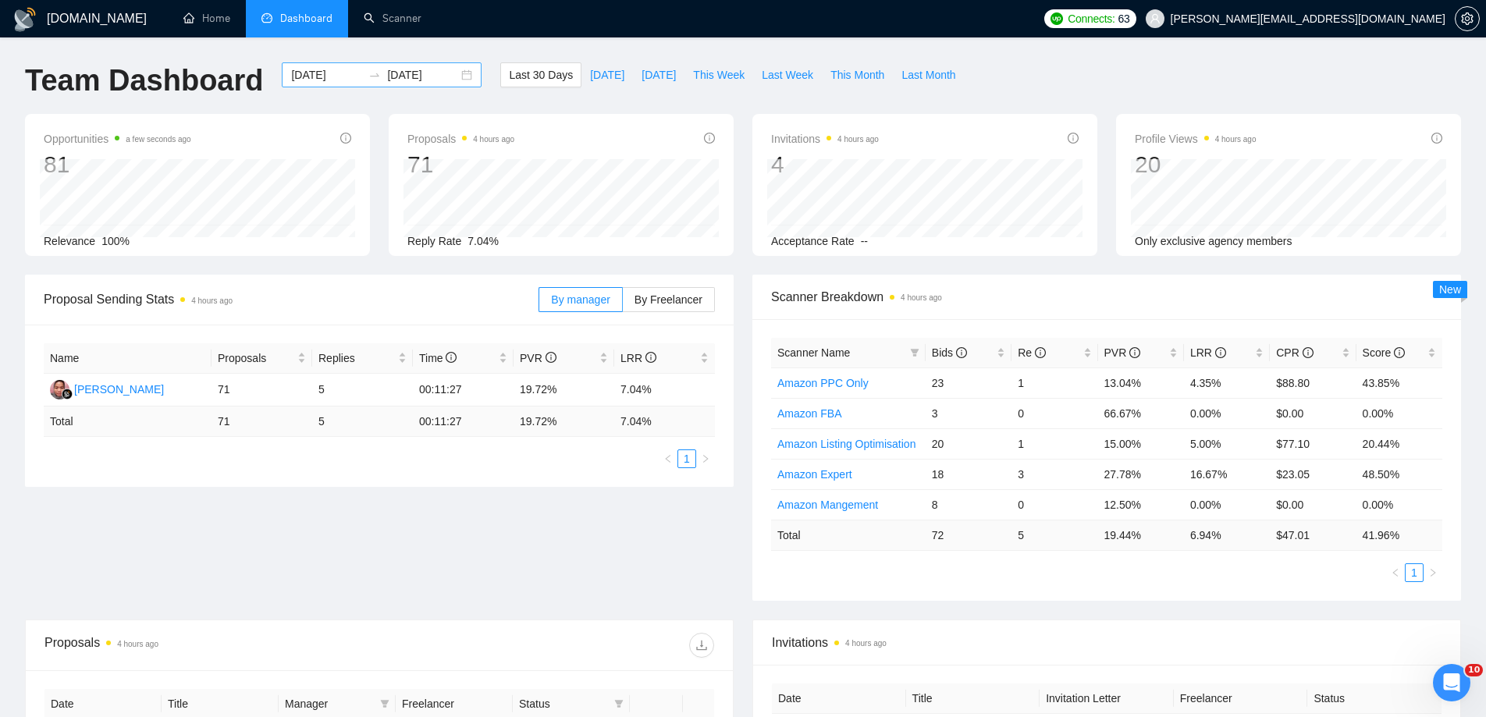
click at [450, 74] on div "[DATE] [DATE]" at bounding box center [382, 74] width 200 height 25
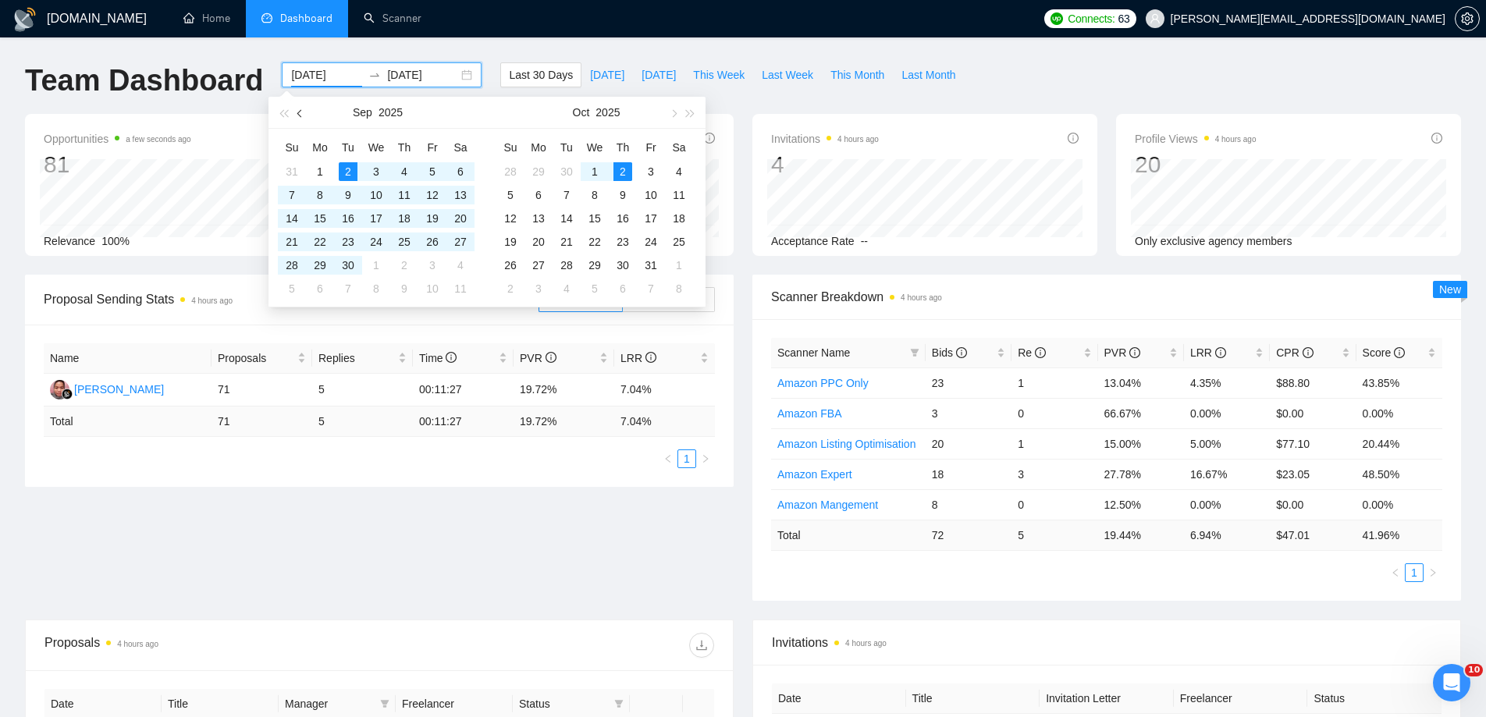
click at [299, 116] on span "button" at bounding box center [301, 113] width 8 height 8
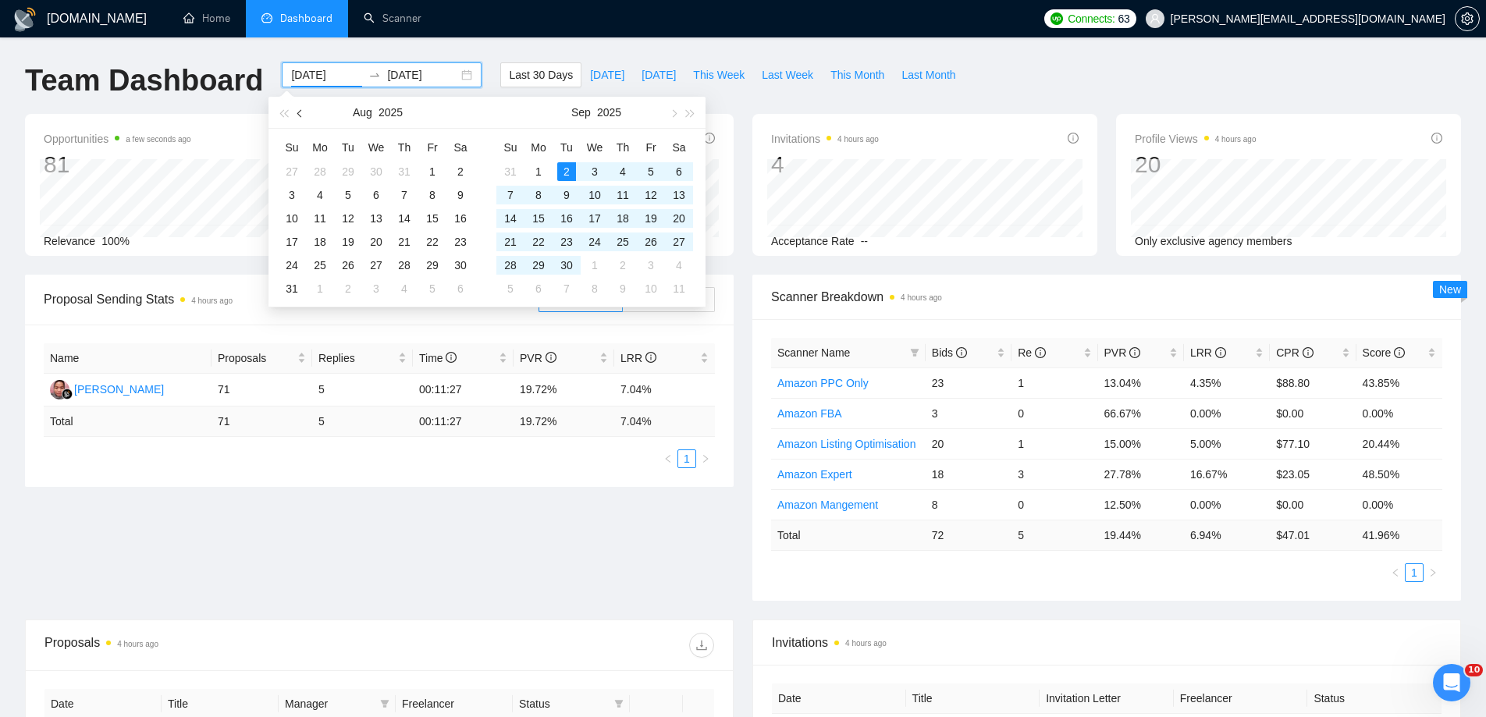
click at [299, 116] on span "button" at bounding box center [301, 113] width 8 height 8
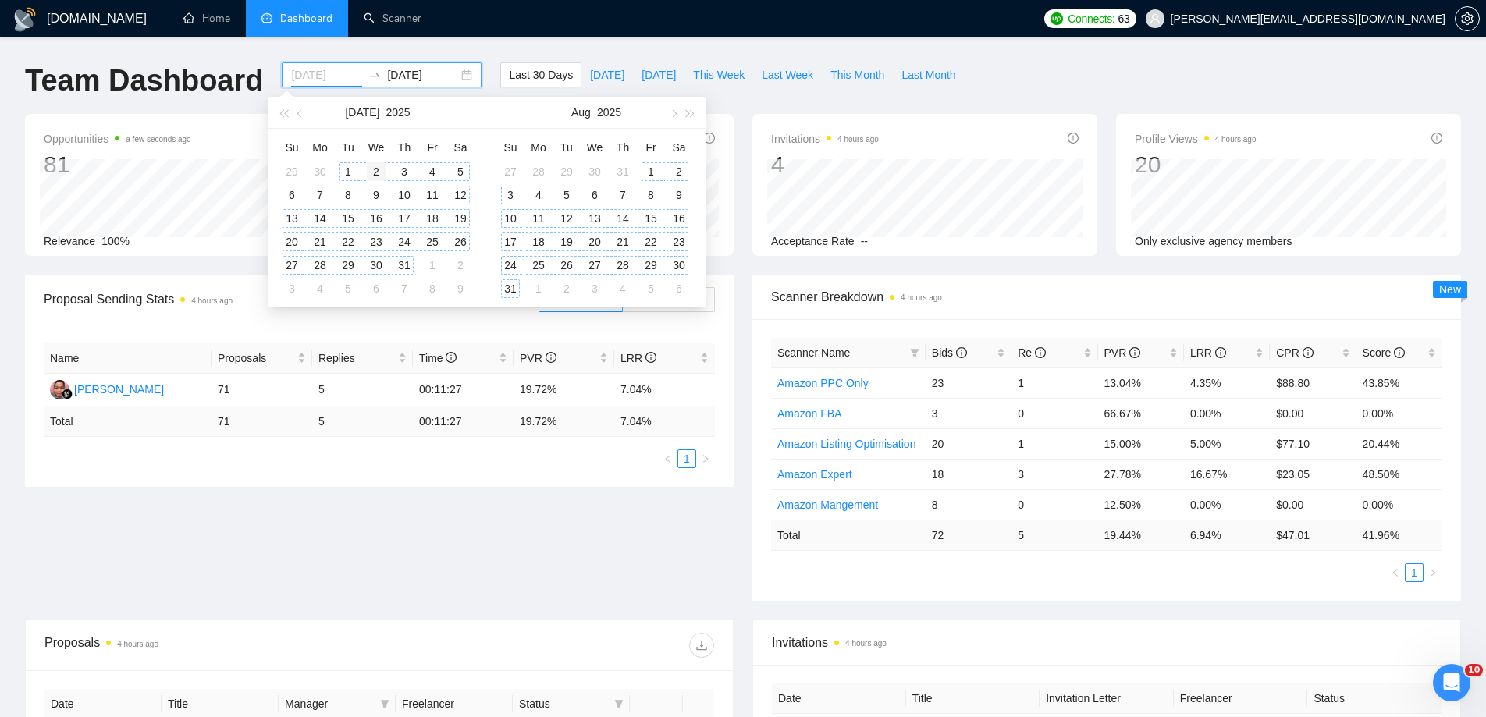
type input "[DATE]"
click at [369, 170] on div "2" at bounding box center [376, 171] width 19 height 19
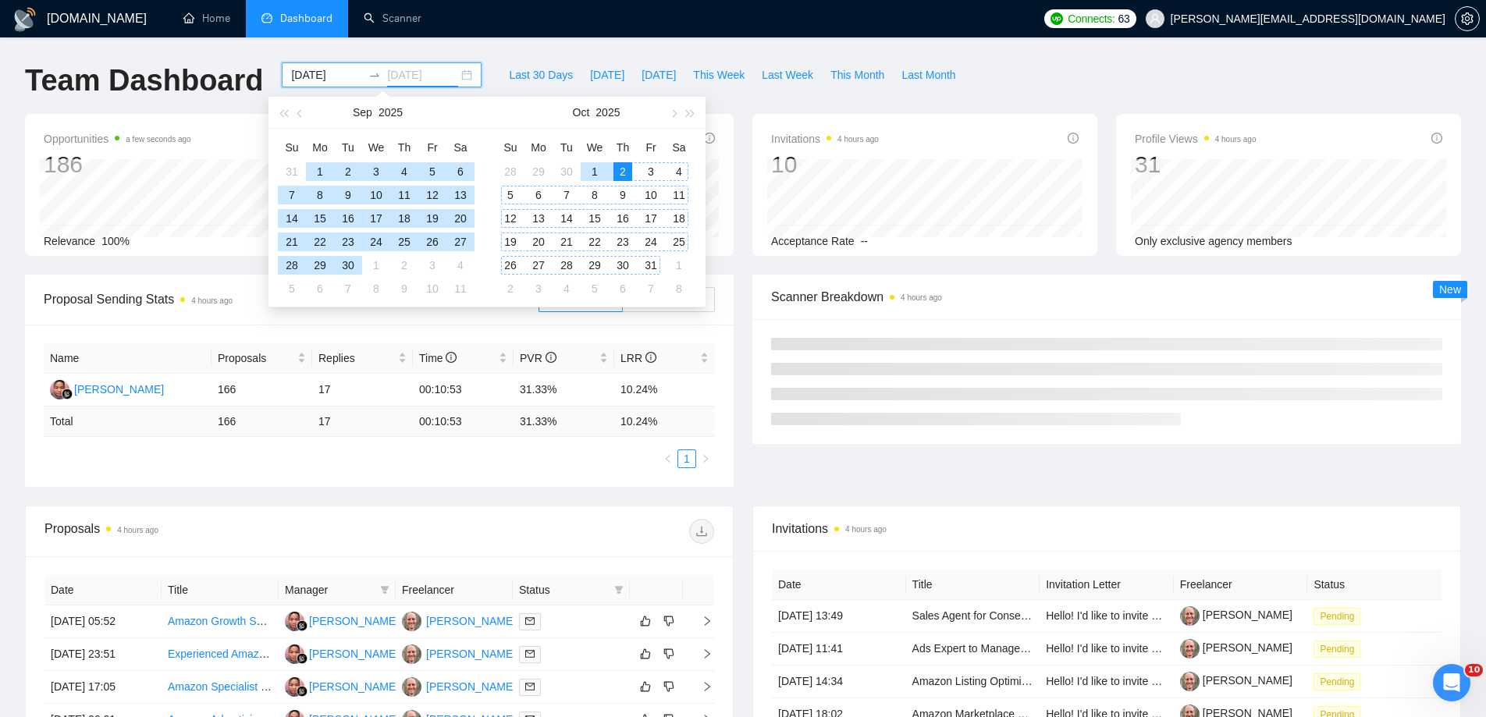
type input "[DATE]"
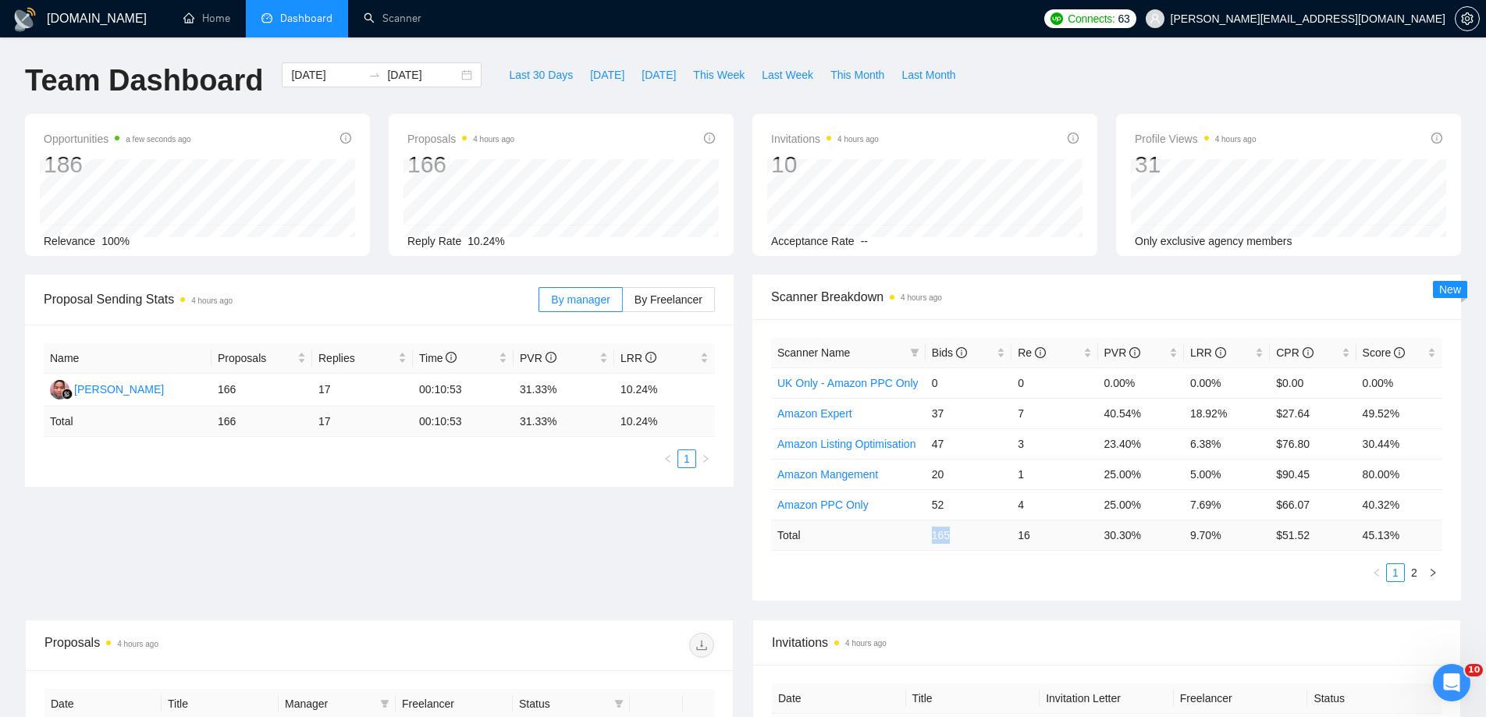
drag, startPoint x: 954, startPoint y: 530, endPoint x: 923, endPoint y: 531, distance: 31.2
click at [923, 531] on tr "Total 165 16 30.30 % 9.70 % $ 51.52 45.13 %" at bounding box center [1106, 535] width 671 height 30
copy tr "165"
drag, startPoint x: 1225, startPoint y: 535, endPoint x: 1184, endPoint y: 534, distance: 41.4
click at [1184, 534] on td "9.70 %" at bounding box center [1227, 535] width 86 height 30
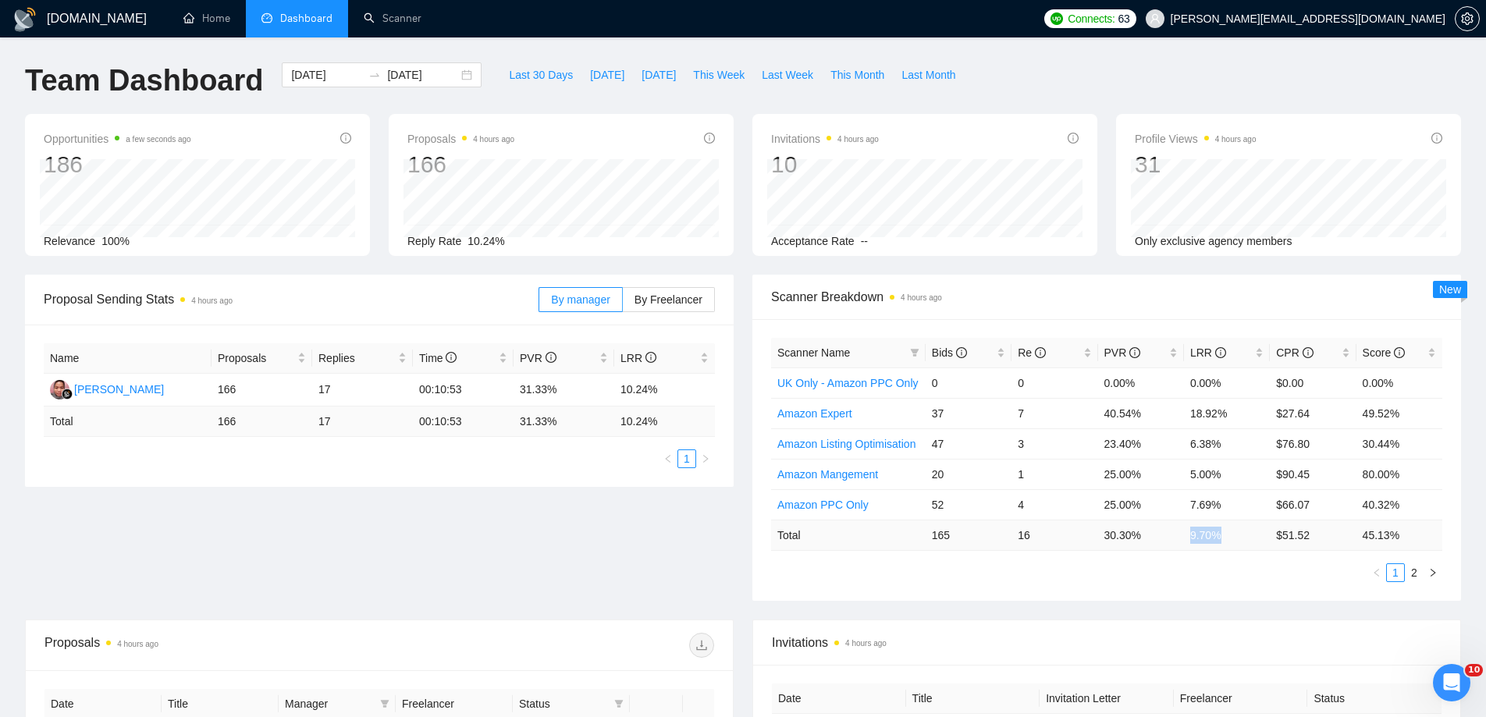
copy td "9.70 %"
drag, startPoint x: 1321, startPoint y: 537, endPoint x: 1271, endPoint y: 535, distance: 50.0
click at [1271, 535] on td "$ 51.52" at bounding box center [1312, 535] width 86 height 30
copy td "$ 51.52"
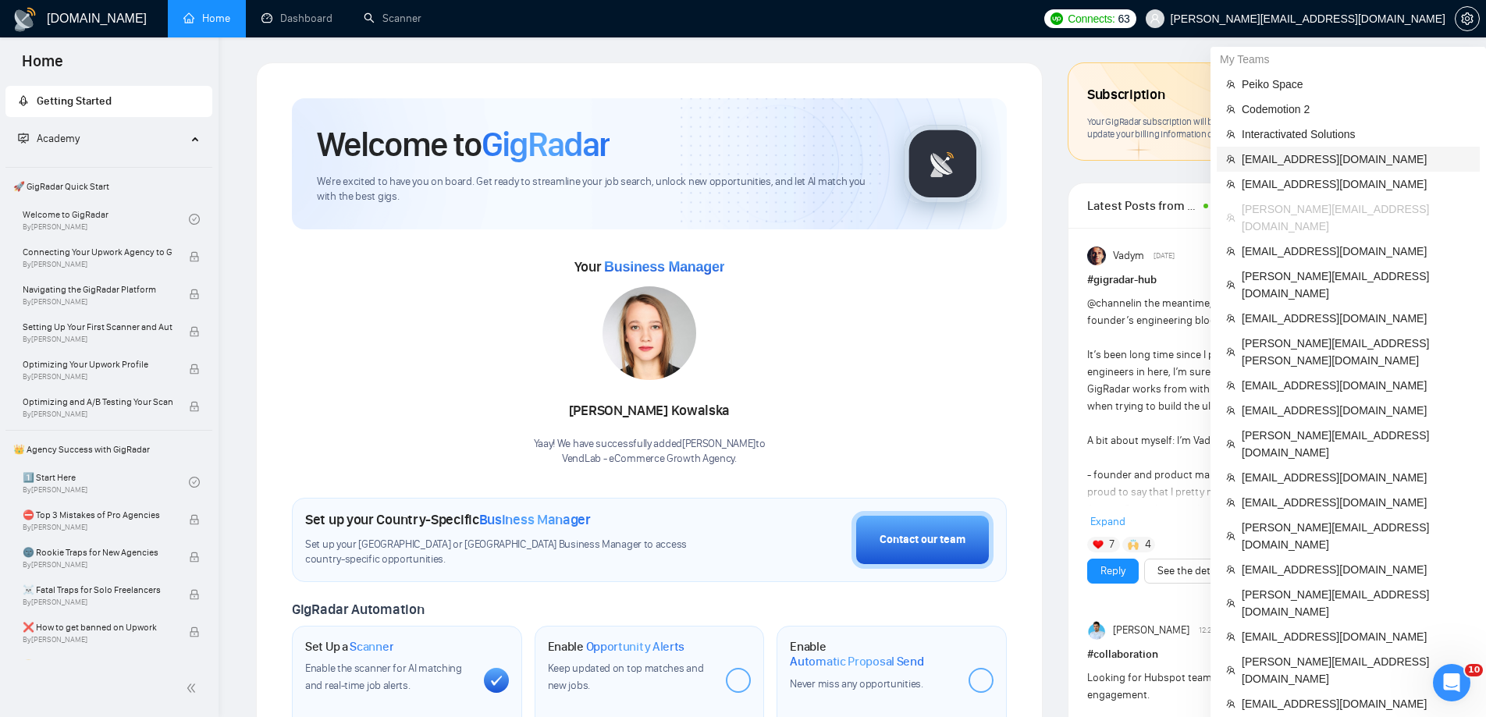
click at [1289, 160] on span "[EMAIL_ADDRESS][DOMAIN_NAME]" at bounding box center [1355, 159] width 229 height 17
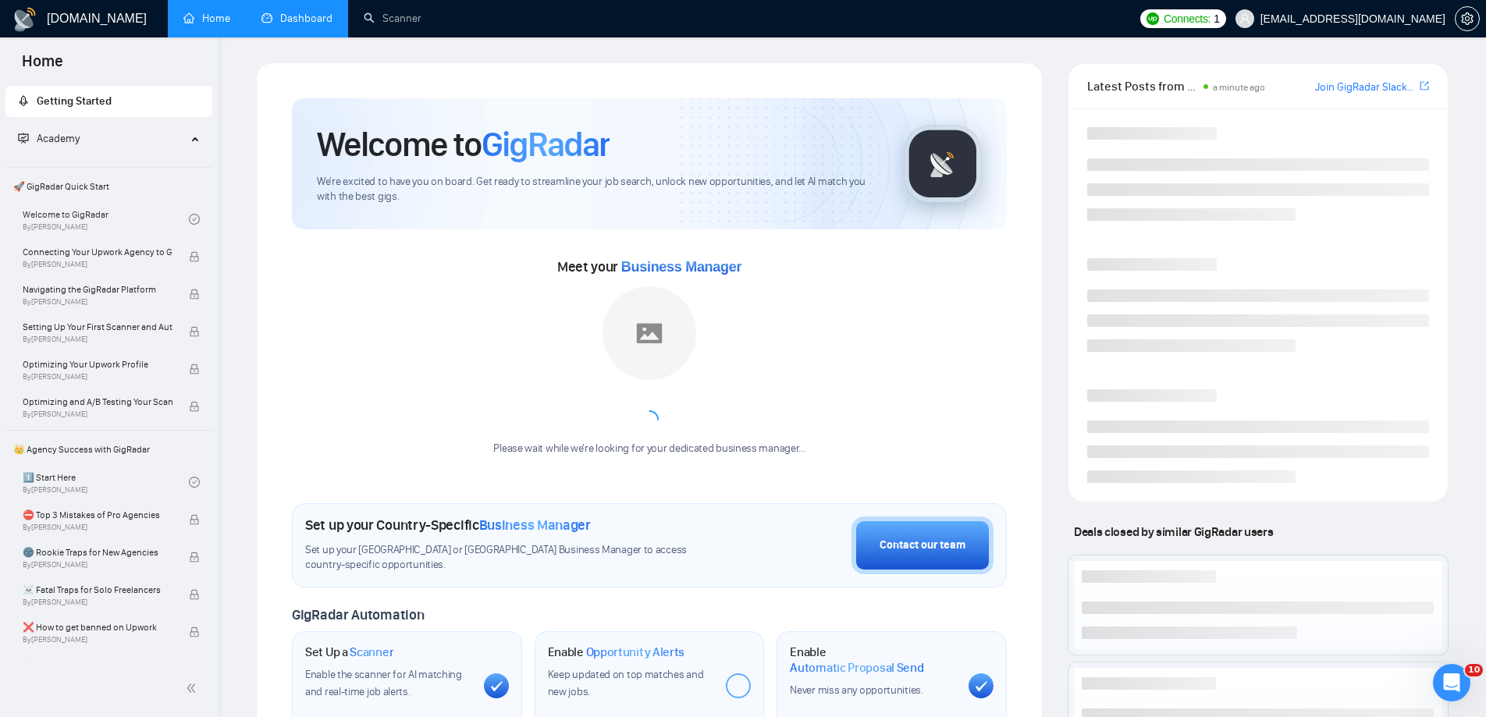
click at [296, 12] on link "Dashboard" at bounding box center [296, 18] width 71 height 13
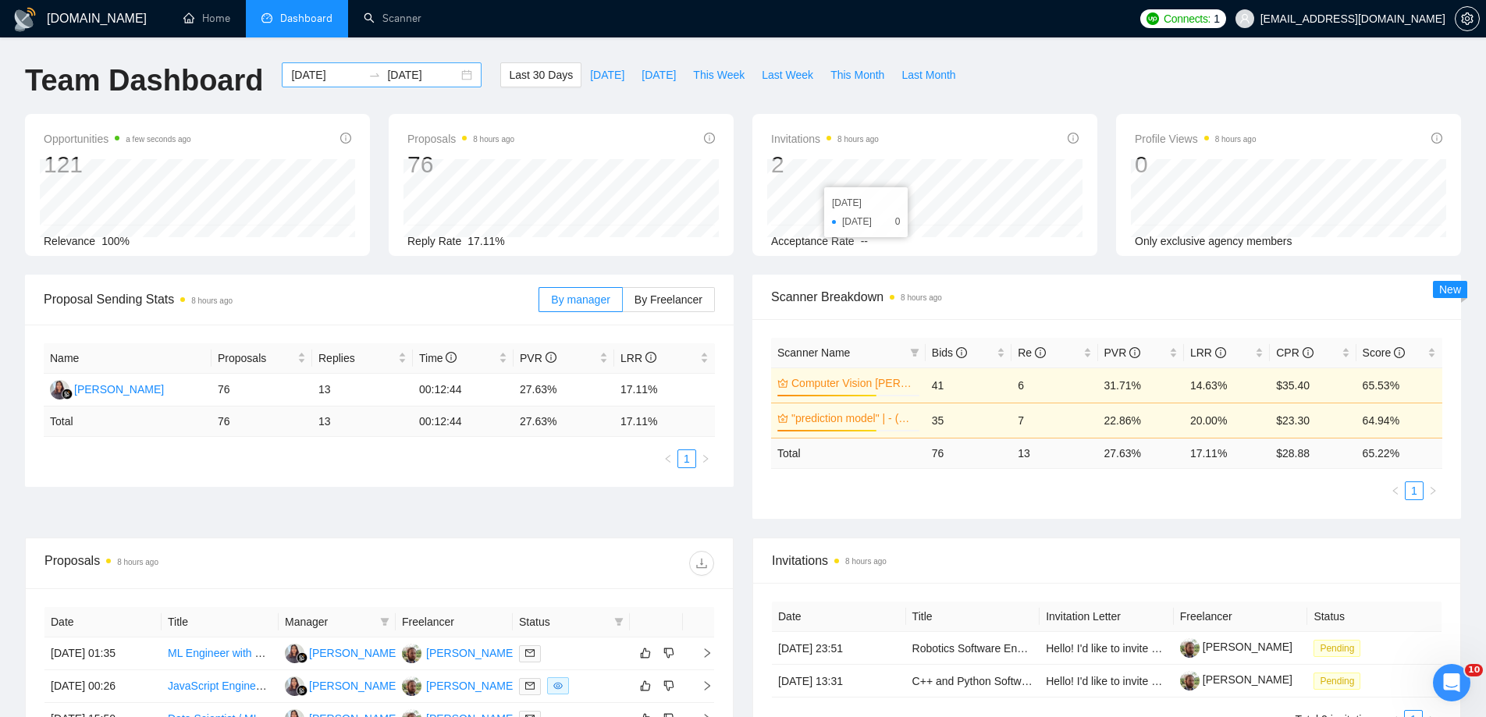
click at [455, 74] on div "[DATE] [DATE]" at bounding box center [382, 74] width 200 height 25
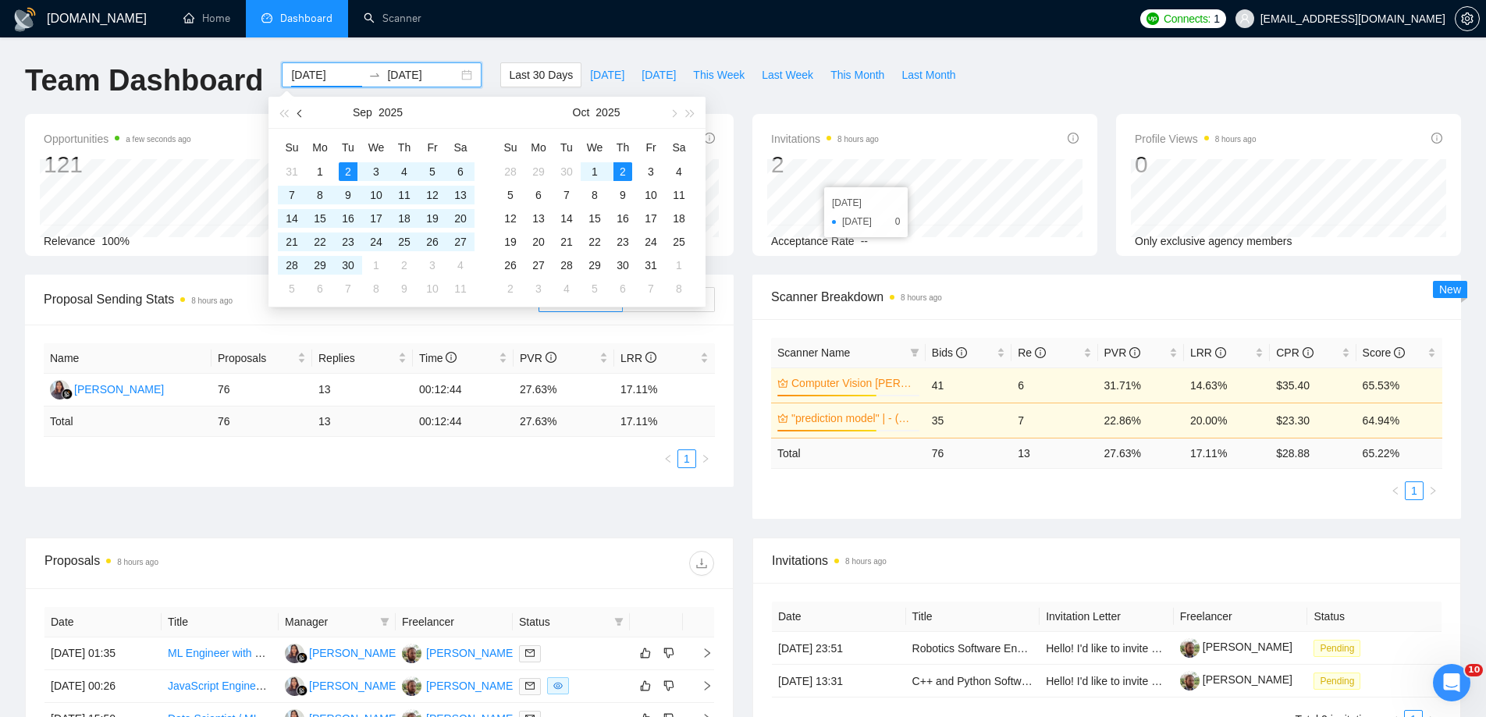
click at [300, 108] on button "button" at bounding box center [300, 112] width 17 height 31
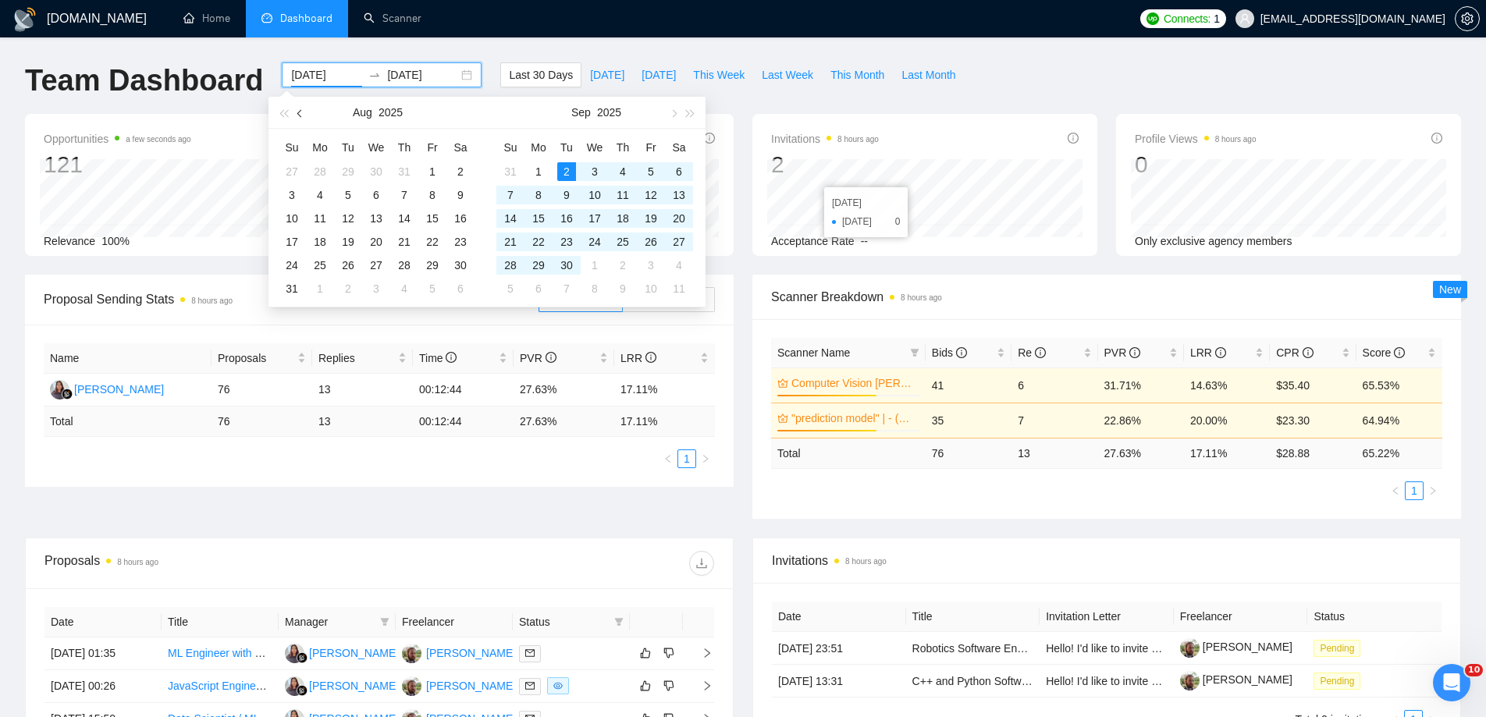
click at [300, 109] on span "button" at bounding box center [301, 113] width 8 height 8
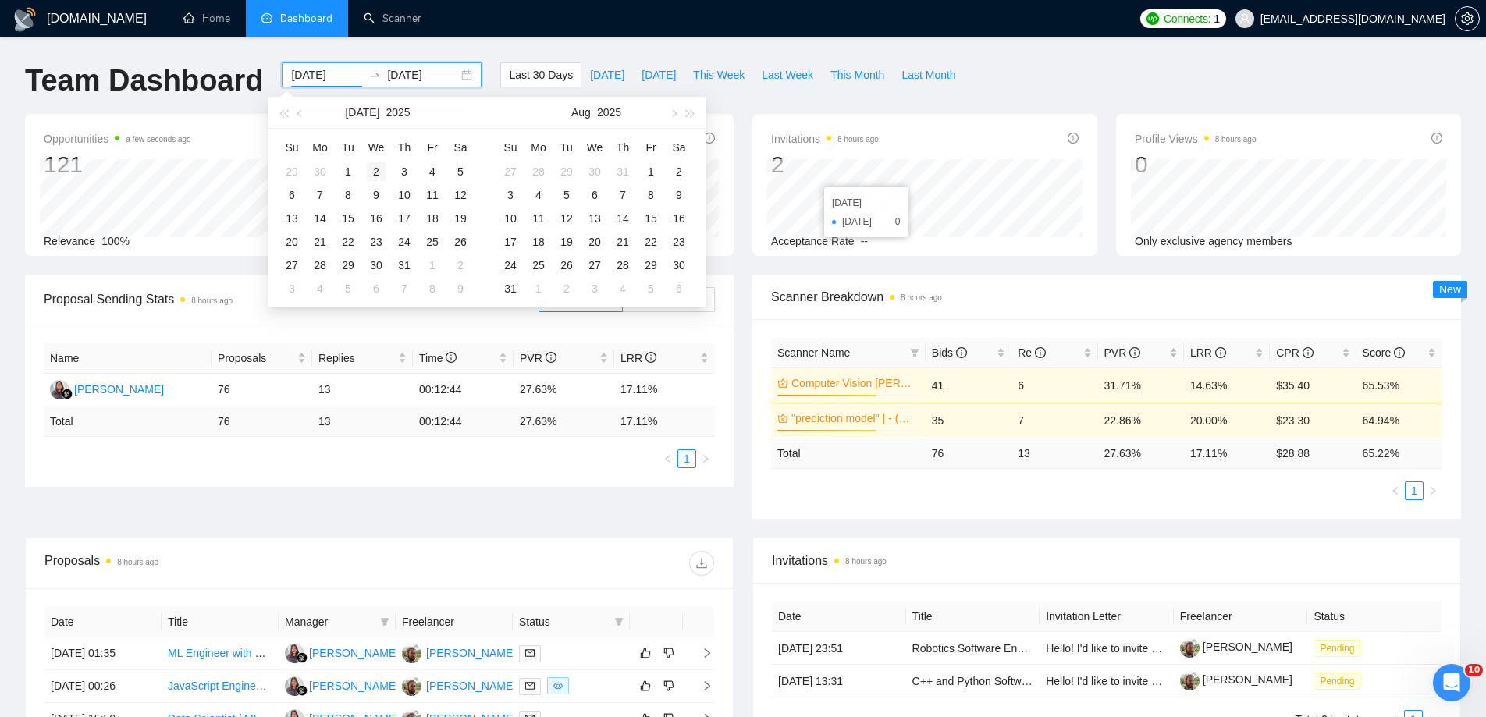
type input "[DATE]"
click at [378, 172] on div "2" at bounding box center [376, 171] width 19 height 19
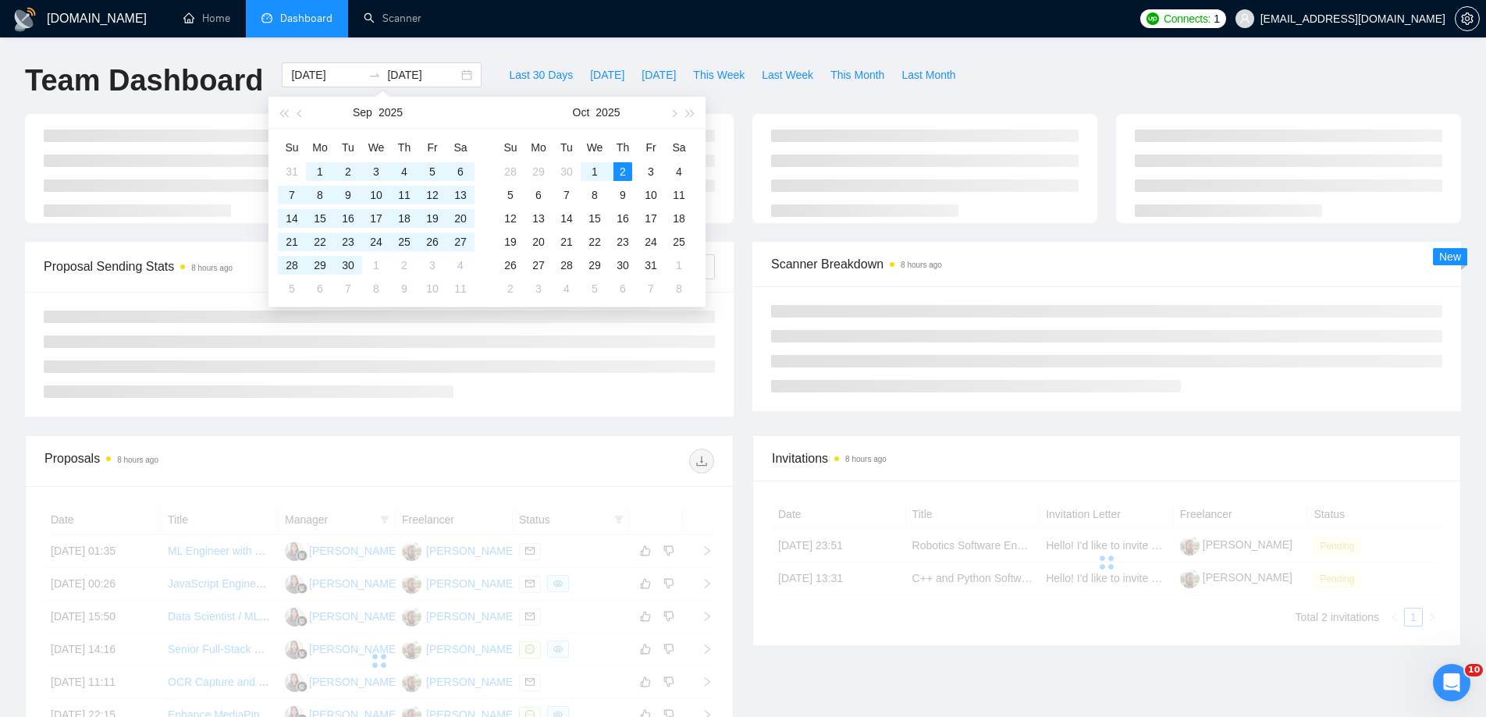
click at [1077, 59] on div "GigRadar.io Home Dashboard Scanner Connects: 1 vitor.vecina@apollosolutions.dev…" at bounding box center [743, 526] width 1486 height 1053
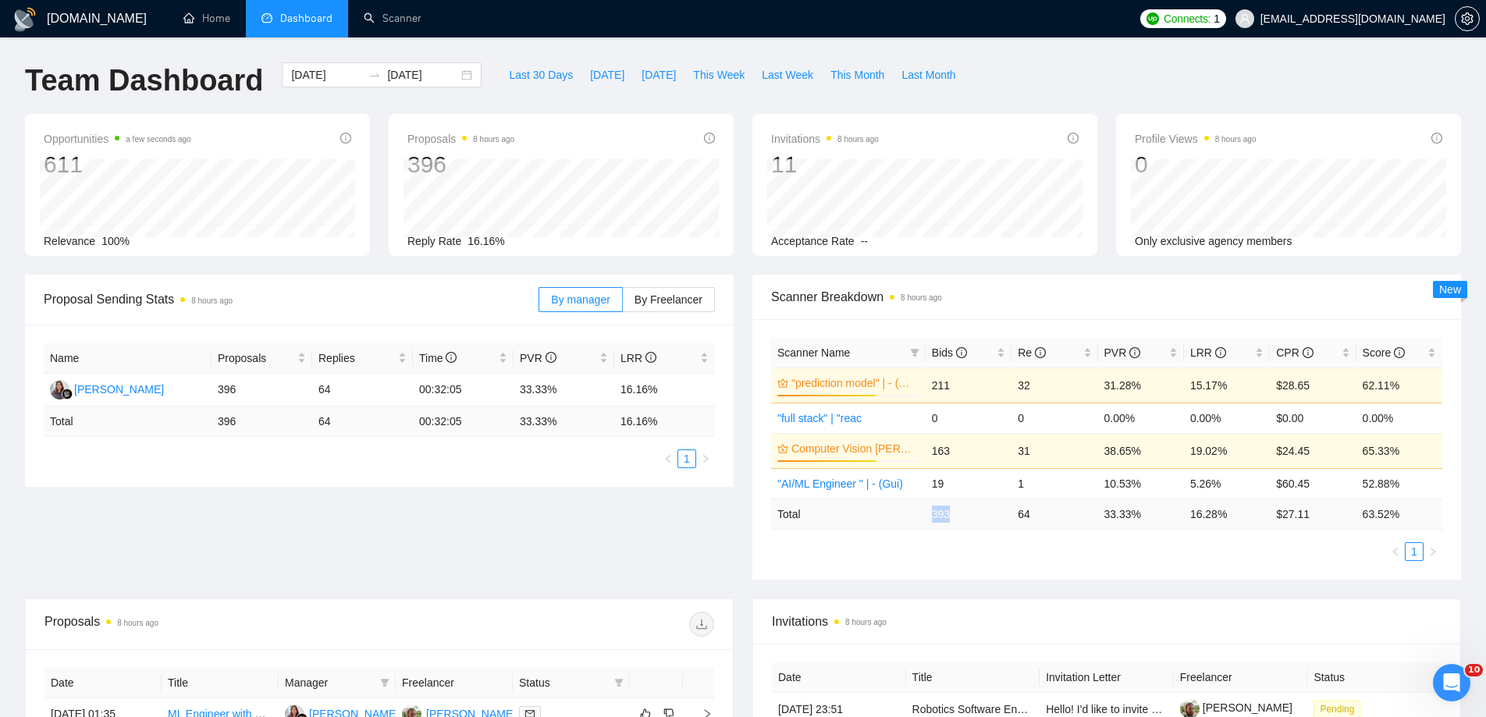
drag, startPoint x: 958, startPoint y: 512, endPoint x: 922, endPoint y: 514, distance: 36.0
click at [922, 514] on tr "Total 393 64 33.33 % 16.28 % $ 27.11 63.52 %" at bounding box center [1106, 514] width 671 height 30
copy tr "393"
drag, startPoint x: 1152, startPoint y: 517, endPoint x: 1095, endPoint y: 518, distance: 57.8
click at [1095, 518] on tr "Total 393 64 33.33 % 16.28 % $ 27.11 63.52 %" at bounding box center [1106, 514] width 671 height 30
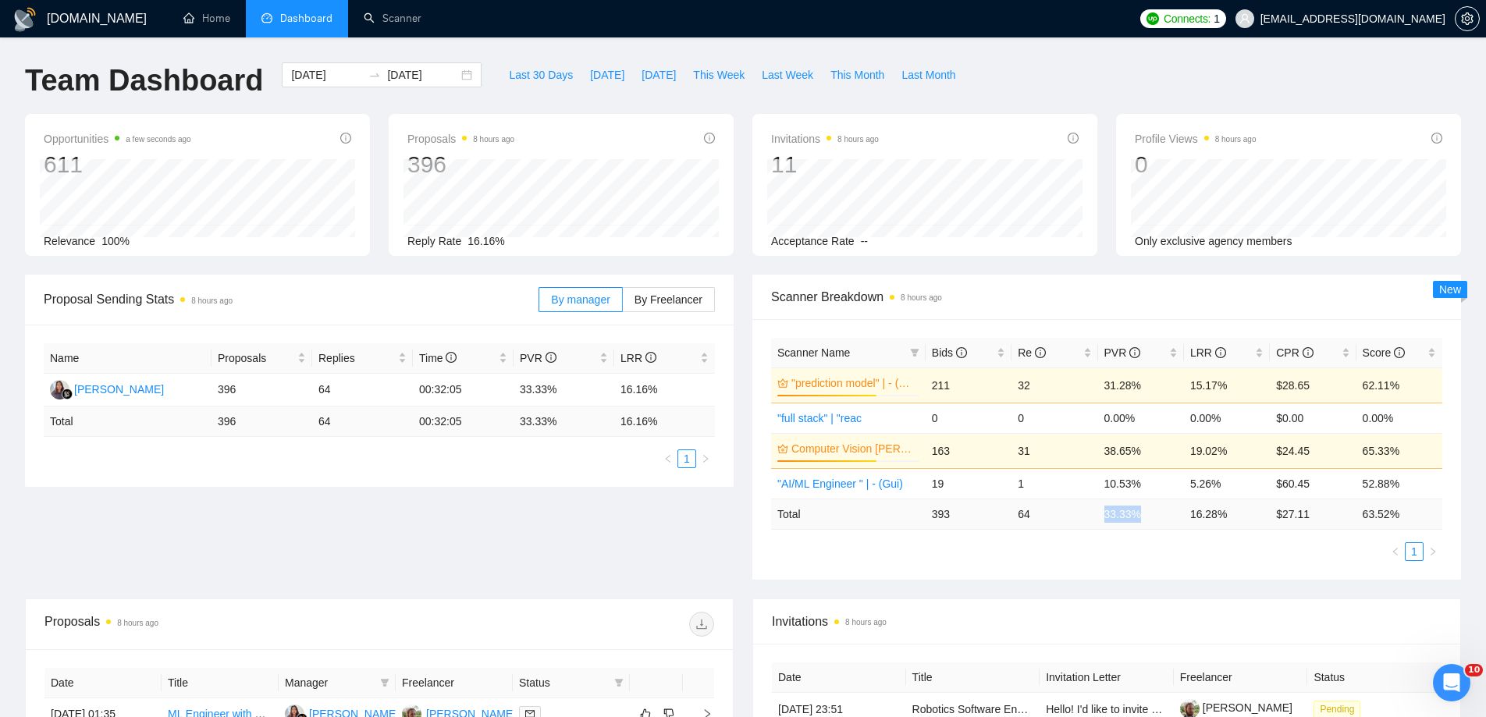
copy tr "33.33 %"
drag, startPoint x: 1241, startPoint y: 513, endPoint x: 1189, endPoint y: 513, distance: 51.5
click at [1189, 513] on td "16.28 %" at bounding box center [1227, 514] width 86 height 30
copy td "16.28 %"
drag, startPoint x: 1319, startPoint y: 522, endPoint x: 1270, endPoint y: 519, distance: 49.3
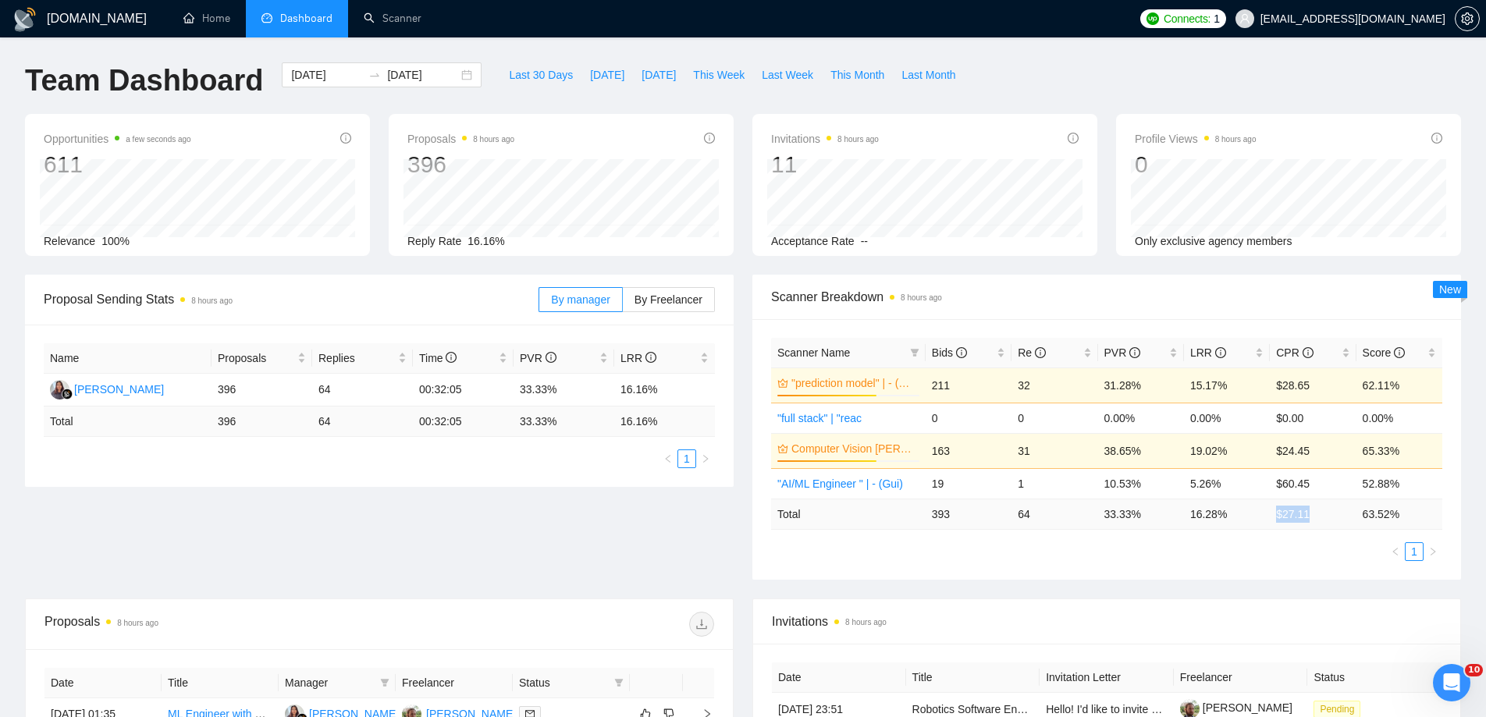
click at [1270, 519] on td "$ 27.11" at bounding box center [1312, 514] width 86 height 30
copy td "$ 27.11"
click at [974, 530] on div "Scanner Name Bids Re PVR LRR CPR Score "prediction model" | - (Gui) 70% 211 32 …" at bounding box center [1106, 449] width 671 height 223
click at [1350, 64] on div "Team Dashboard 2025-07-02 2025-10-02 Last 30 Days Today Yesterday This Week Las…" at bounding box center [743, 87] width 1454 height 51
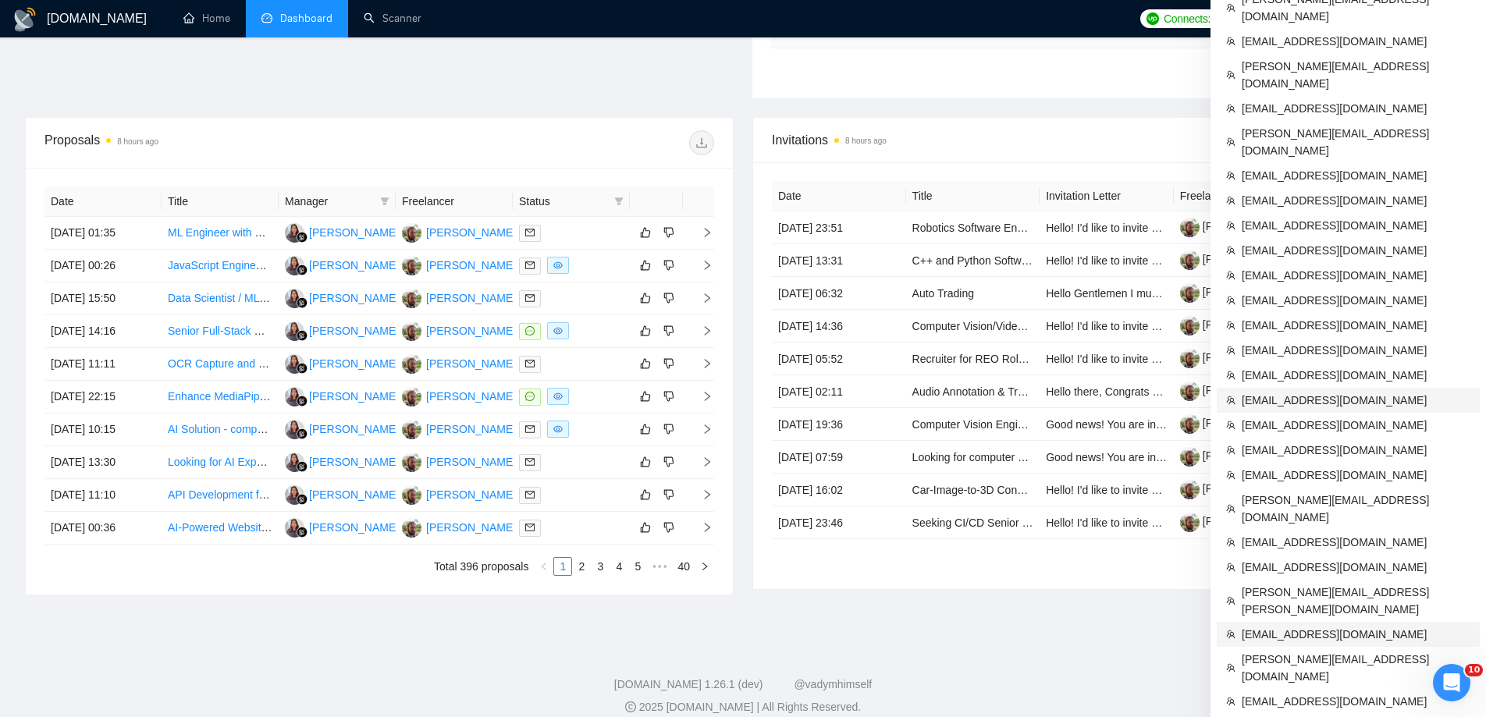
scroll to position [482, 0]
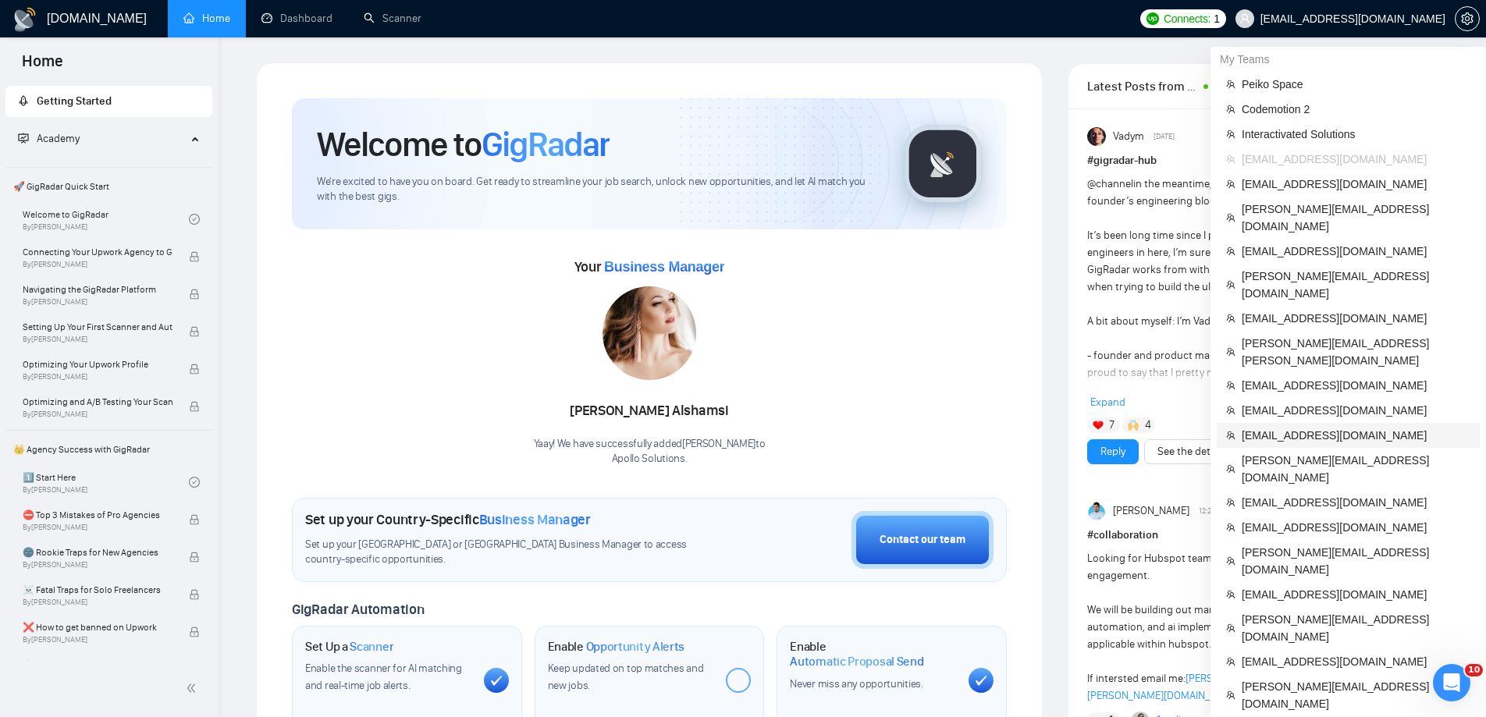
click at [1289, 427] on span "[EMAIL_ADDRESS][DOMAIN_NAME]" at bounding box center [1355, 435] width 229 height 17
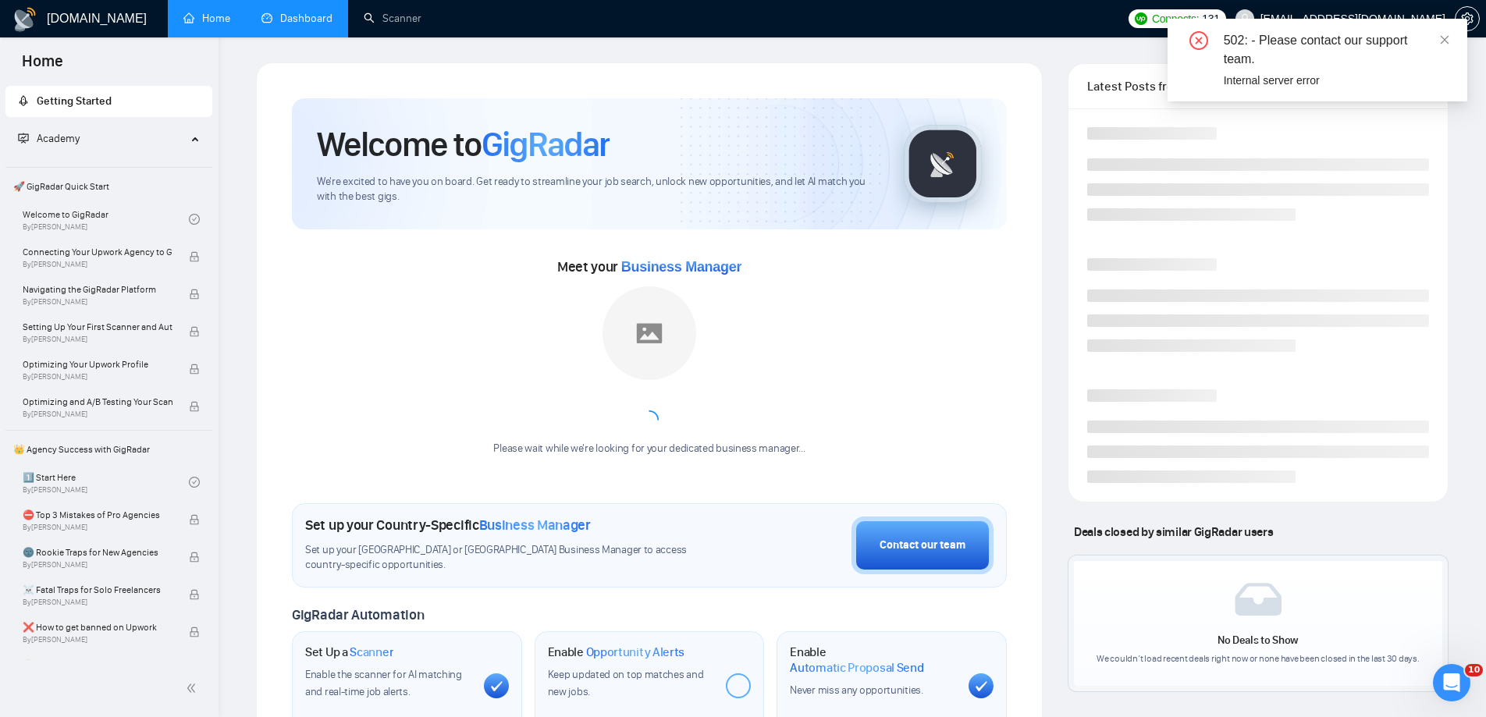
click at [326, 23] on link "Dashboard" at bounding box center [296, 18] width 71 height 13
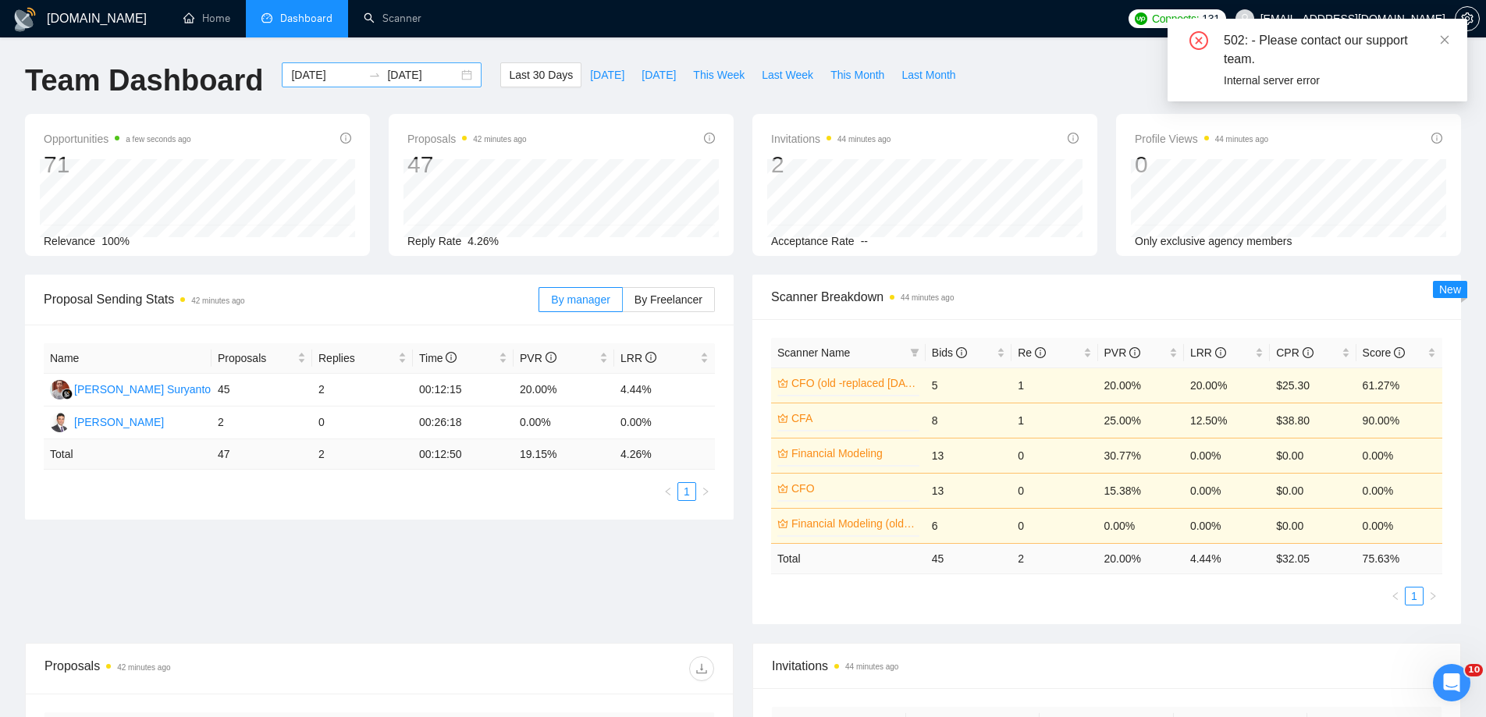
click at [454, 79] on div "[DATE] [DATE]" at bounding box center [382, 74] width 200 height 25
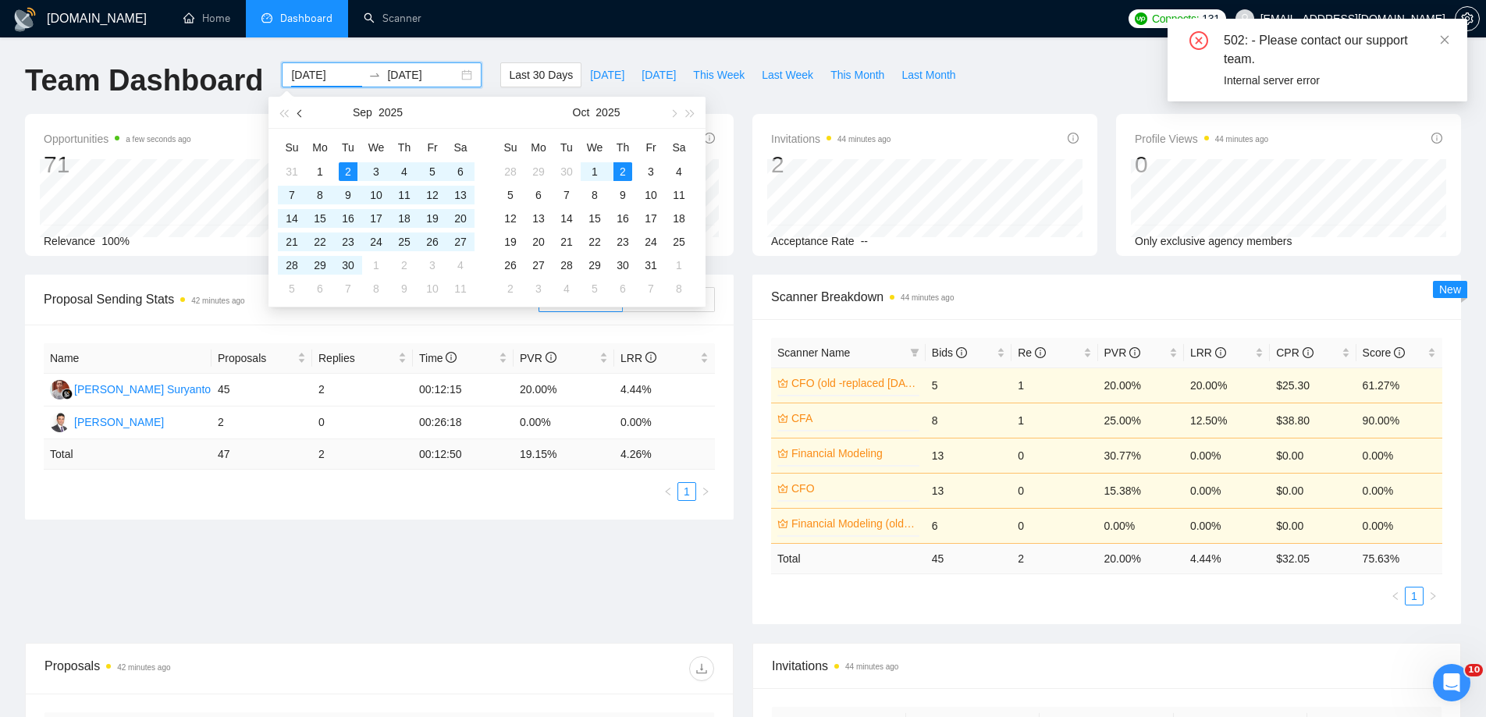
click at [297, 112] on span "button" at bounding box center [301, 113] width 8 height 8
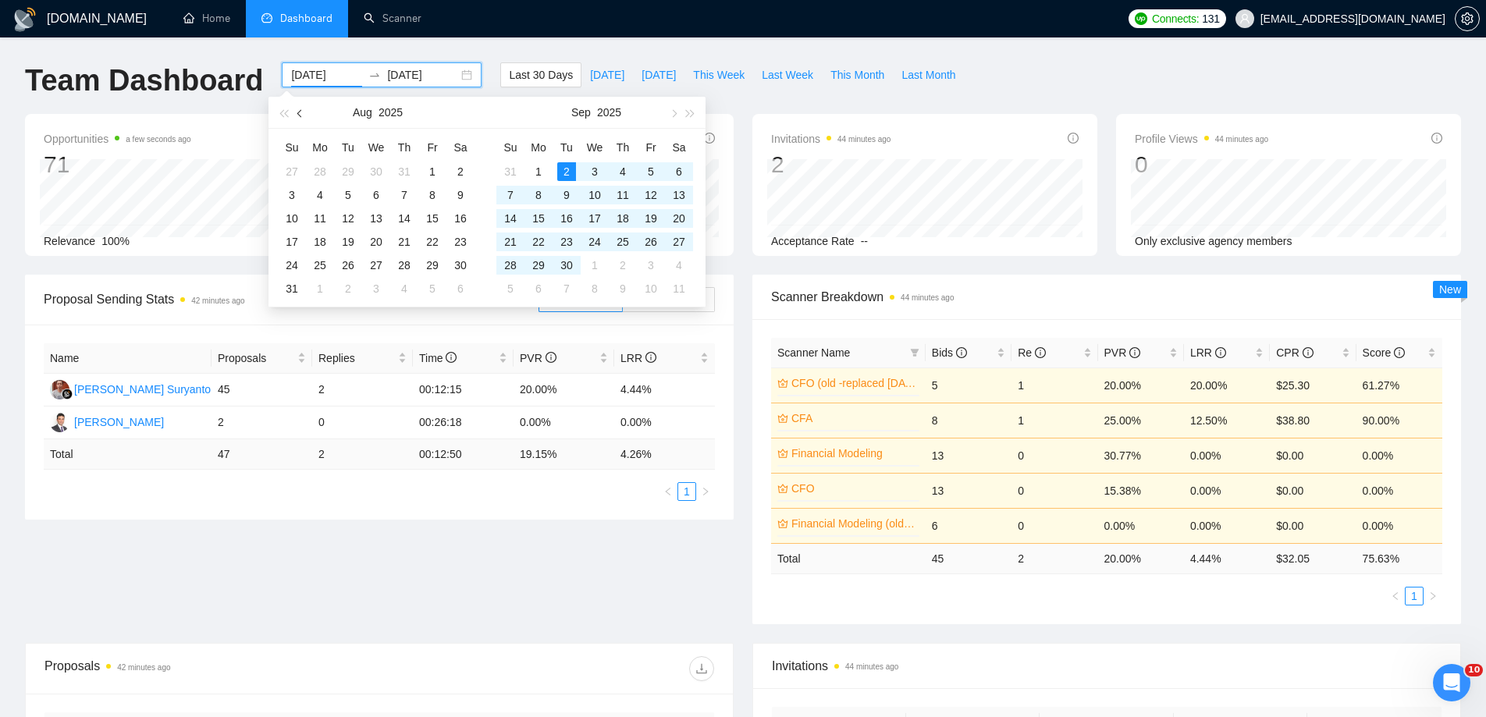
click at [297, 112] on span "button" at bounding box center [301, 113] width 8 height 8
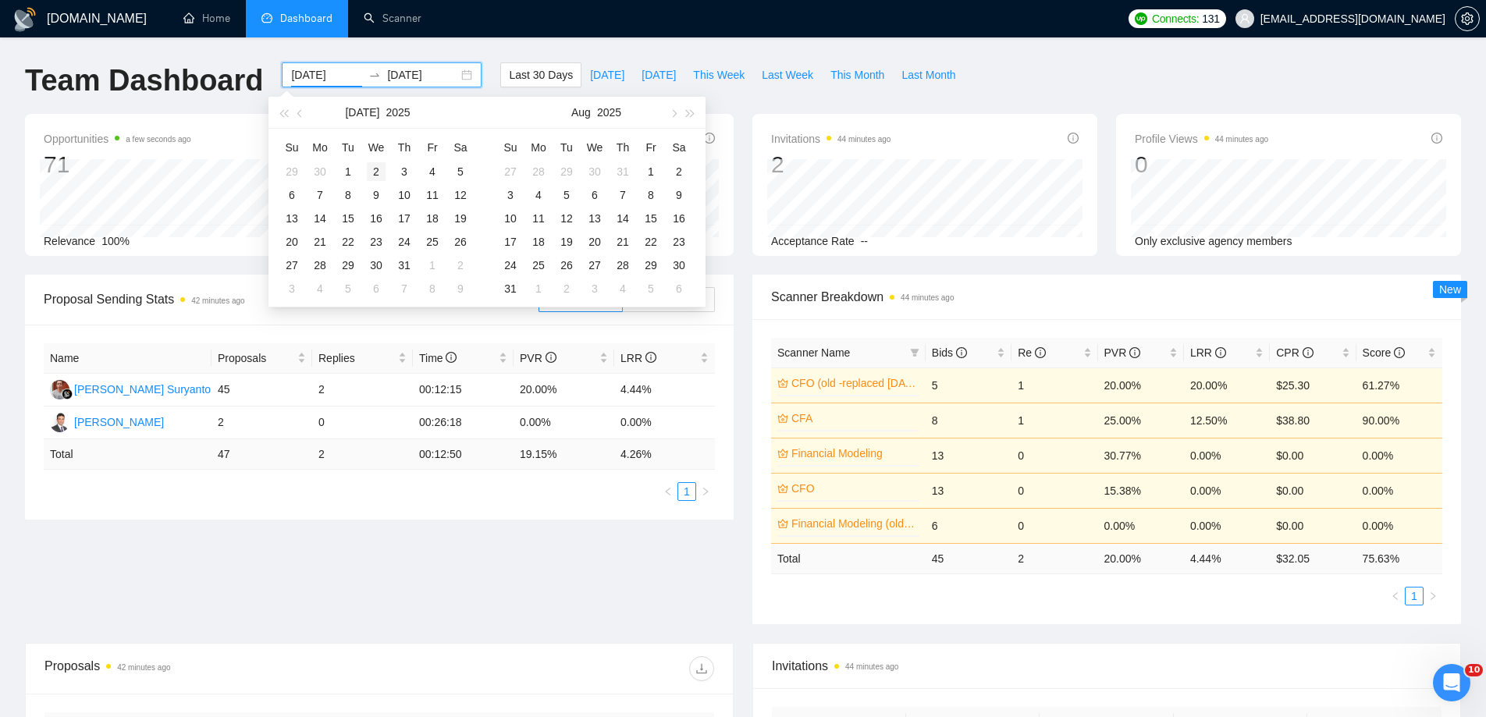
type input "[DATE]"
click at [370, 172] on div "2" at bounding box center [376, 171] width 19 height 19
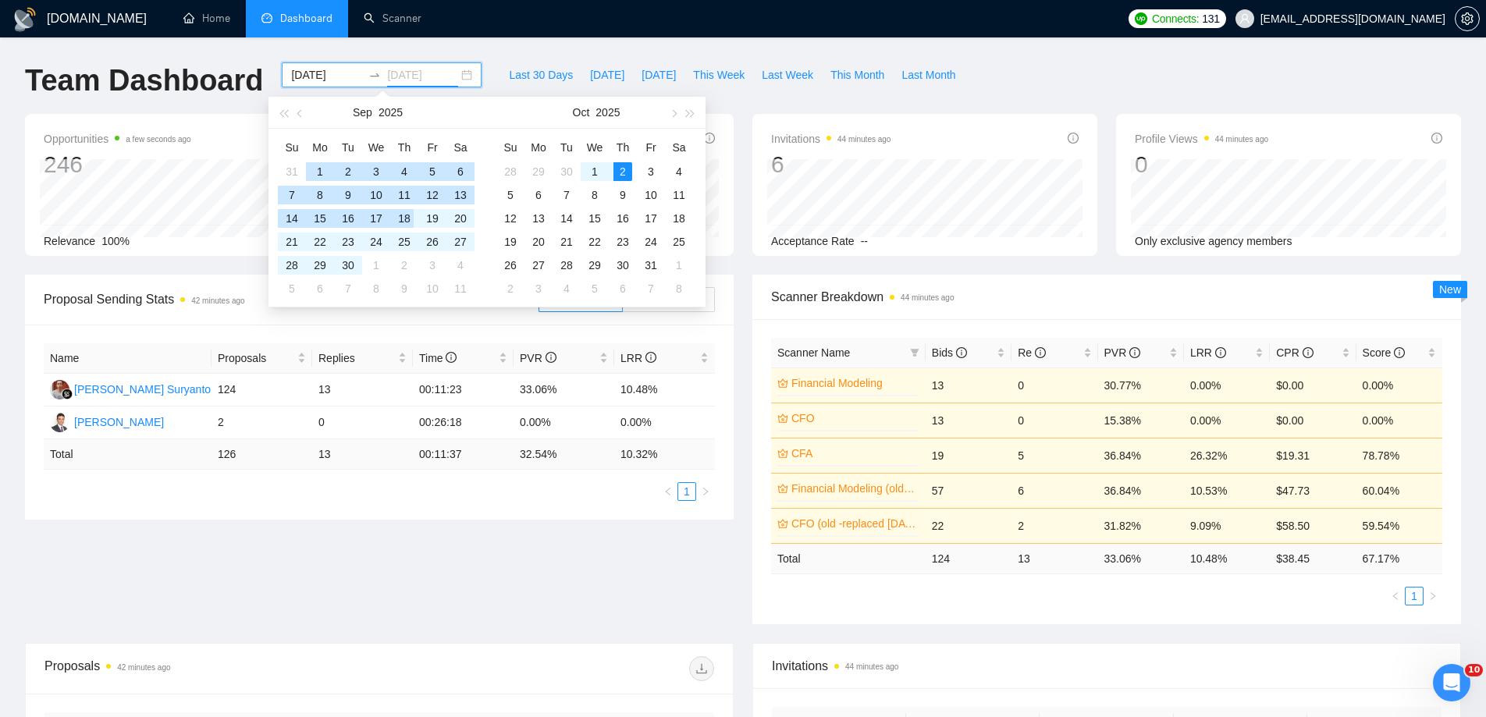
type input "[DATE]"
click at [588, 524] on div "Proposal Sending Stats 42 minutes ago By manager By Freelancer Name Proposals R…" at bounding box center [743, 459] width 1454 height 368
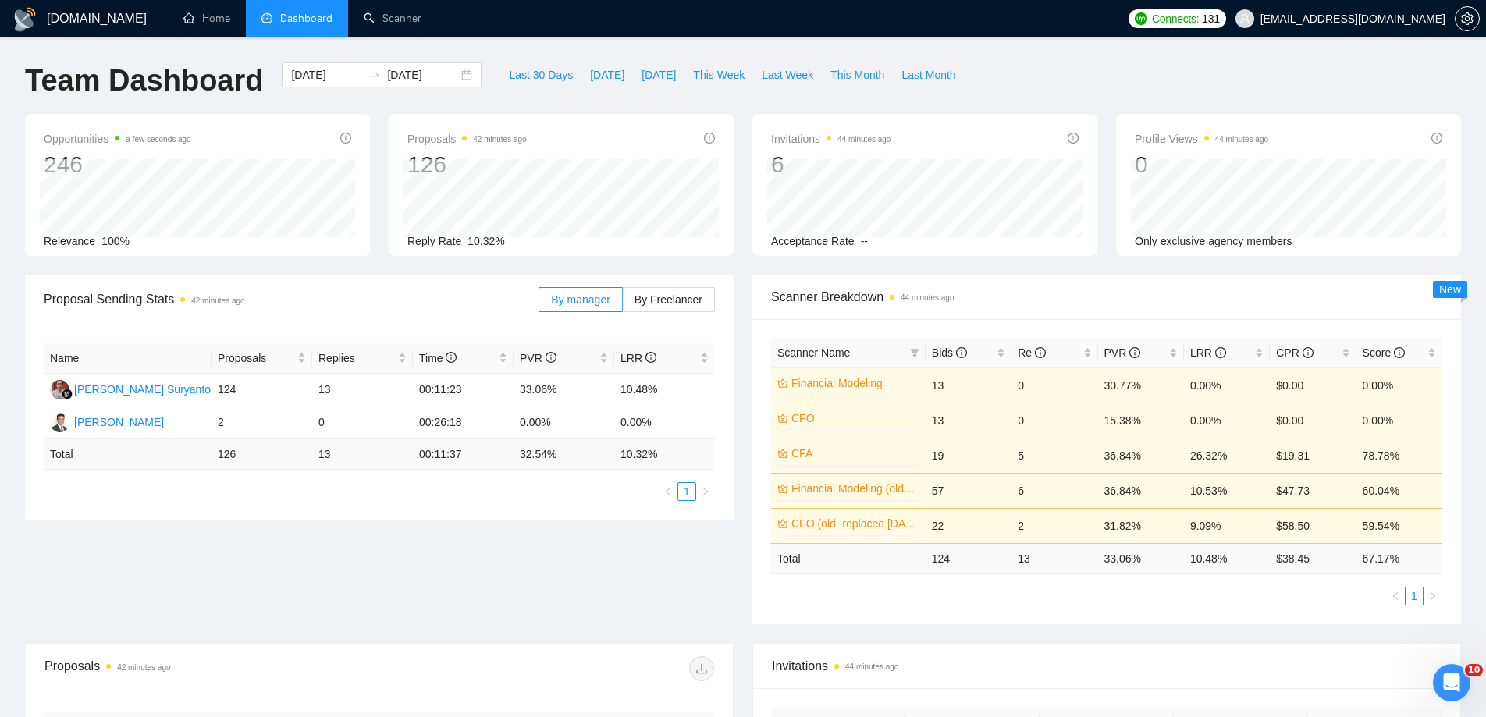
click at [983, 585] on div "Scanner Name Bids Re PVR LRR CPR Score Financial Modeling 0% 13 0 30.77% 0.00% …" at bounding box center [1106, 472] width 671 height 268
drag, startPoint x: 1237, startPoint y: 560, endPoint x: 1189, endPoint y: 559, distance: 48.4
click at [1189, 559] on td "10.48 %" at bounding box center [1227, 558] width 86 height 30
copy td "10.48 %"
drag, startPoint x: 1319, startPoint y: 557, endPoint x: 1275, endPoint y: 557, distance: 44.5
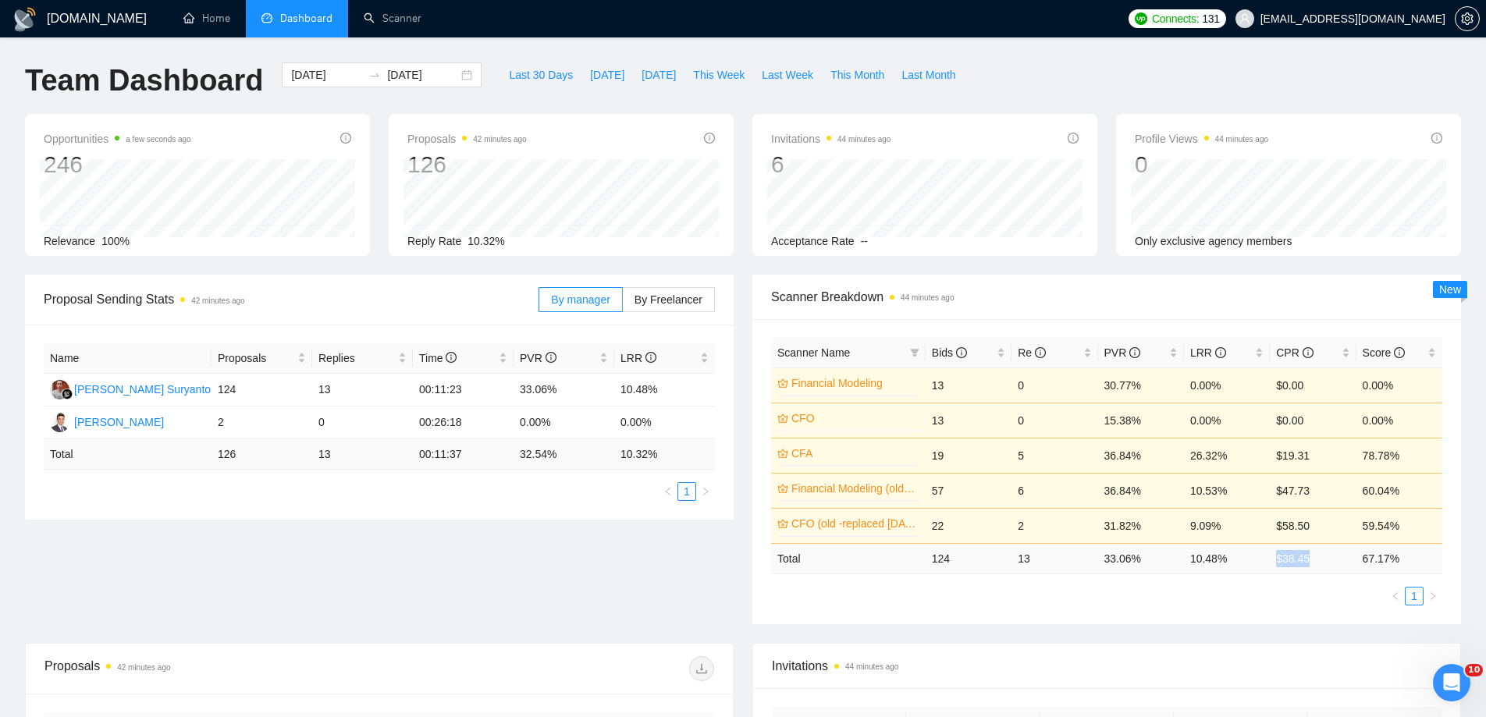
click at [1275, 557] on td "$ 38.45" at bounding box center [1312, 558] width 86 height 30
copy td "$ 38.45"
